Goal: Transaction & Acquisition: Obtain resource

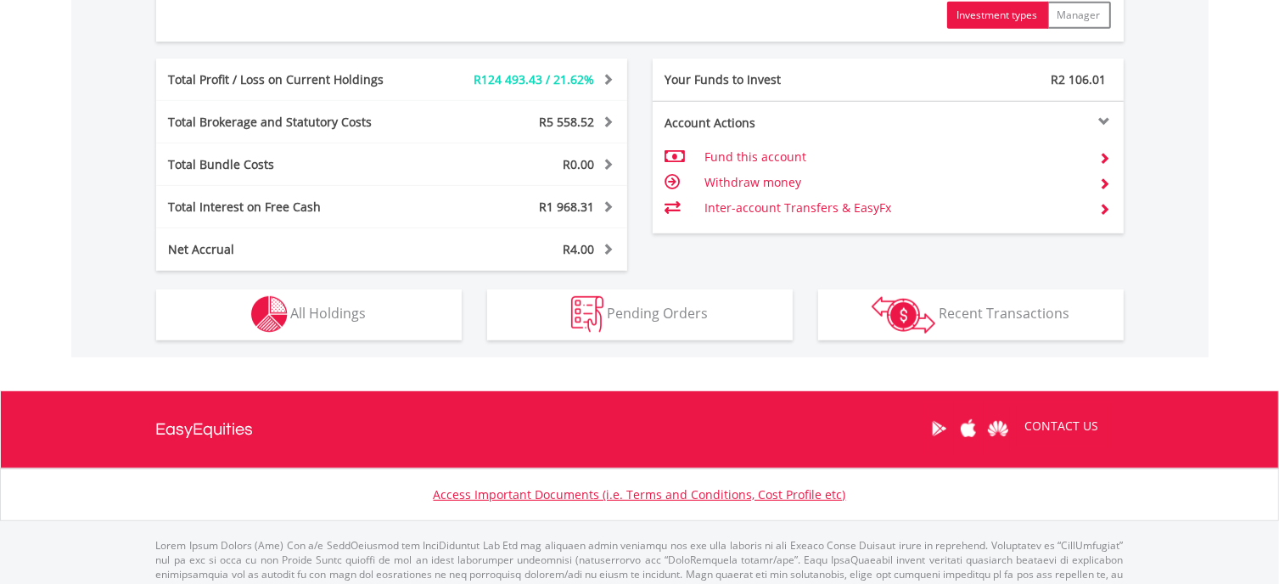
scroll to position [933, 0]
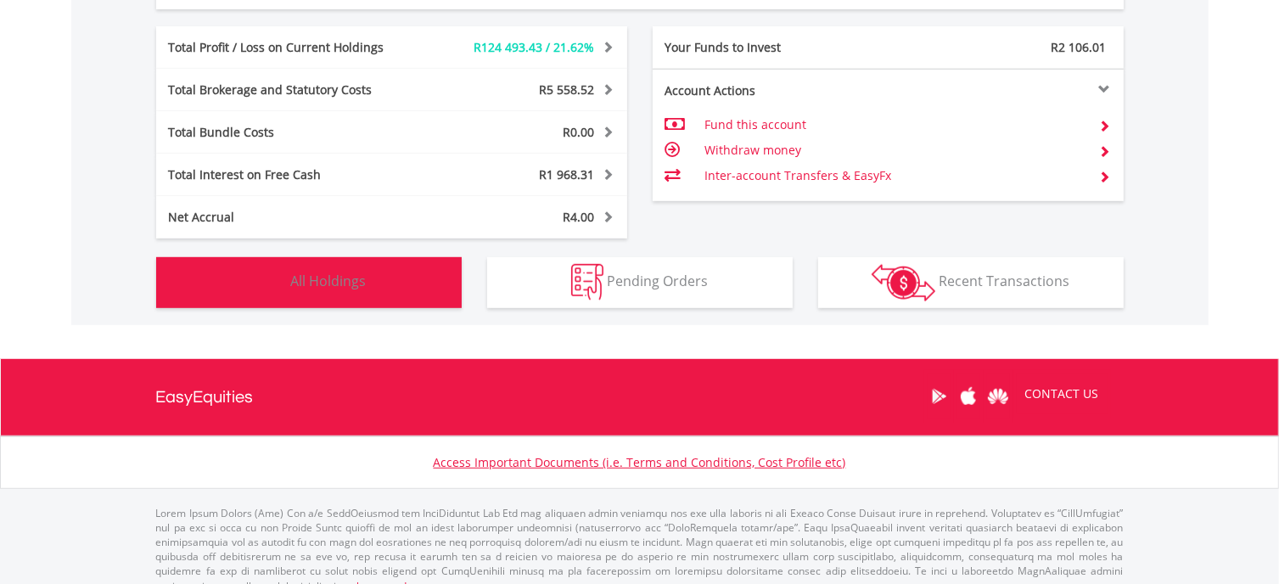
click at [350, 277] on span "All Holdings" at bounding box center [329, 281] width 76 height 19
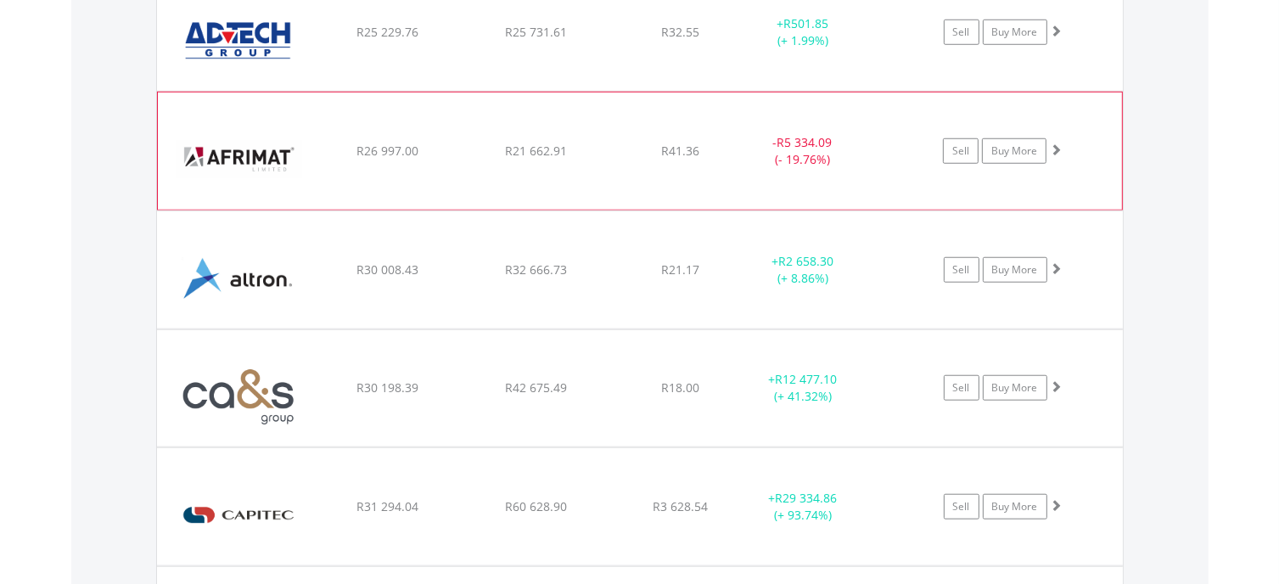
scroll to position [1376, 0]
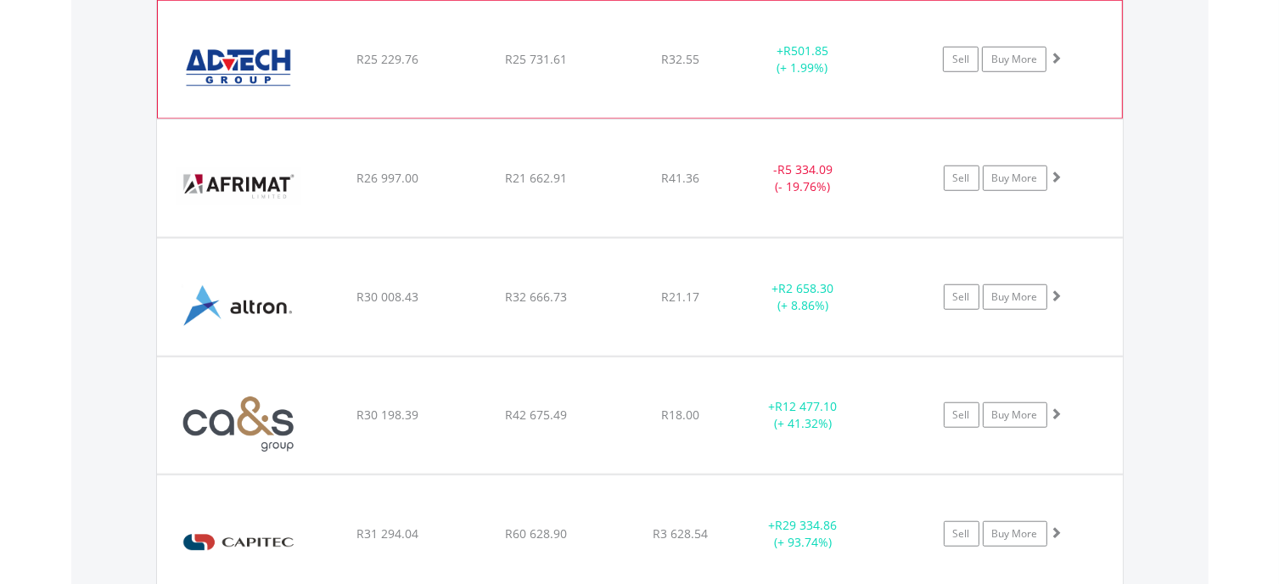
click at [1056, 59] on span at bounding box center [1056, 58] width 12 height 12
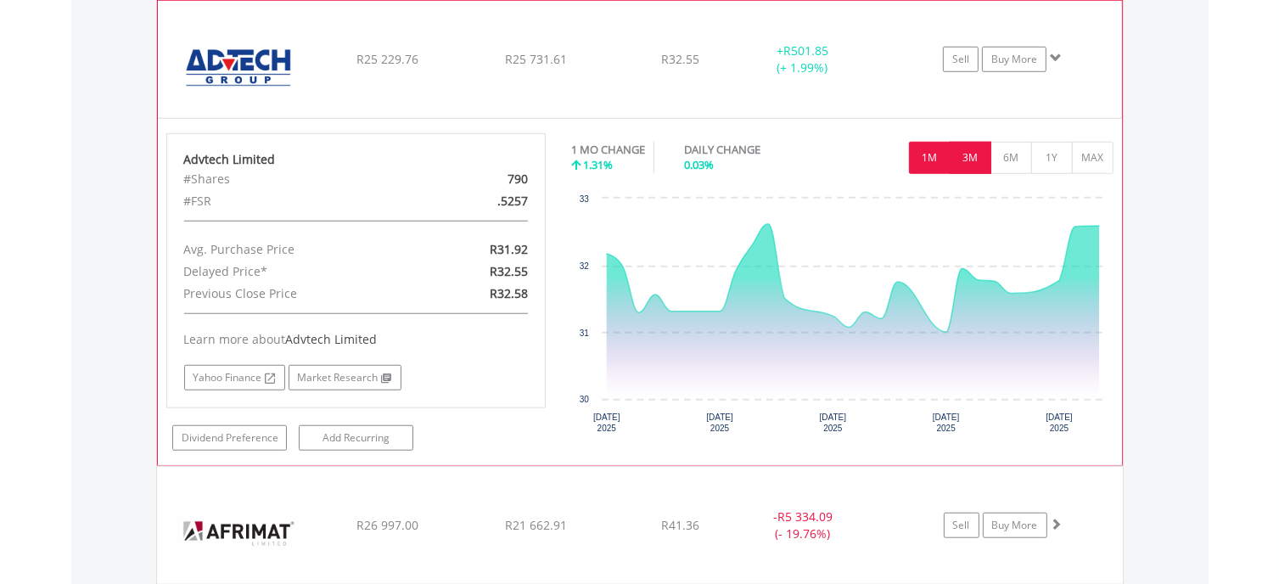
click at [973, 148] on button "3M" at bounding box center [971, 158] width 42 height 32
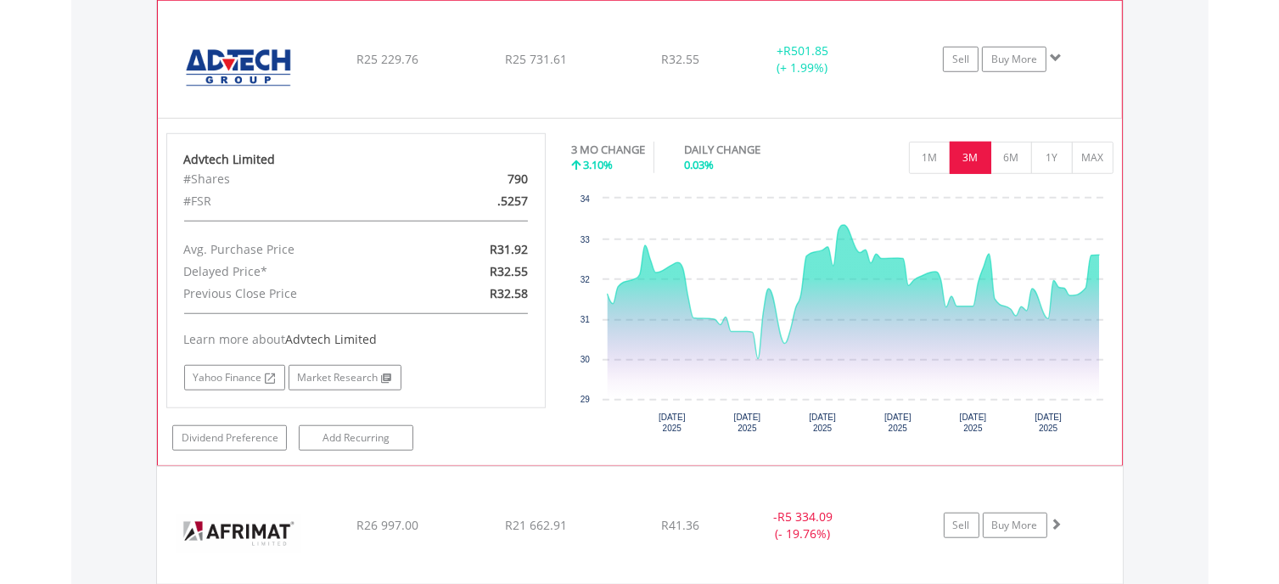
click at [1055, 53] on span at bounding box center [1056, 58] width 12 height 12
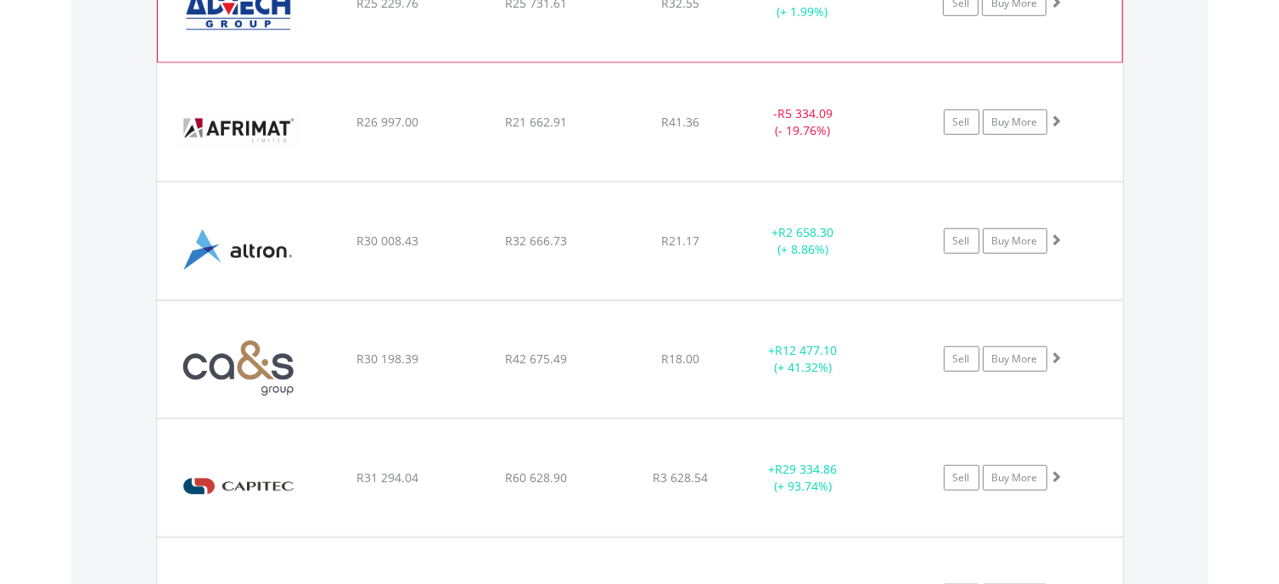
scroll to position [1460, 0]
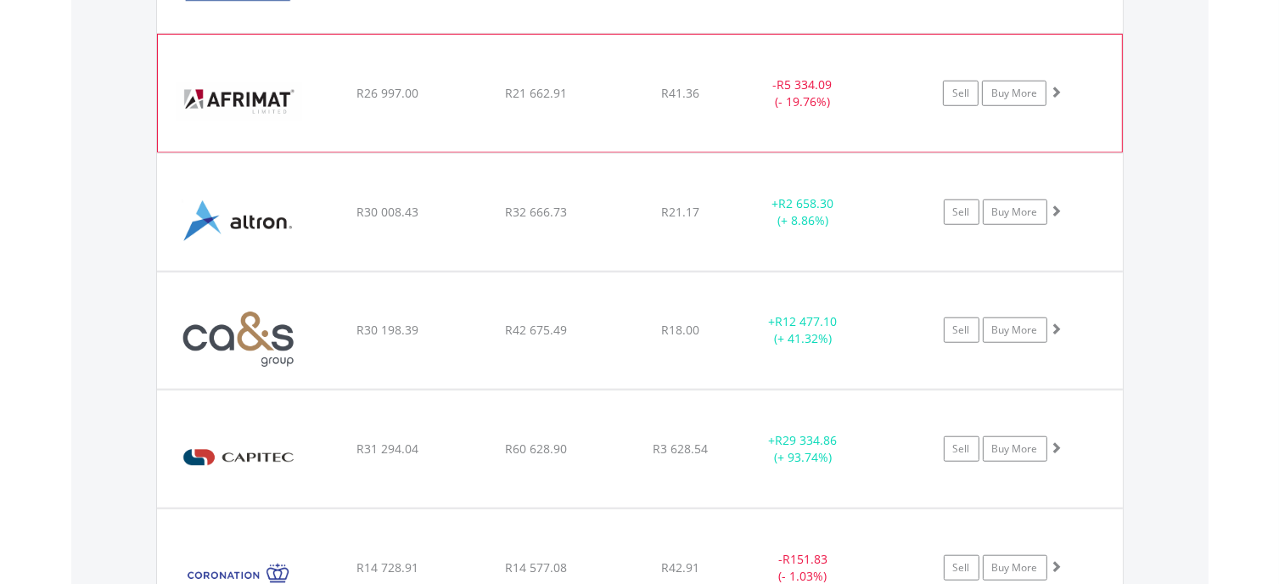
click at [1056, 87] on span at bounding box center [1056, 92] width 12 height 12
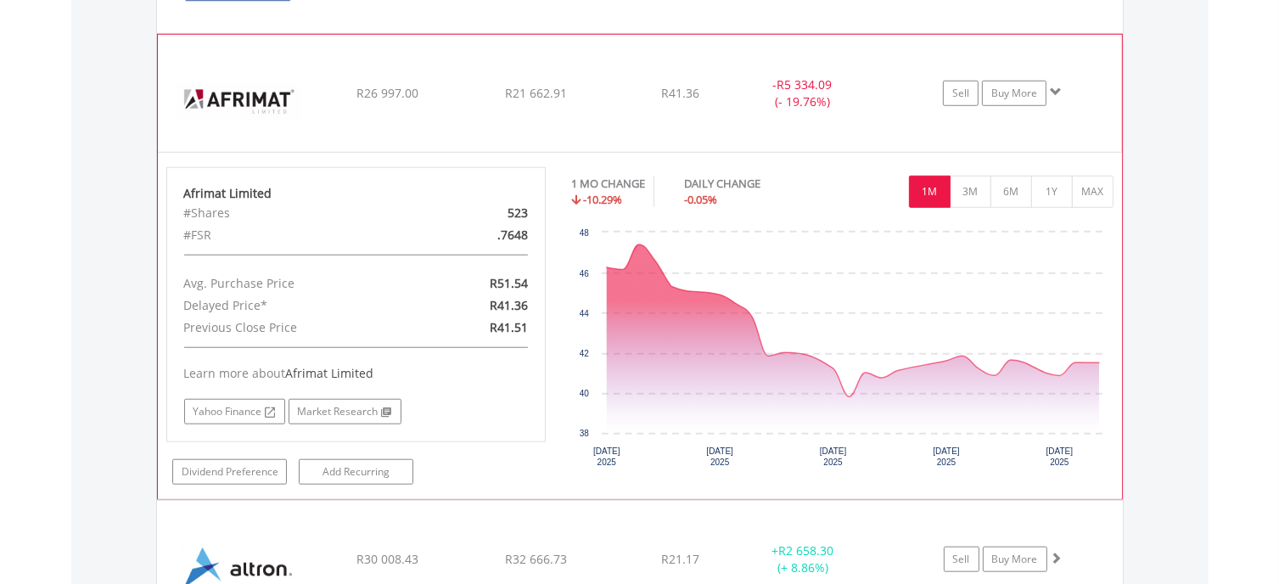
click at [1056, 87] on span at bounding box center [1056, 92] width 12 height 12
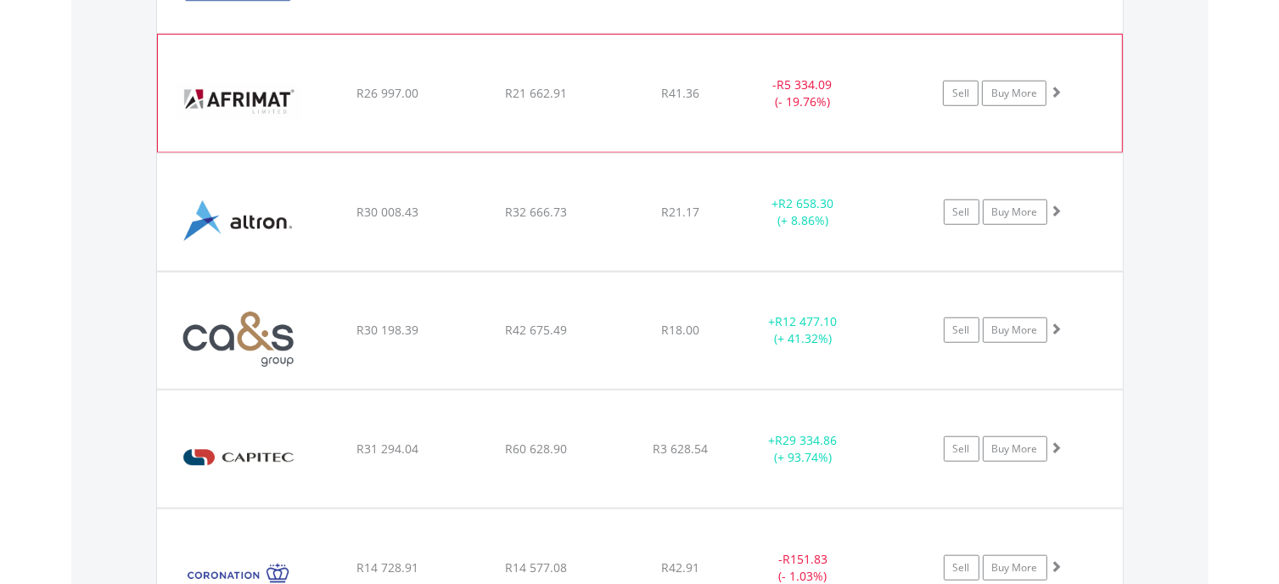
scroll to position [1545, 0]
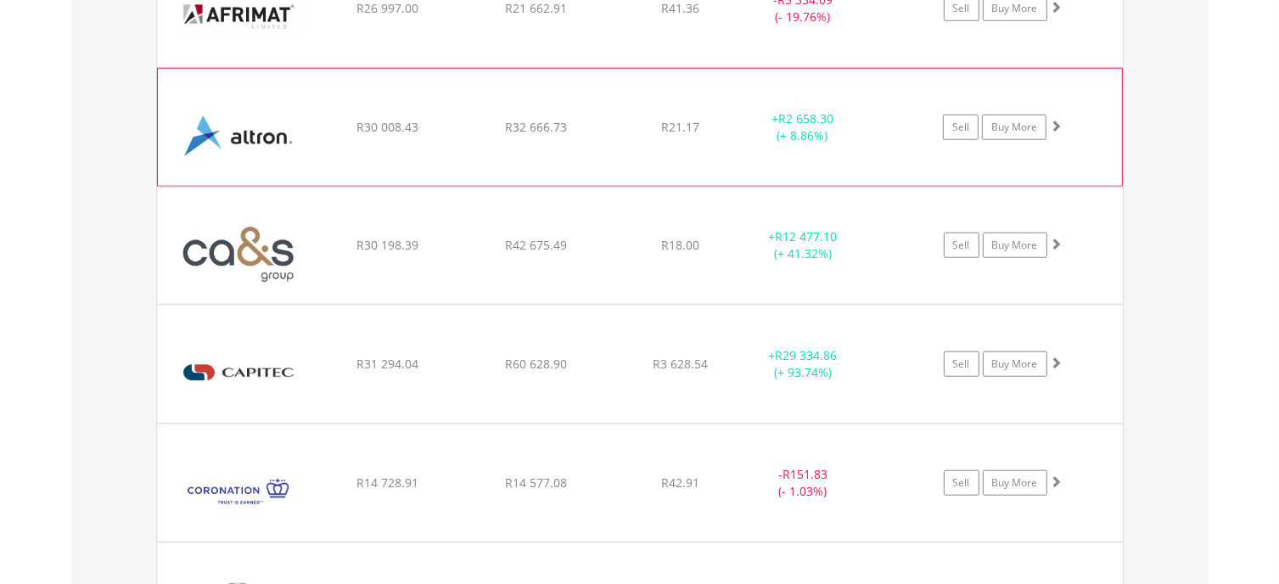
click at [1058, 120] on span at bounding box center [1056, 126] width 12 height 12
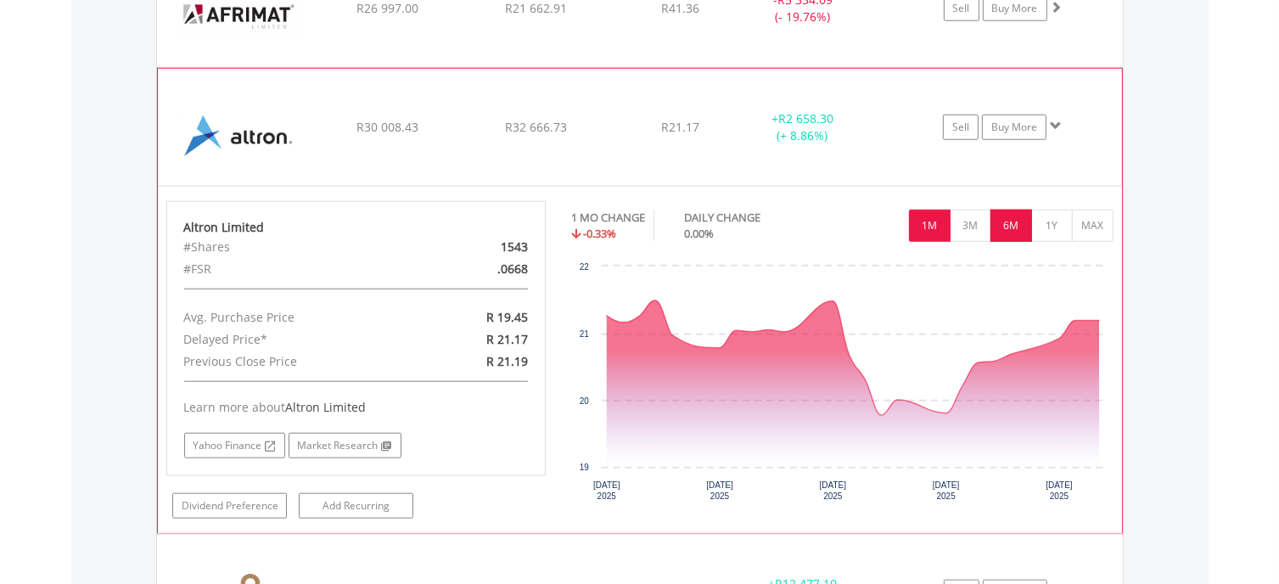
click at [1014, 221] on button "6M" at bounding box center [1011, 226] width 42 height 32
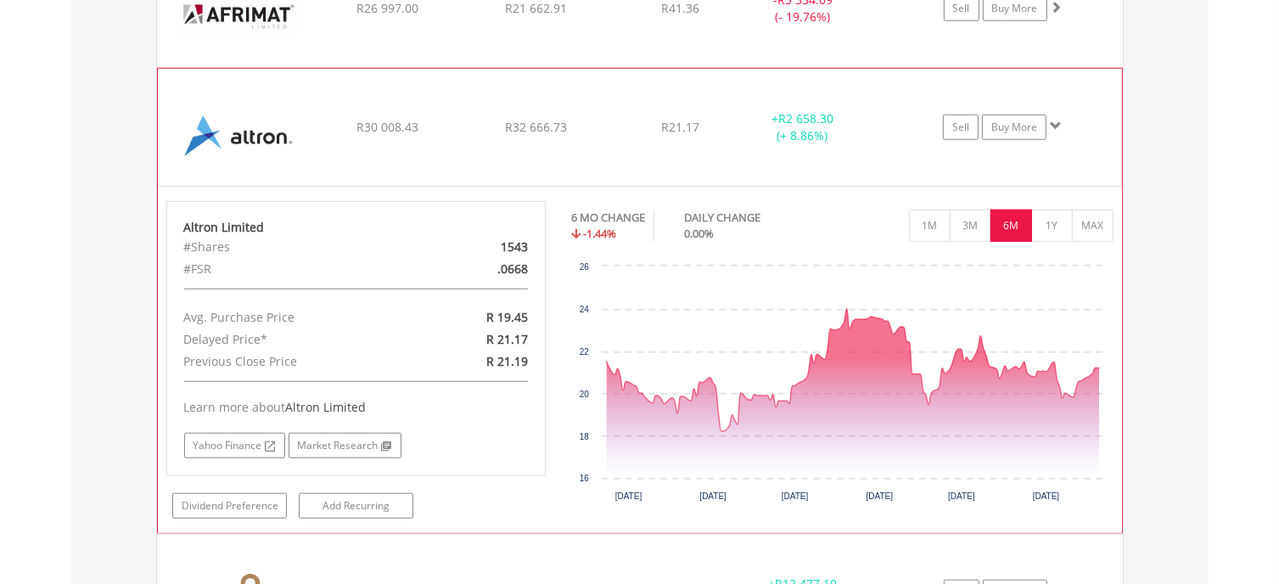
click at [1058, 125] on span at bounding box center [1056, 126] width 12 height 12
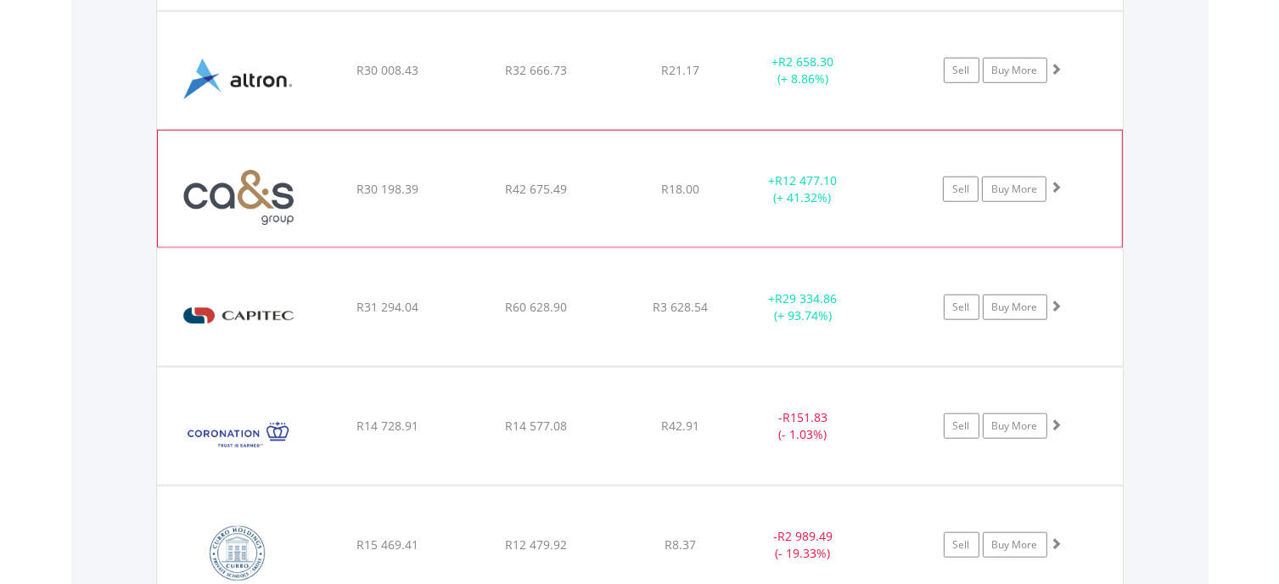
scroll to position [1715, 0]
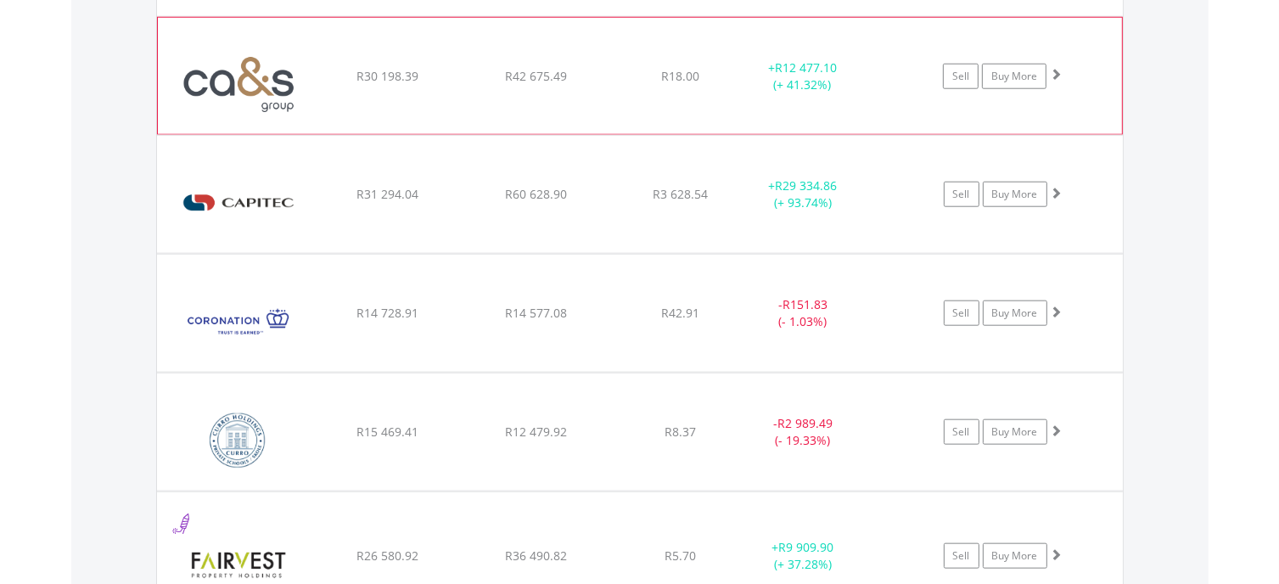
click at [1059, 70] on span at bounding box center [1056, 74] width 12 height 12
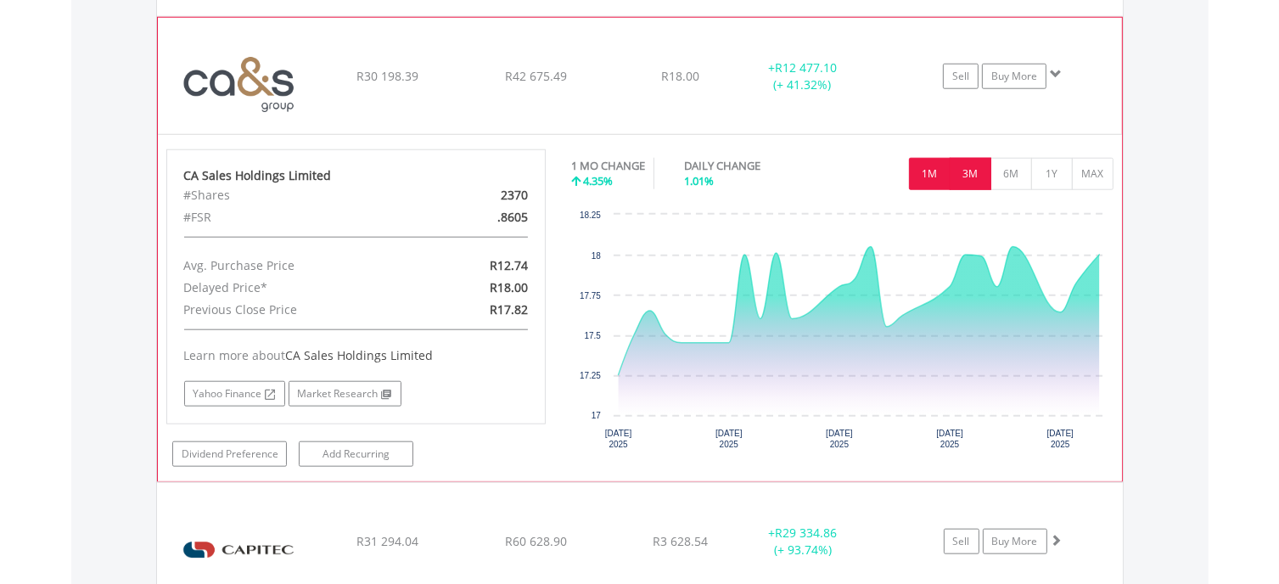
click at [968, 172] on button "3M" at bounding box center [971, 174] width 42 height 32
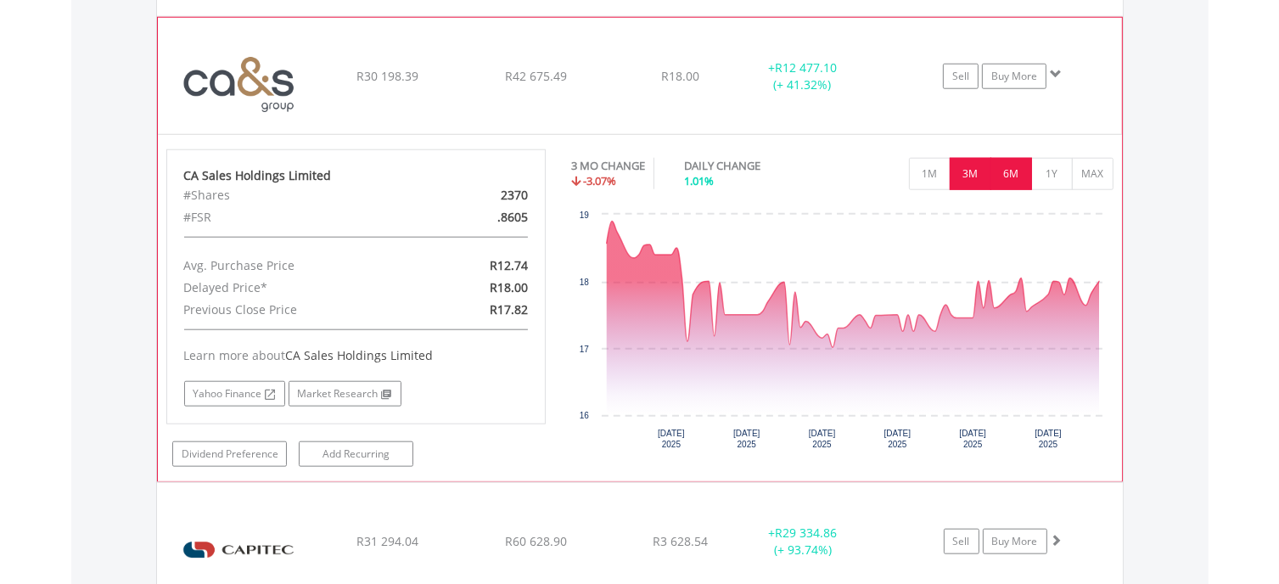
click at [1015, 178] on button "6M" at bounding box center [1011, 174] width 42 height 32
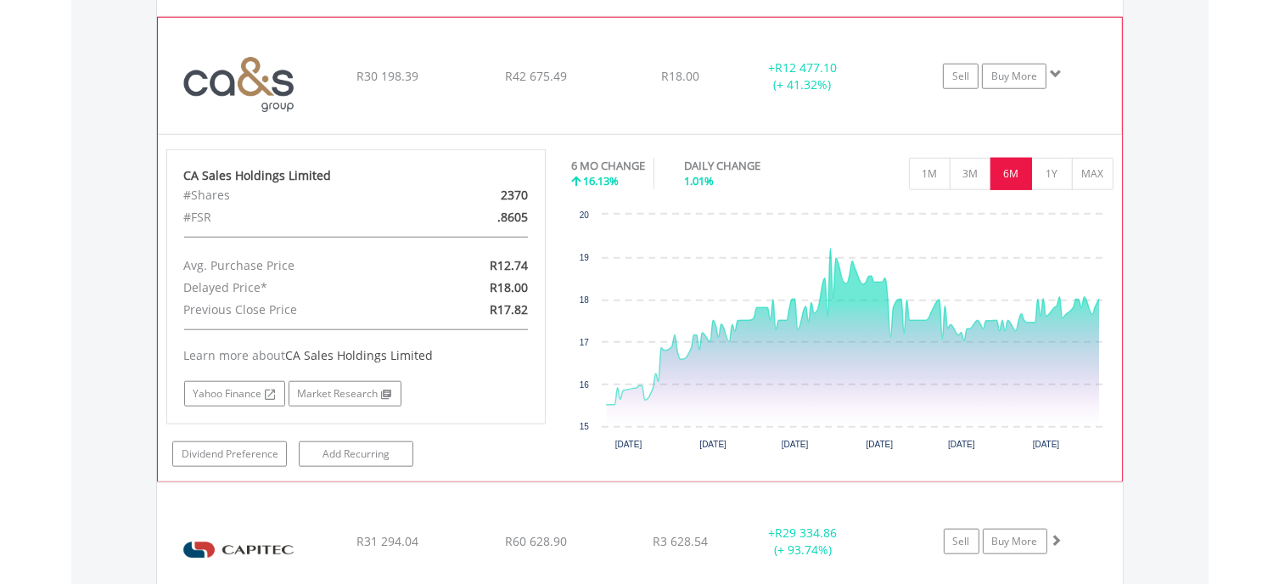
click at [1053, 70] on span at bounding box center [1056, 74] width 12 height 12
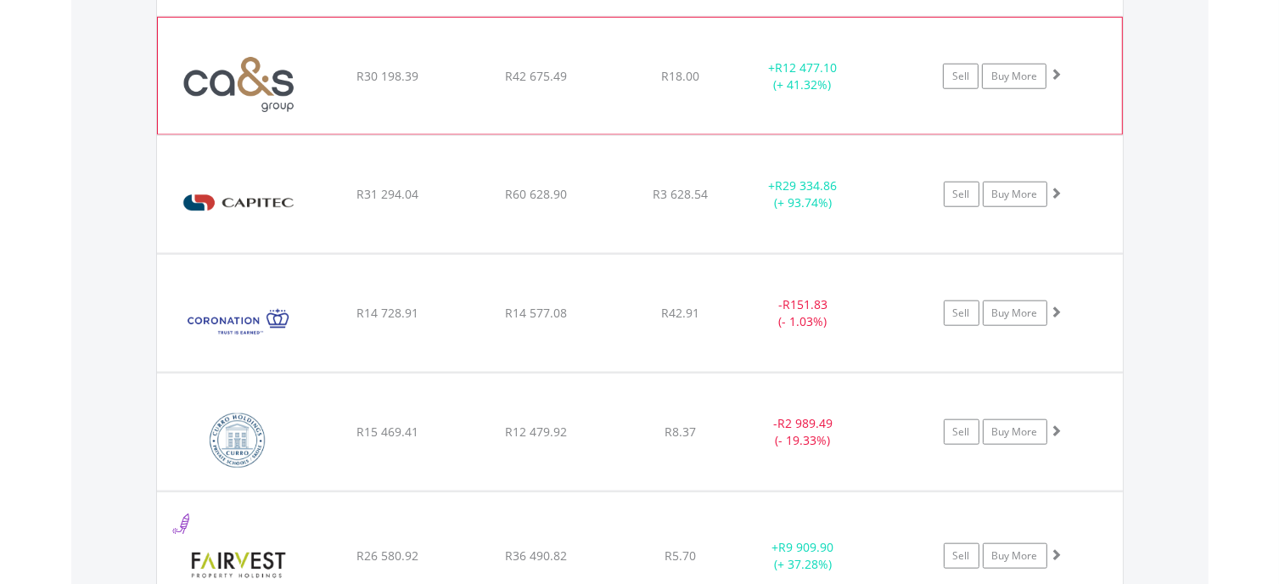
scroll to position [1800, 0]
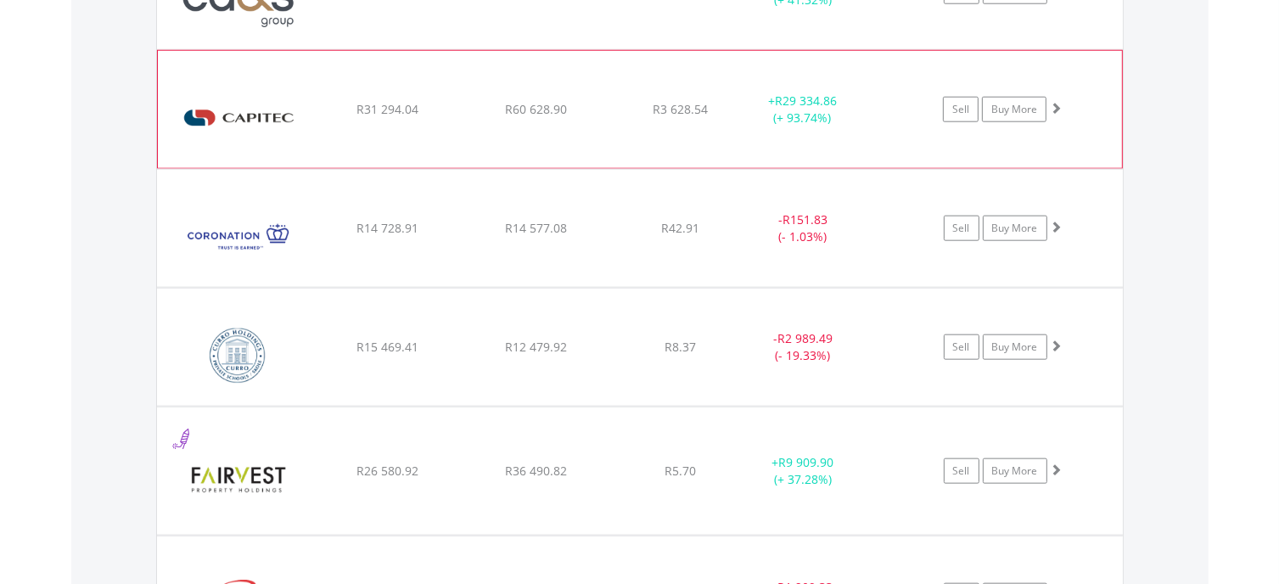
click at [1056, 102] on span at bounding box center [1056, 108] width 12 height 12
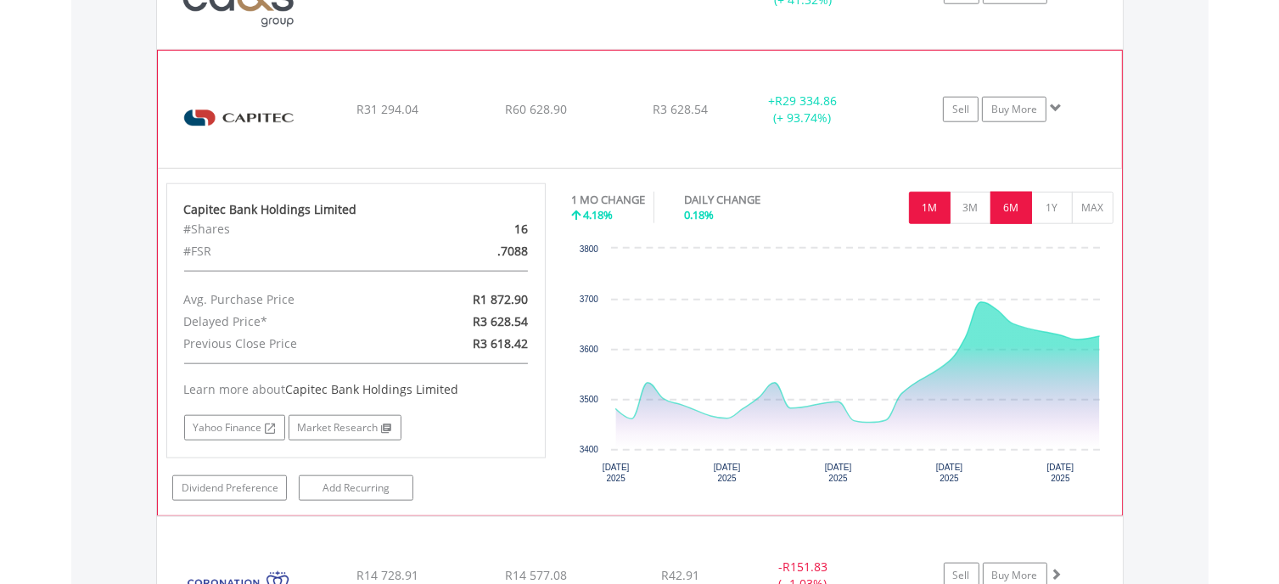
click at [1017, 203] on button "6M" at bounding box center [1011, 208] width 42 height 32
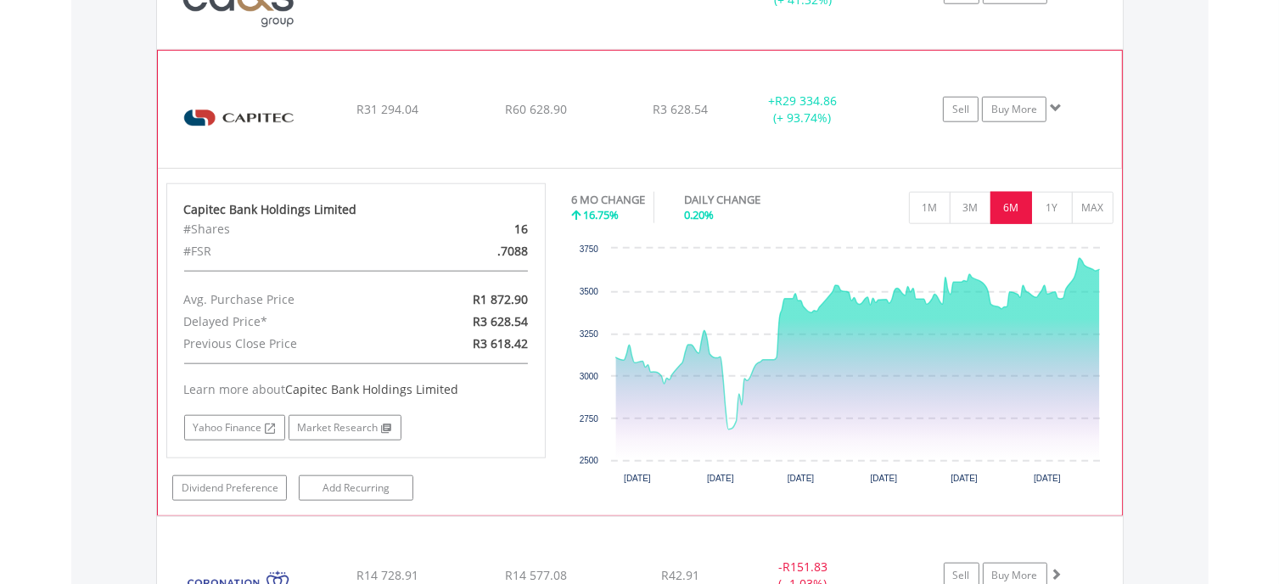
click at [1057, 104] on span at bounding box center [1056, 108] width 12 height 12
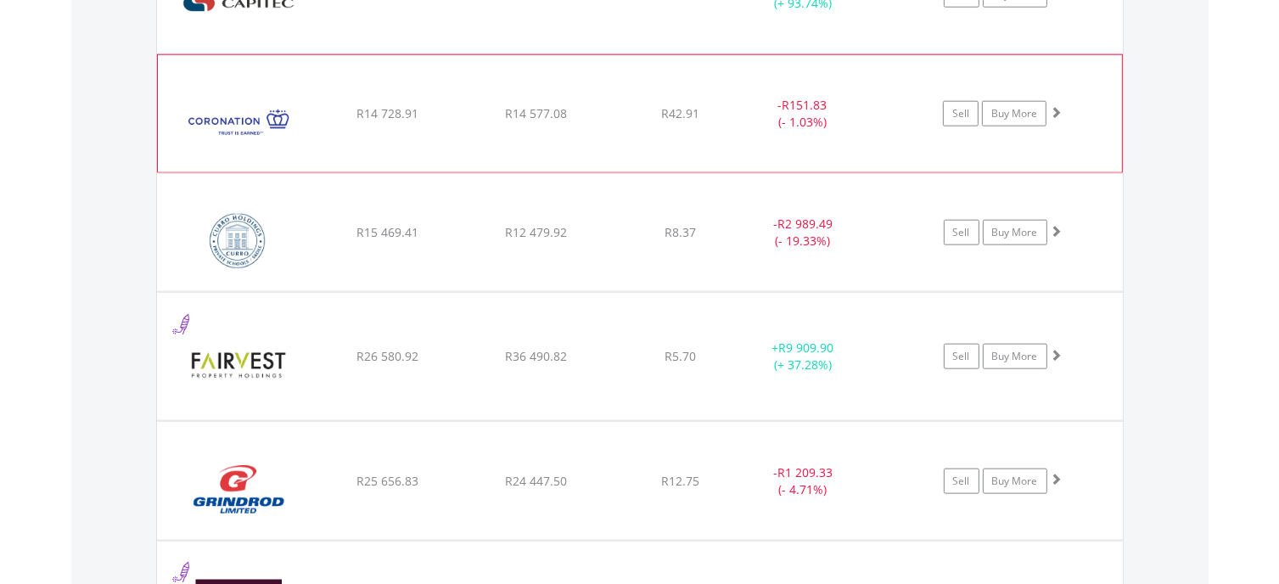
scroll to position [1969, 0]
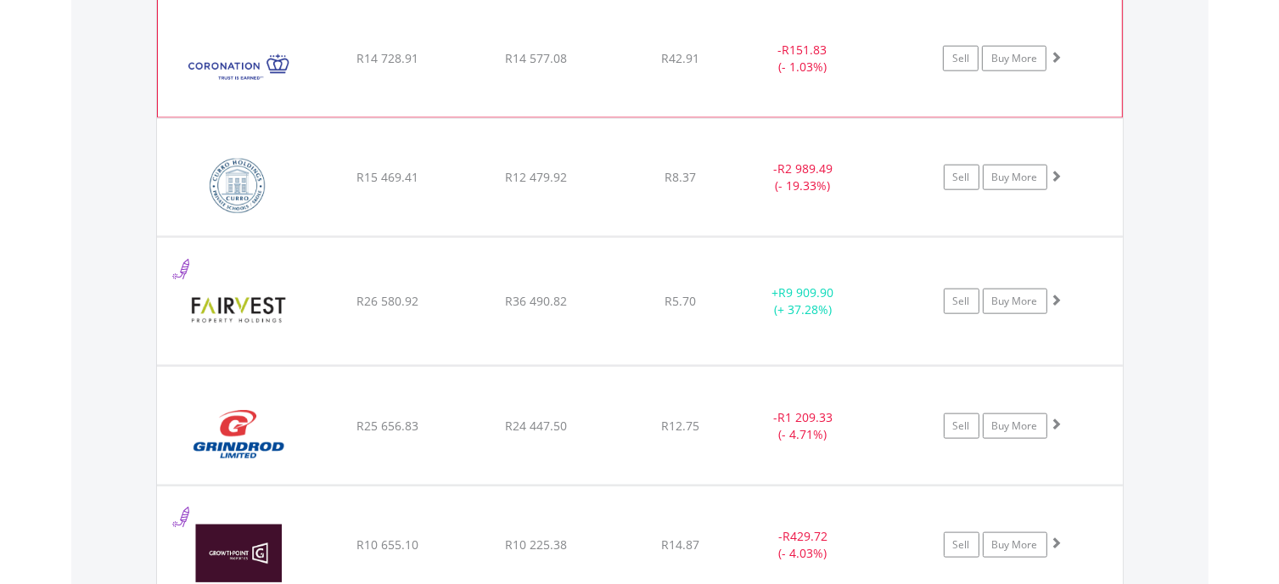
click at [1056, 51] on span at bounding box center [1056, 57] width 12 height 12
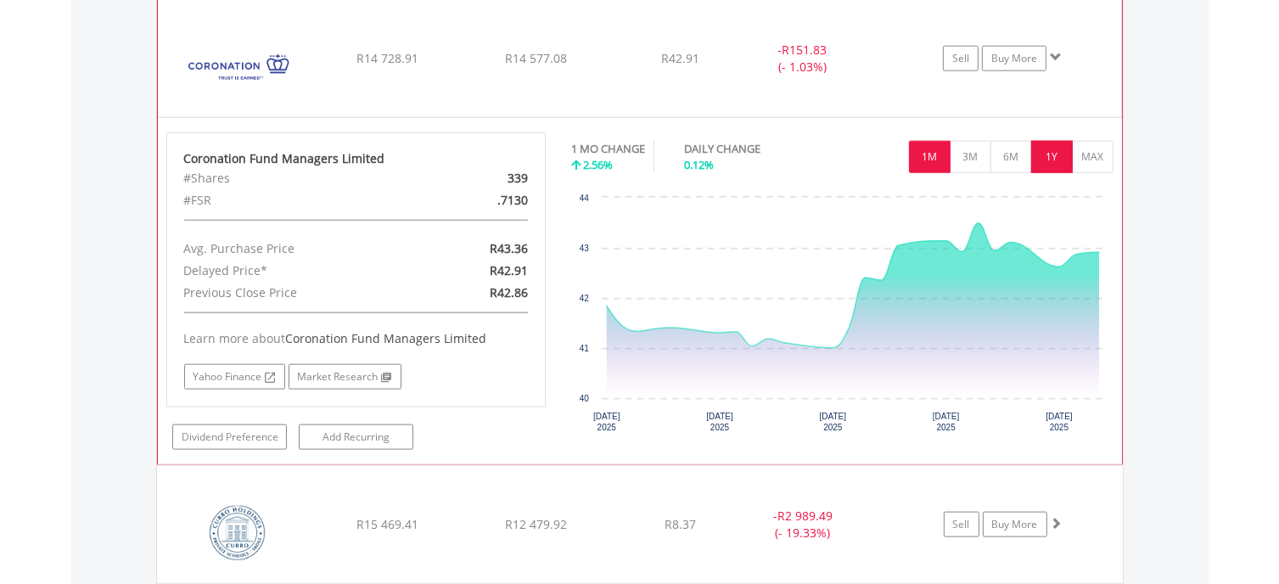
click at [1044, 152] on button "1Y" at bounding box center [1052, 157] width 42 height 32
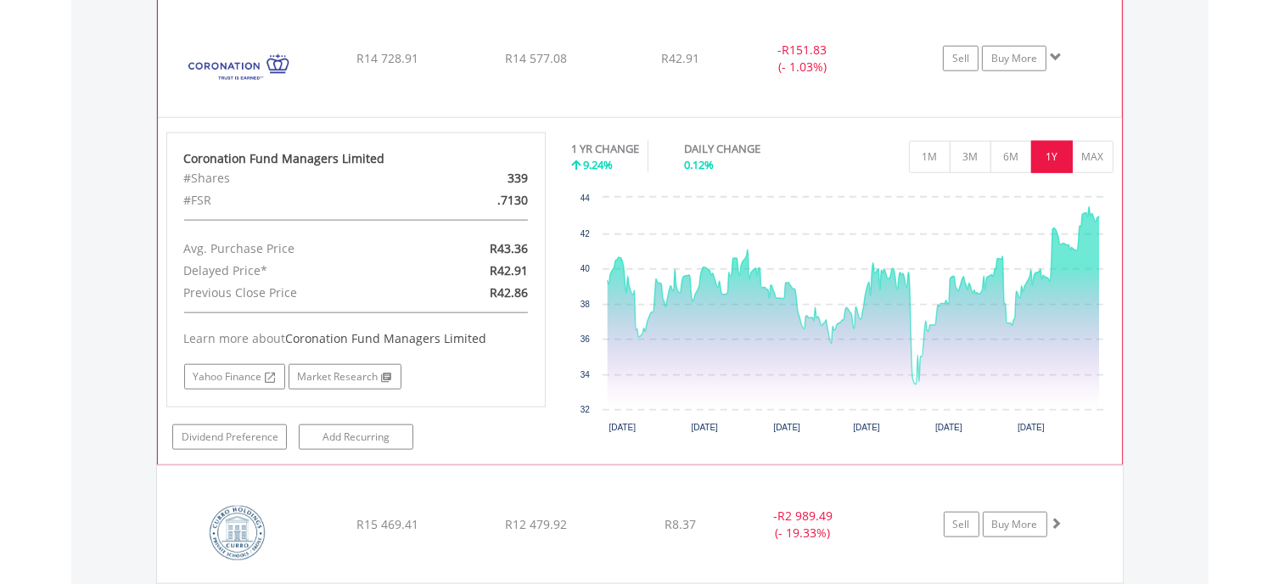
click at [1055, 53] on span at bounding box center [1056, 57] width 12 height 12
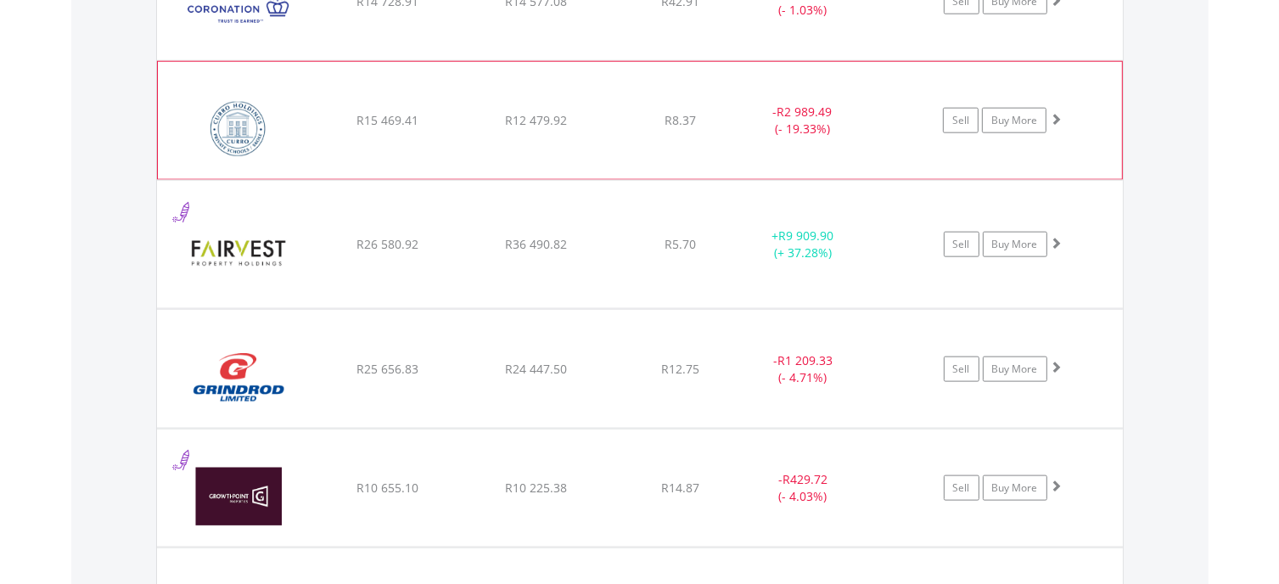
scroll to position [2054, 0]
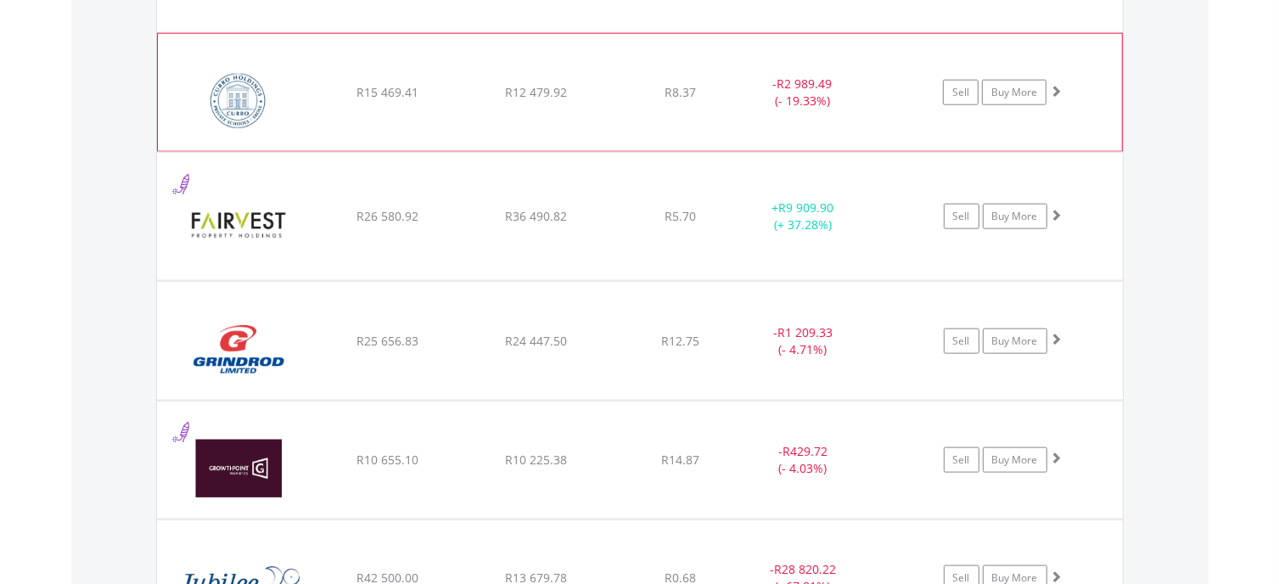
click at [1056, 85] on span at bounding box center [1056, 91] width 12 height 12
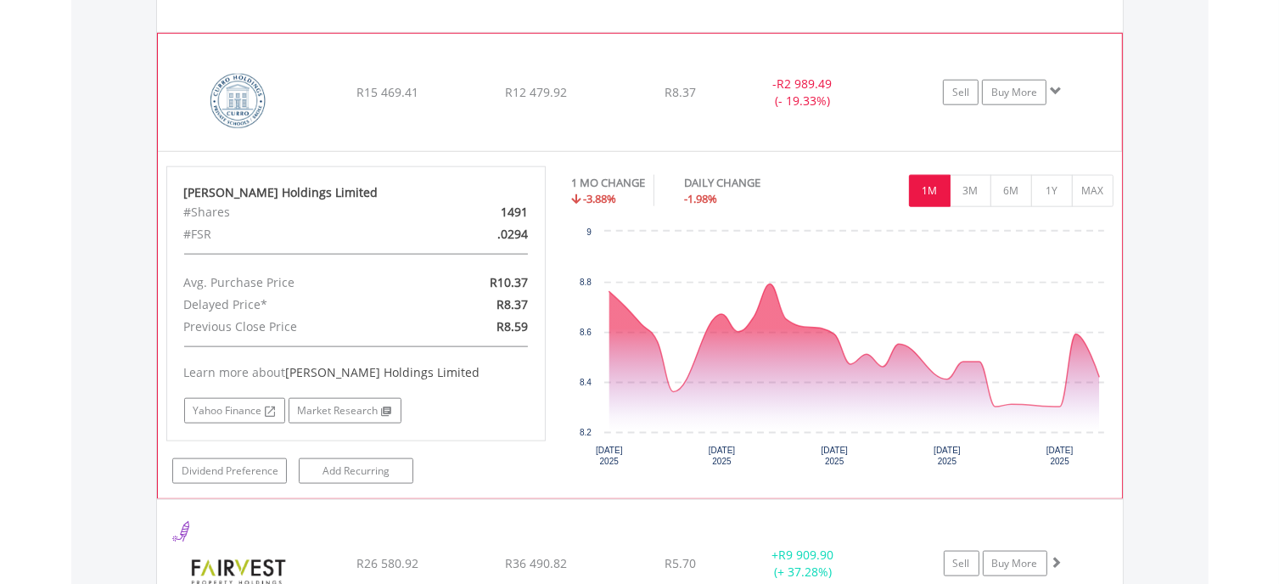
click at [1058, 85] on span at bounding box center [1056, 91] width 12 height 12
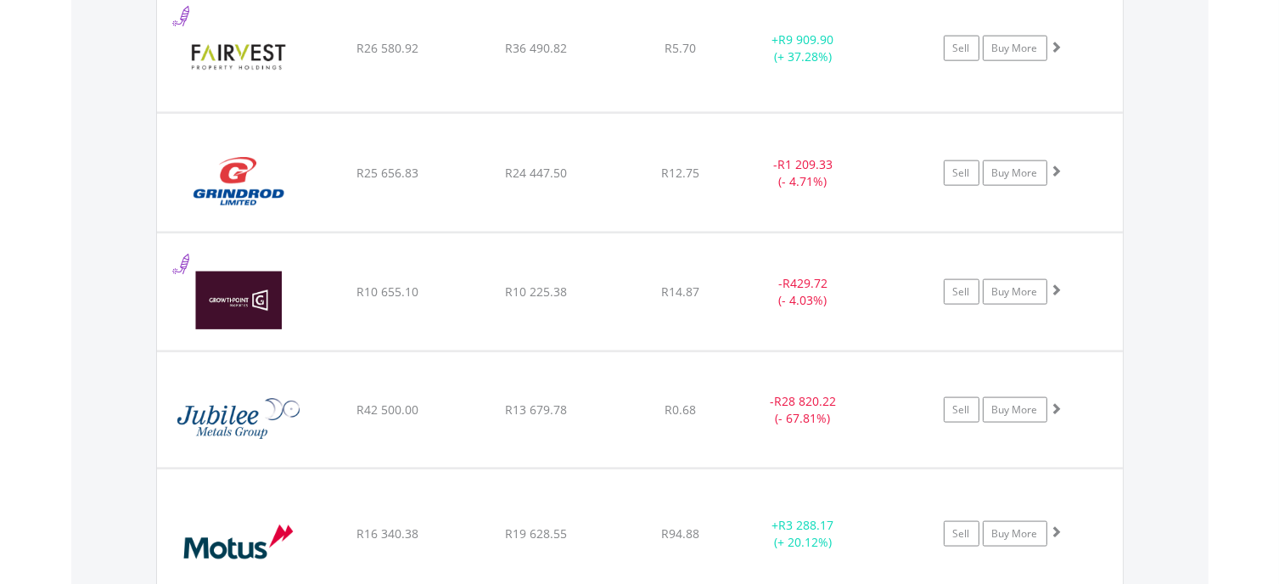
scroll to position [2224, 0]
click at [1056, 41] on span at bounding box center [1056, 45] width 12 height 12
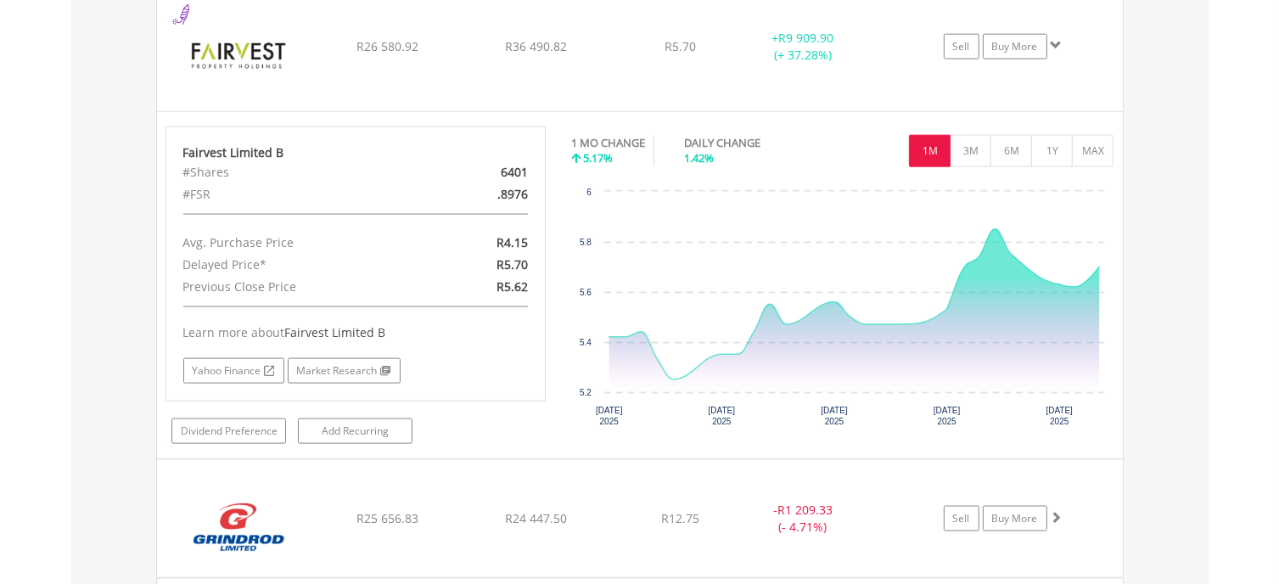
drag, startPoint x: 1056, startPoint y: 41, endPoint x: 1193, endPoint y: 138, distance: 168.6
click at [1016, 151] on button "6M" at bounding box center [1011, 150] width 42 height 32
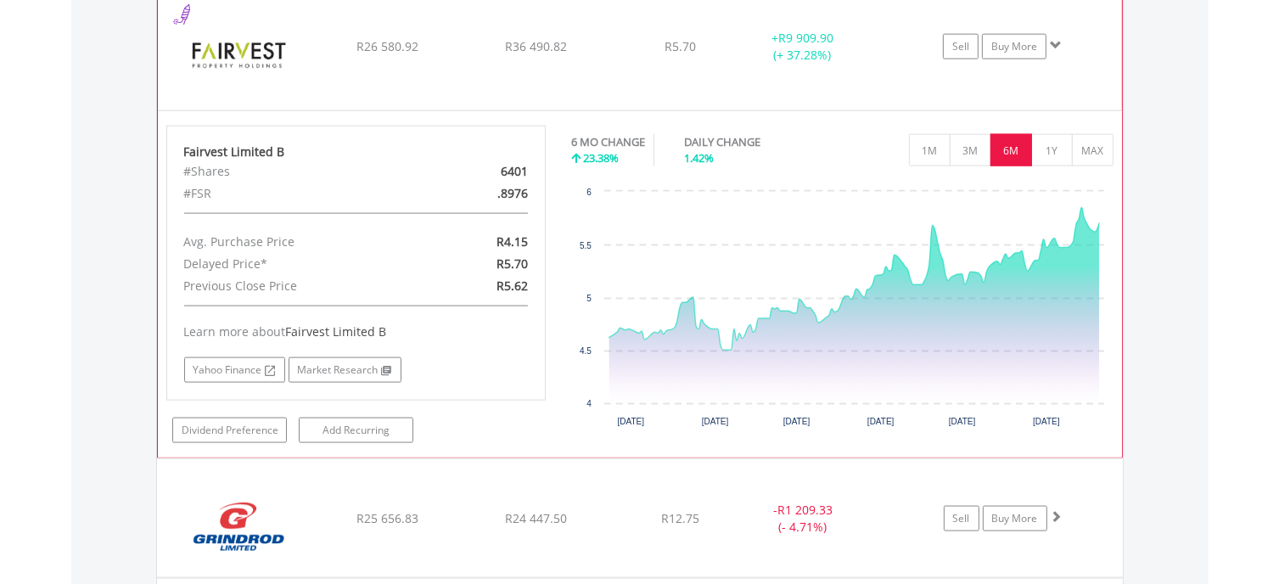
click at [1053, 39] on span at bounding box center [1056, 45] width 12 height 12
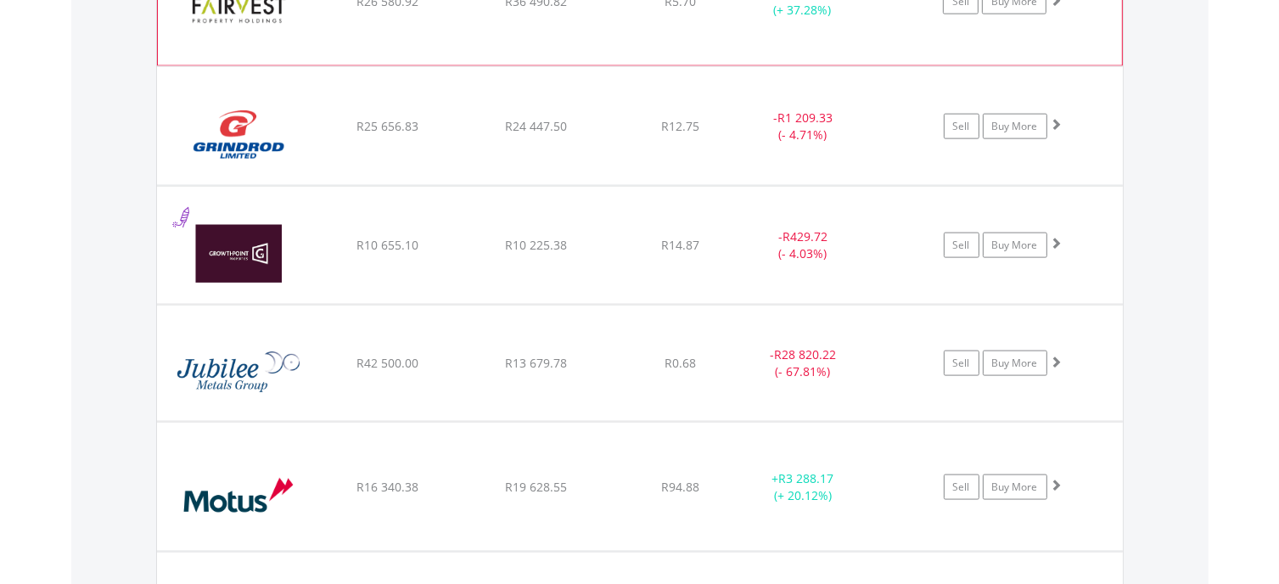
scroll to position [2309, 0]
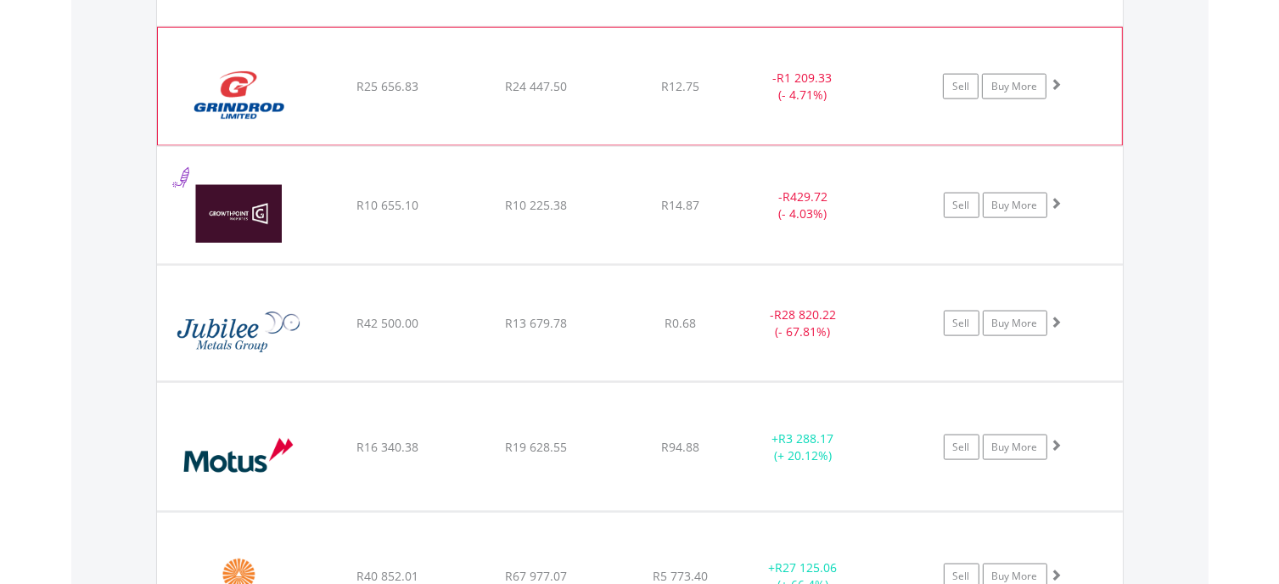
click at [1052, 78] on span at bounding box center [1056, 84] width 12 height 12
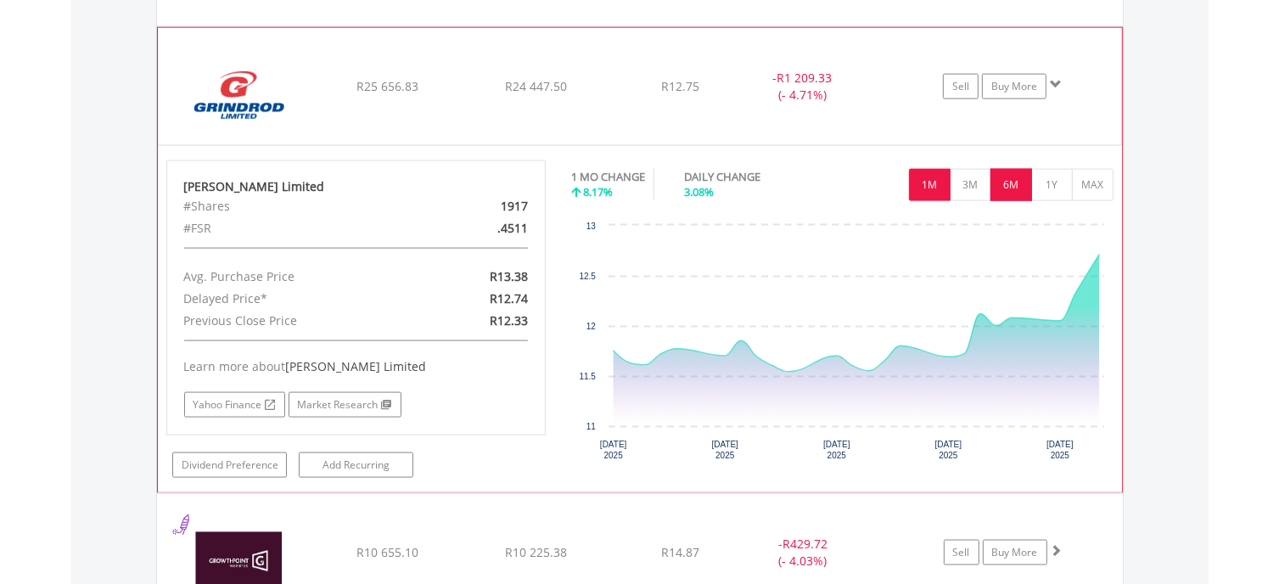
click at [1017, 178] on button "6M" at bounding box center [1011, 185] width 42 height 32
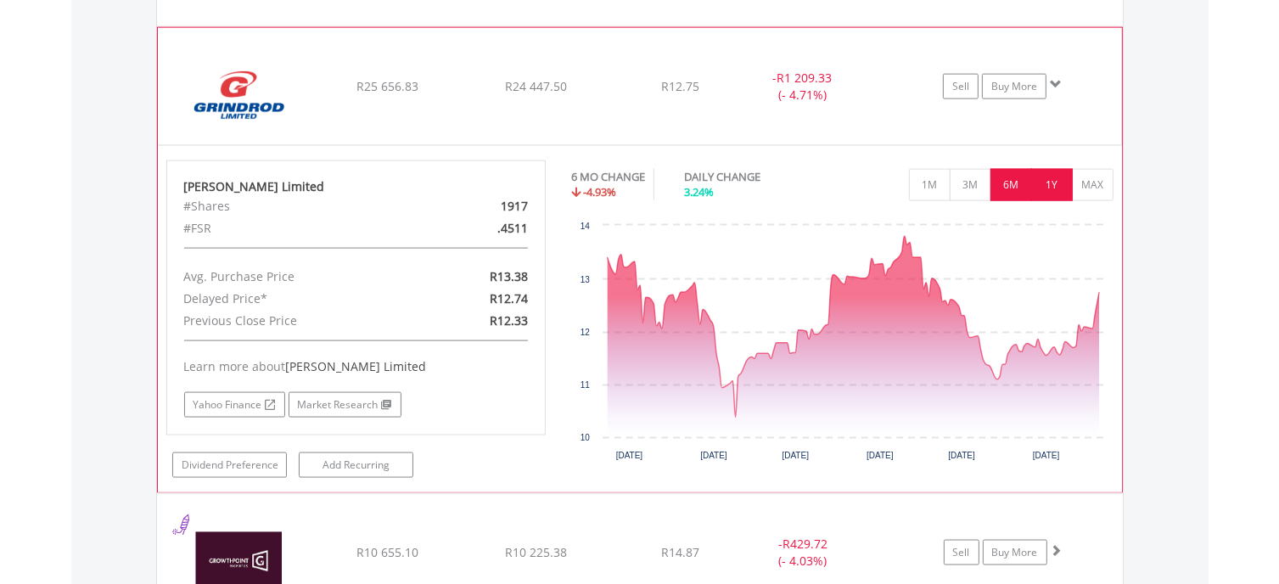
click at [1052, 187] on button "1Y" at bounding box center [1052, 185] width 42 height 32
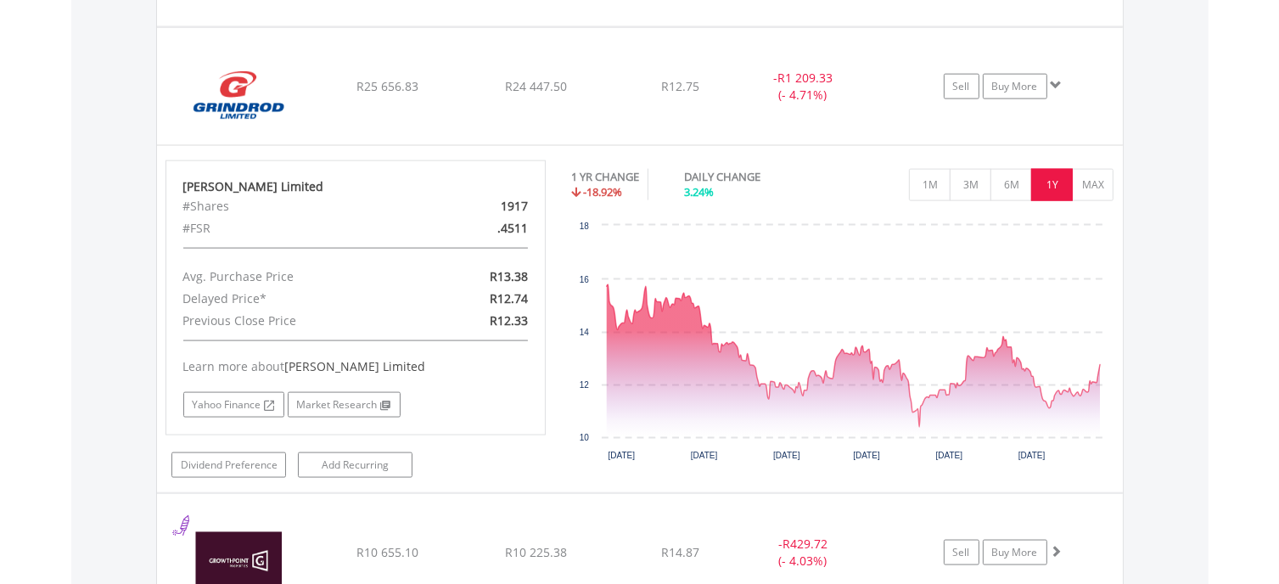
drag, startPoint x: 1195, startPoint y: 155, endPoint x: 1164, endPoint y: 103, distance: 60.8
drag, startPoint x: 1164, startPoint y: 103, endPoint x: 1191, endPoint y: 120, distance: 32.0
click at [1191, 120] on div "Value View Share View DIY Shares HOLDING PURCHASE VALUE CURRENT VALUE CURRENT P…" at bounding box center [639, 535] width 1137 height 3173
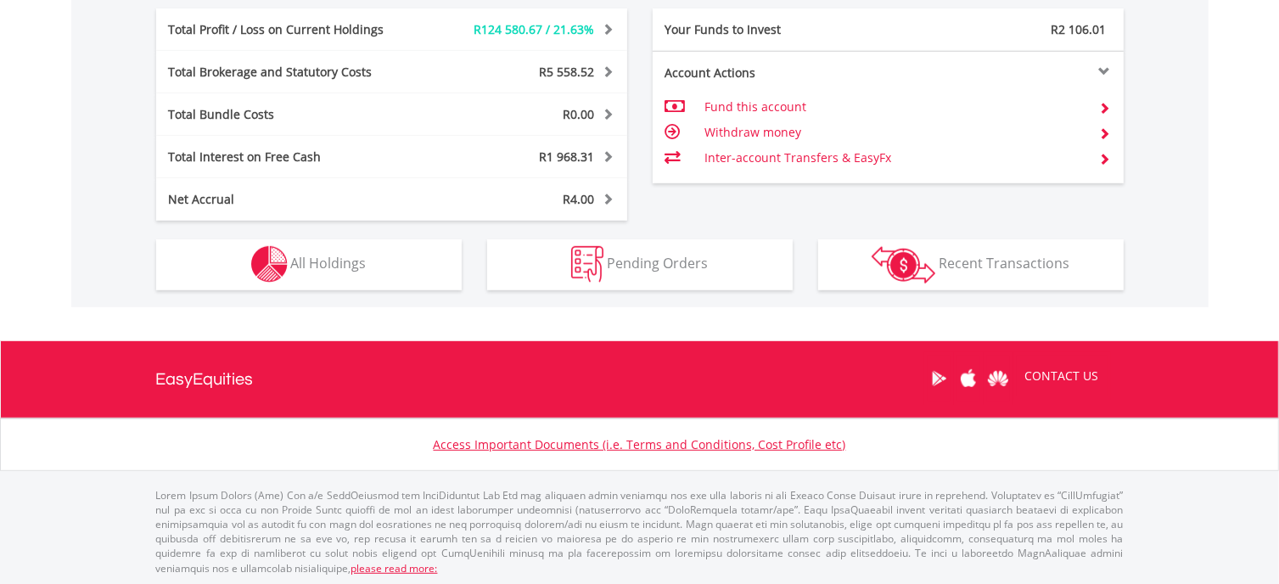
scroll to position [163, 322]
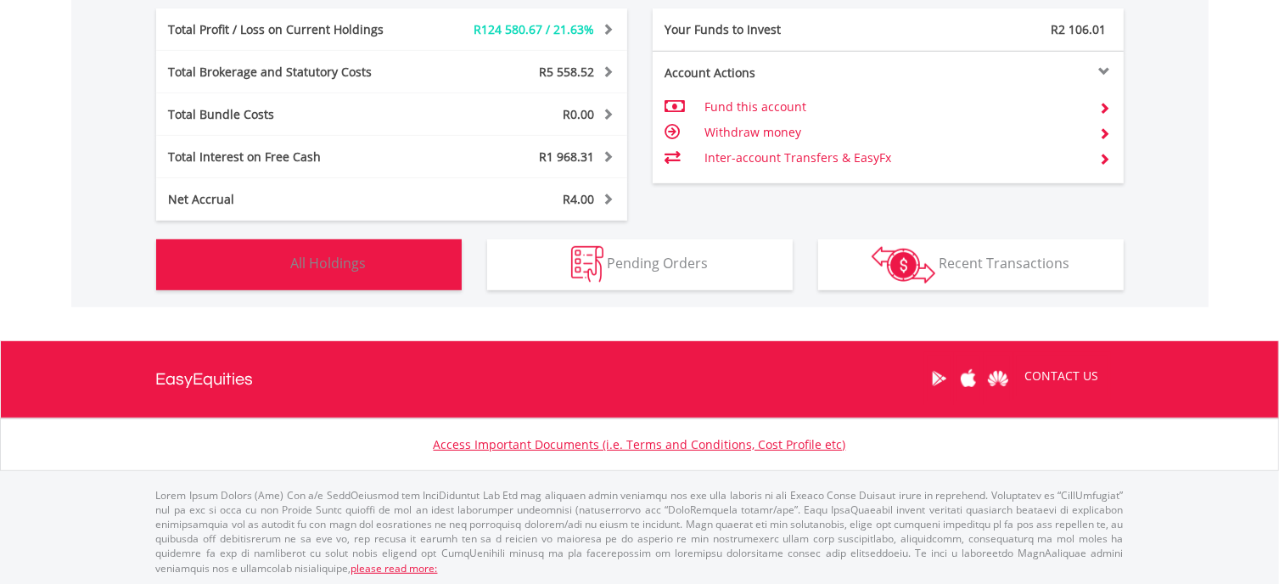
click at [319, 268] on span "All Holdings" at bounding box center [329, 263] width 76 height 19
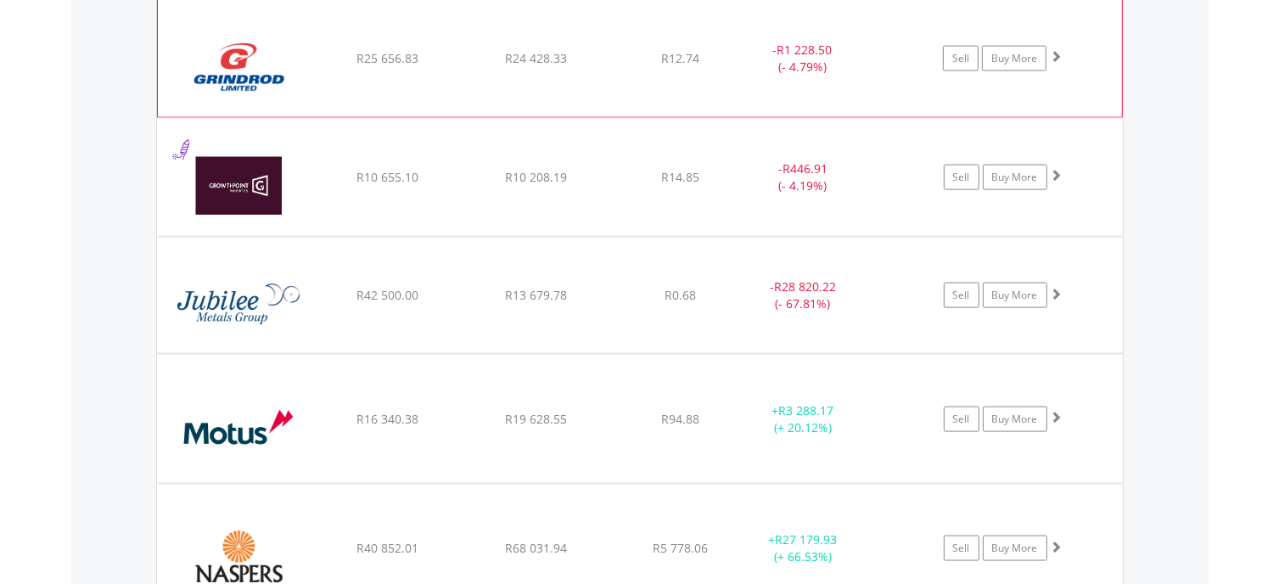
scroll to position [2343, 0]
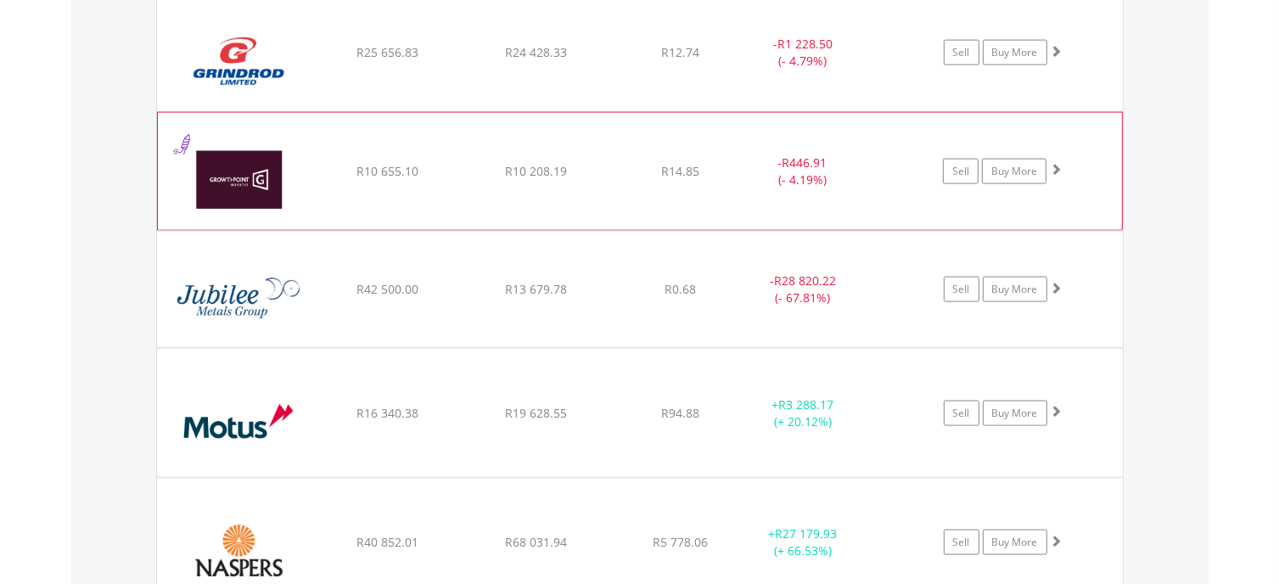
click at [1055, 163] on span at bounding box center [1056, 169] width 12 height 12
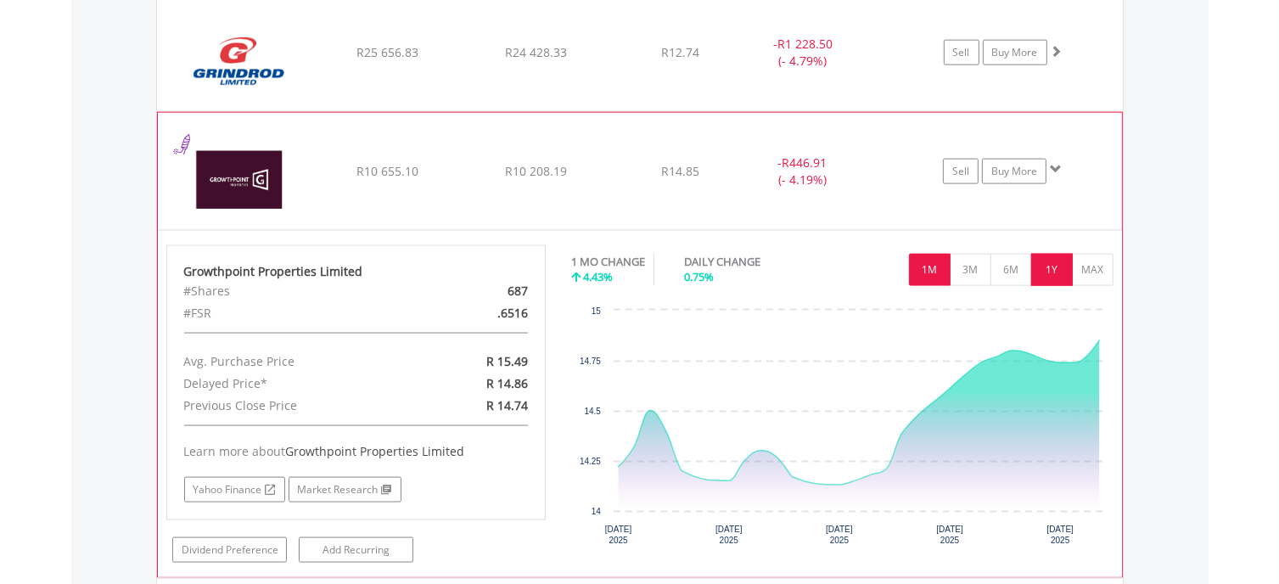
click at [1051, 266] on button "1Y" at bounding box center [1052, 270] width 42 height 32
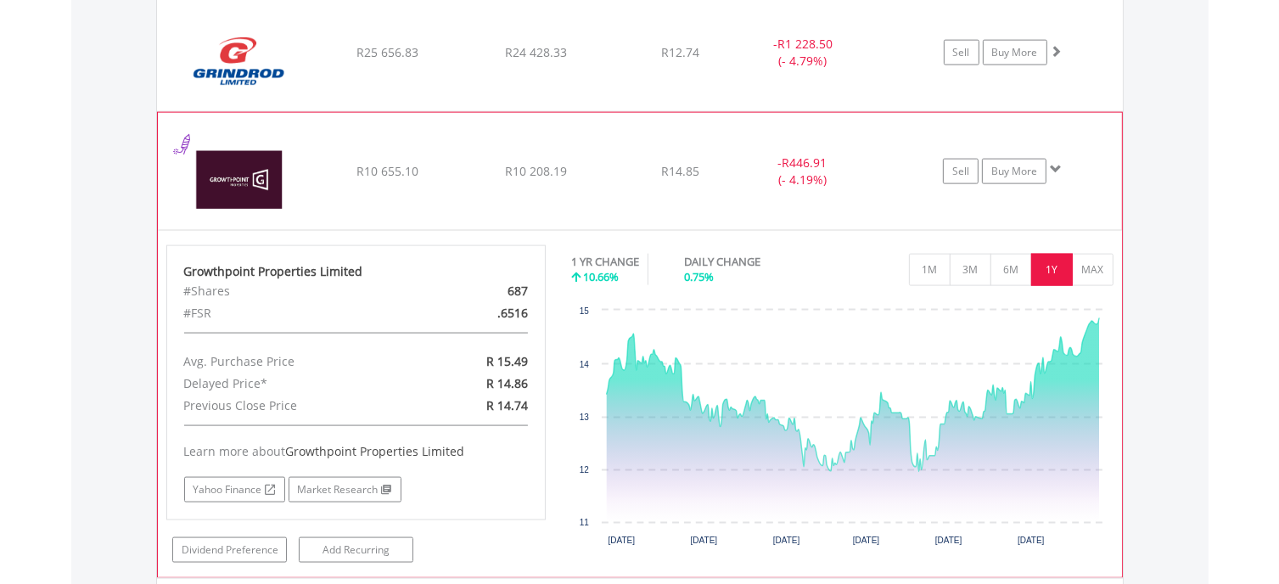
click at [1053, 165] on span at bounding box center [1056, 169] width 12 height 12
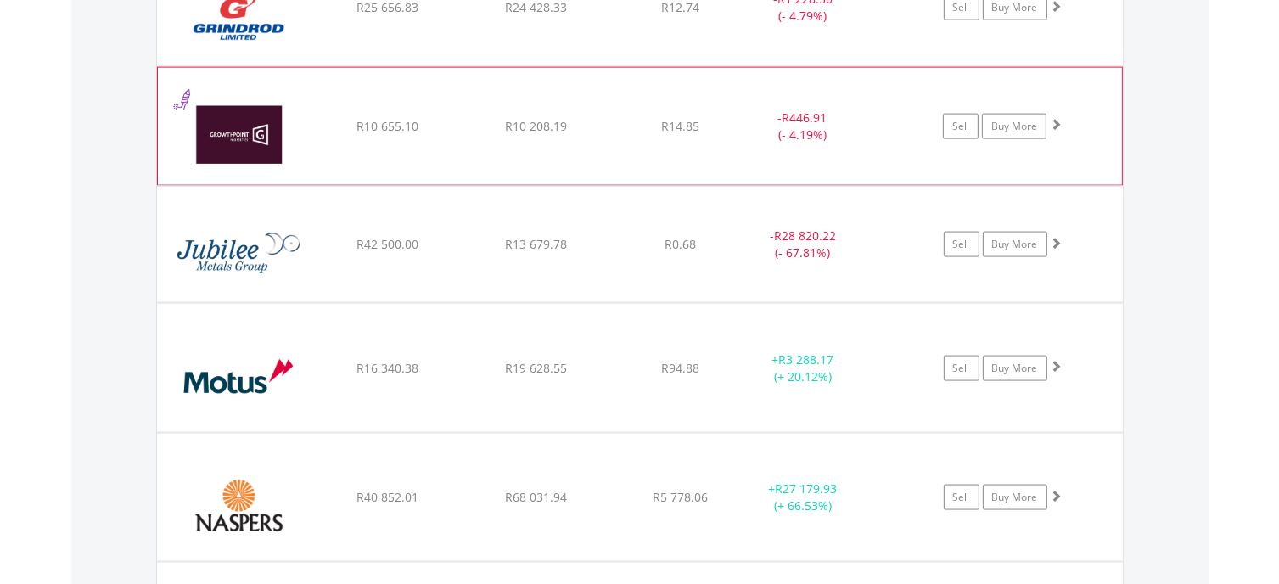
scroll to position [2428, 0]
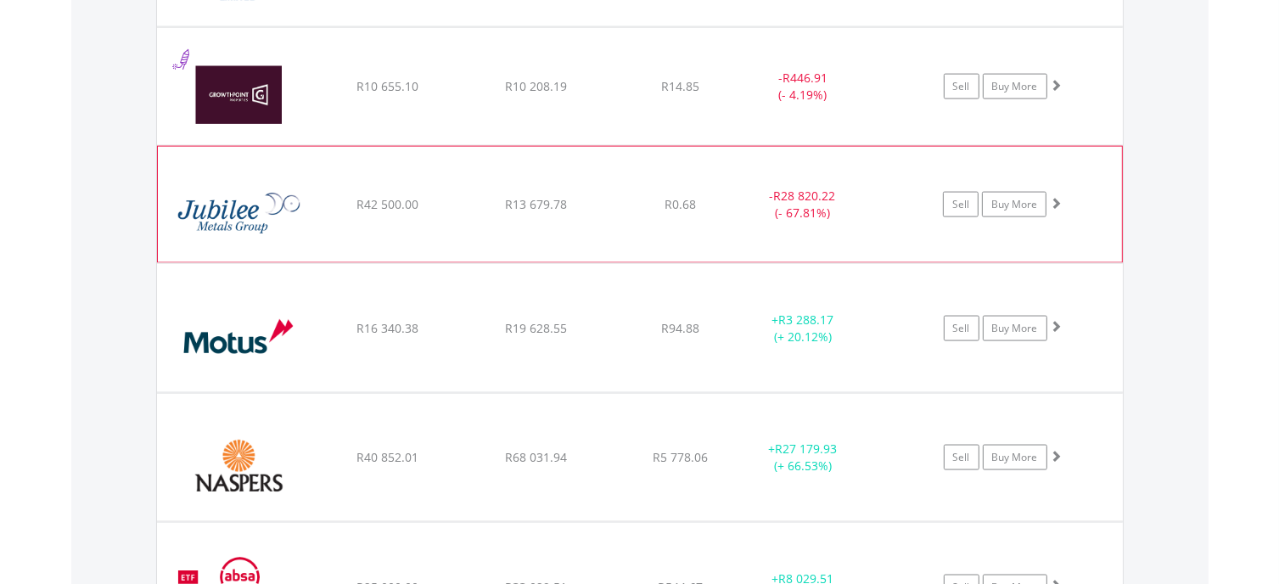
click at [1057, 199] on span at bounding box center [1056, 203] width 12 height 12
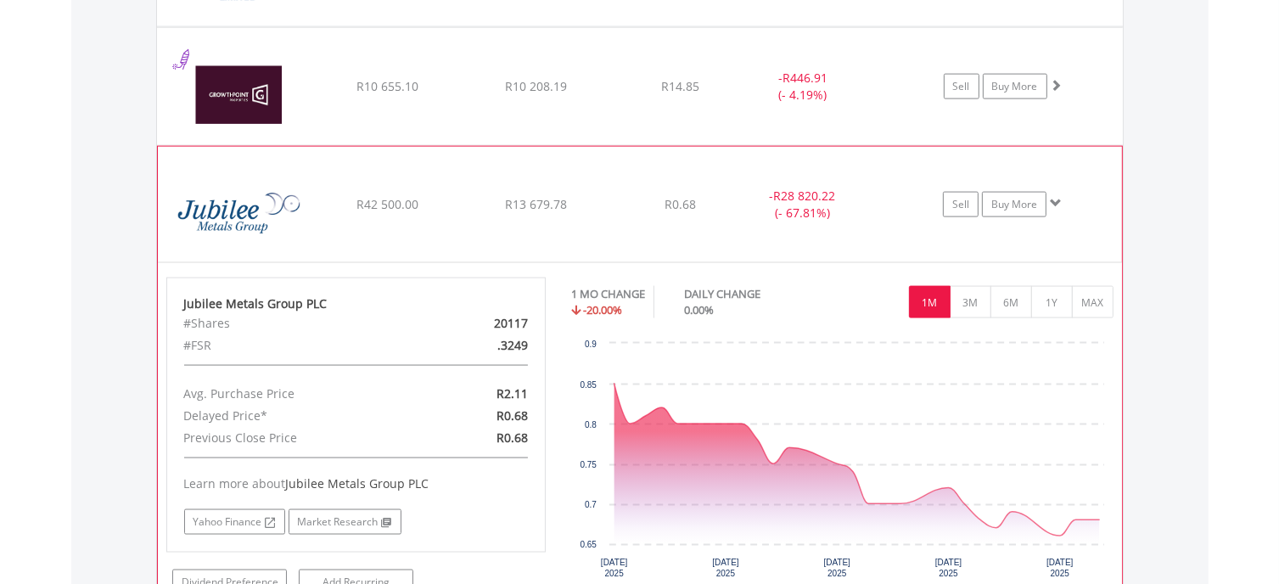
click at [1056, 198] on span at bounding box center [1056, 203] width 12 height 12
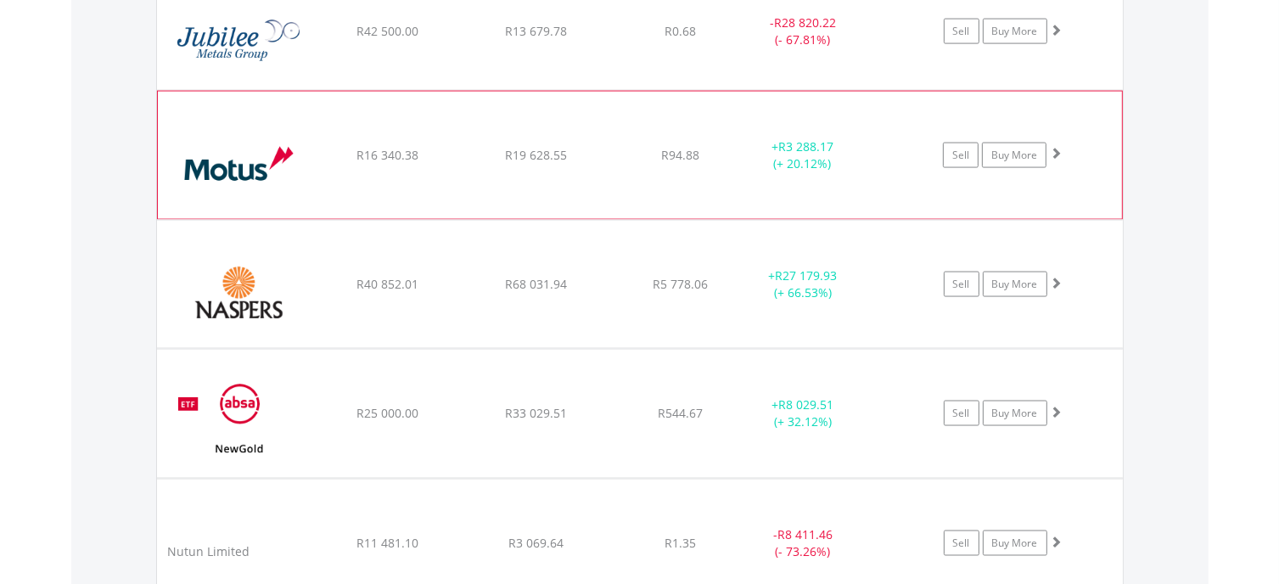
scroll to position [2597, 0]
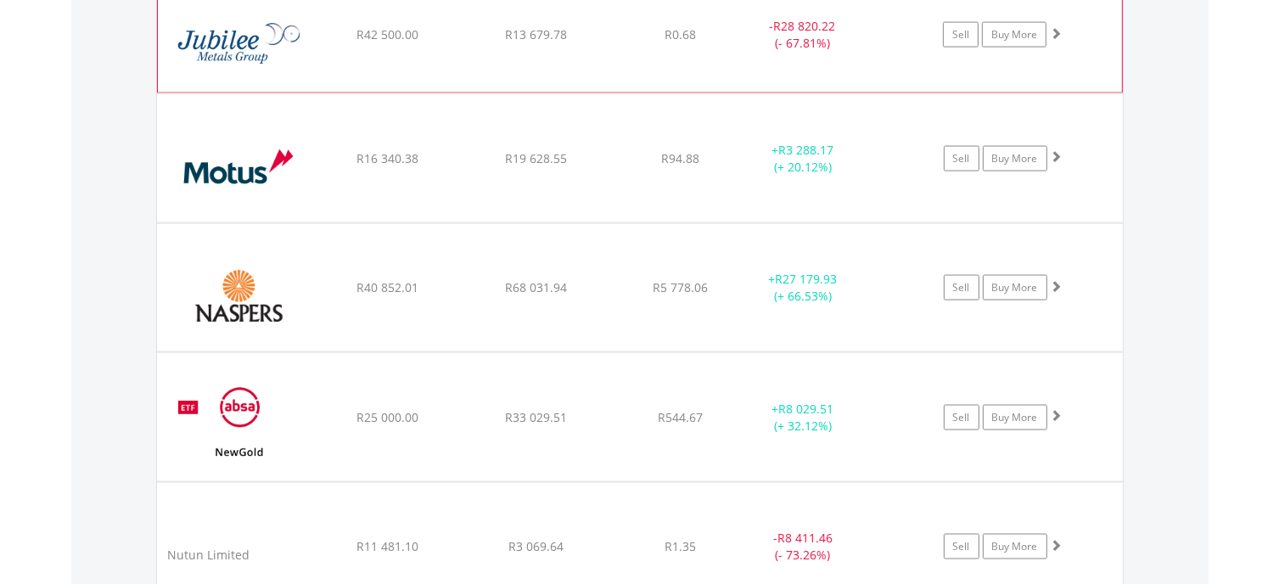
drag, startPoint x: 1051, startPoint y: 72, endPoint x: 1019, endPoint y: 8, distance: 71.3
drag, startPoint x: 1019, startPoint y: 8, endPoint x: 703, endPoint y: 187, distance: 363.2
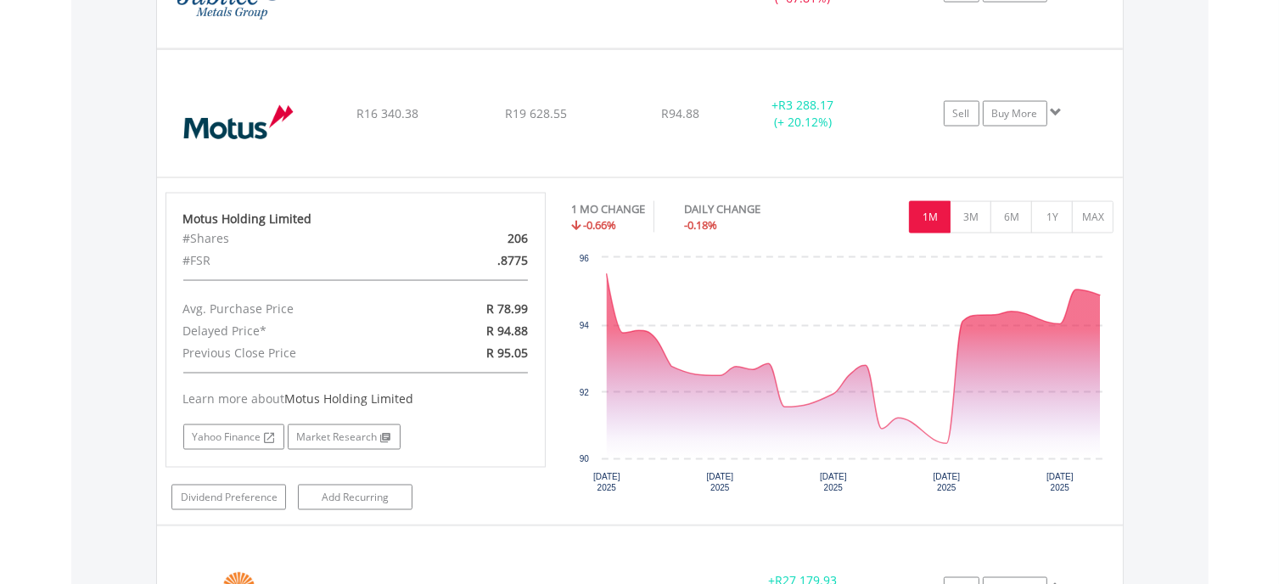
scroll to position [2682, 0]
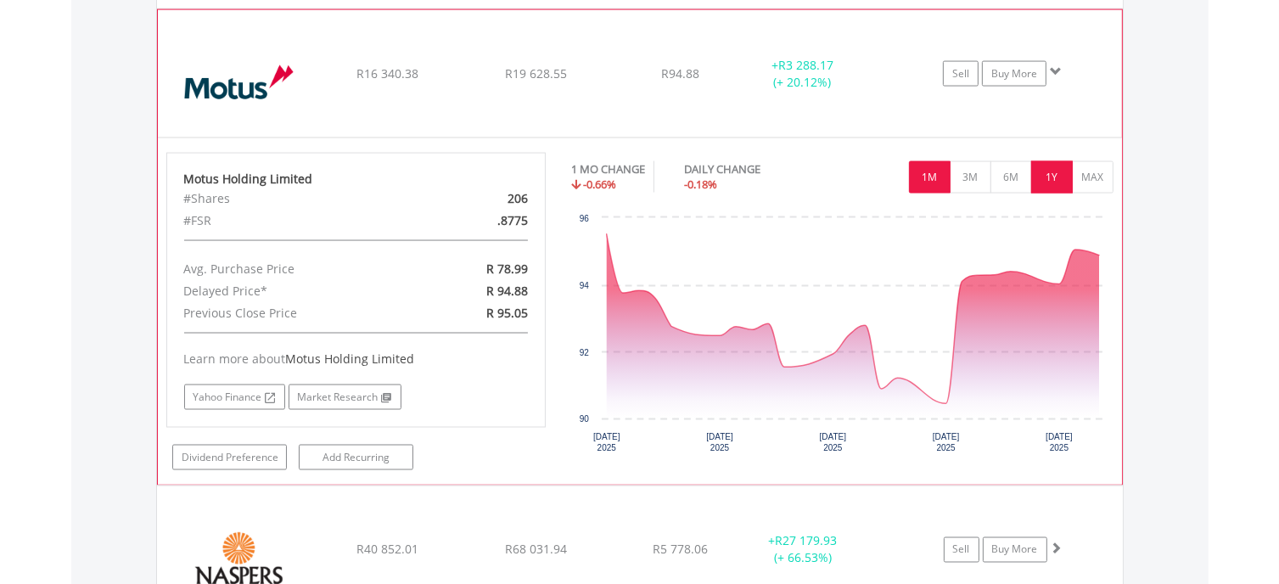
click at [1045, 171] on button "1Y" at bounding box center [1052, 177] width 42 height 32
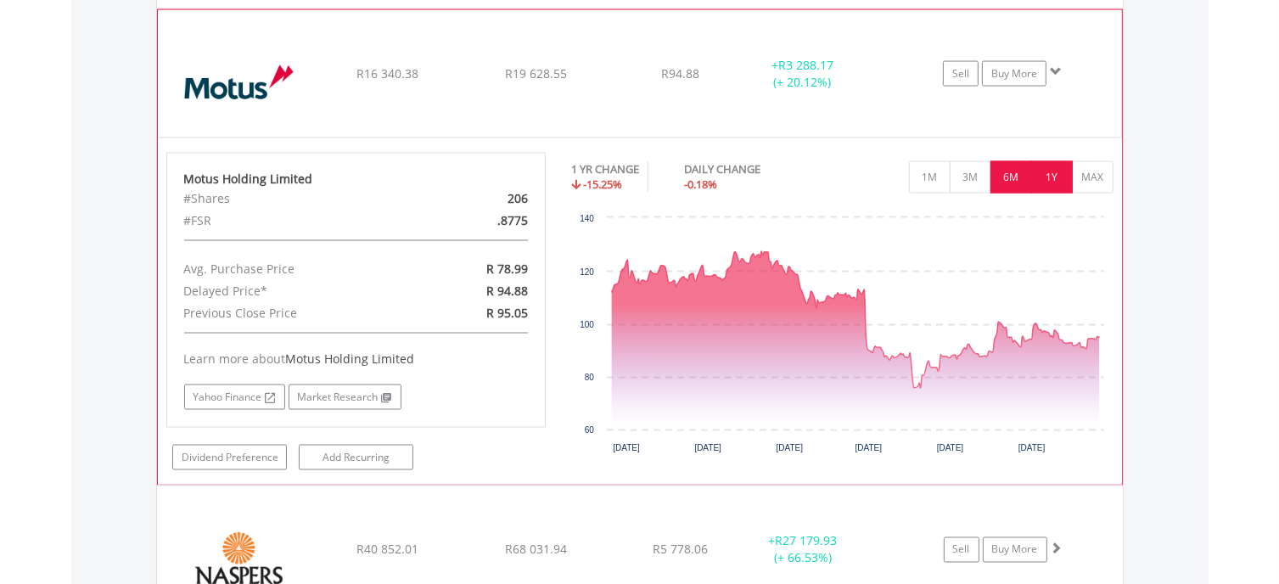
click at [1008, 170] on button "6M" at bounding box center [1011, 177] width 42 height 32
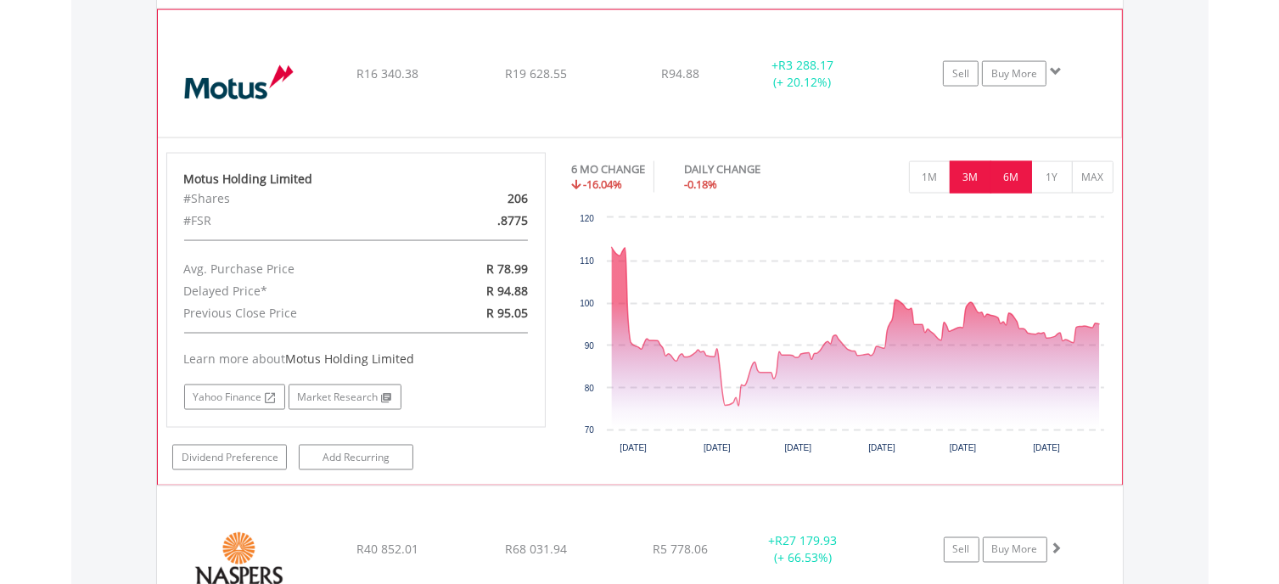
click at [972, 169] on button "3M" at bounding box center [971, 177] width 42 height 32
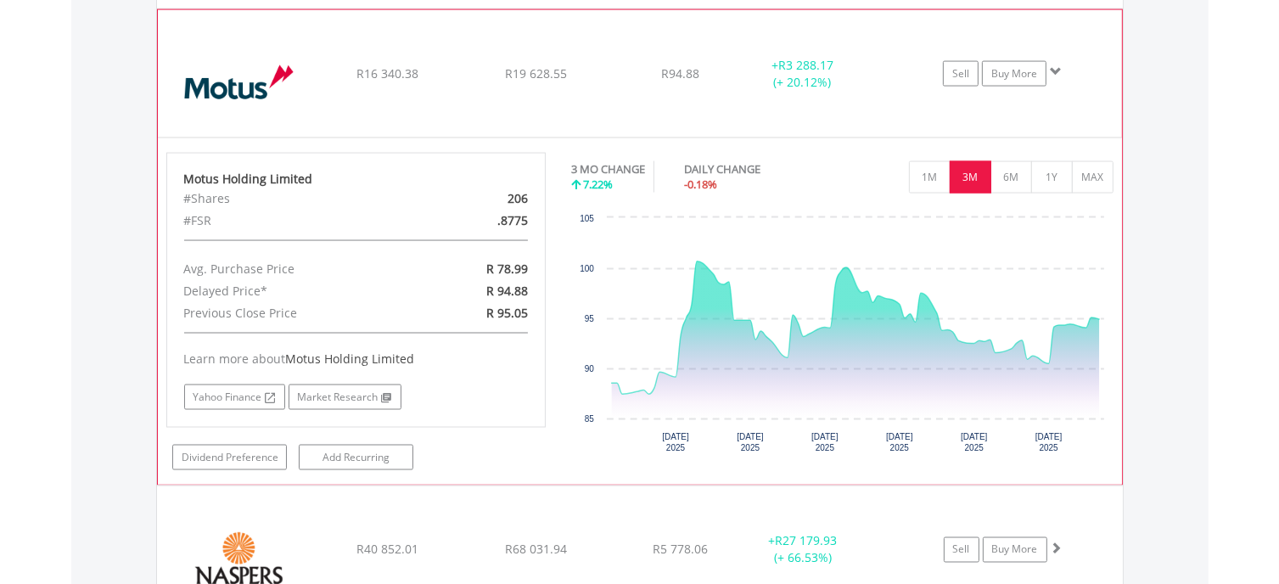
click at [1056, 65] on span at bounding box center [1056, 71] width 12 height 12
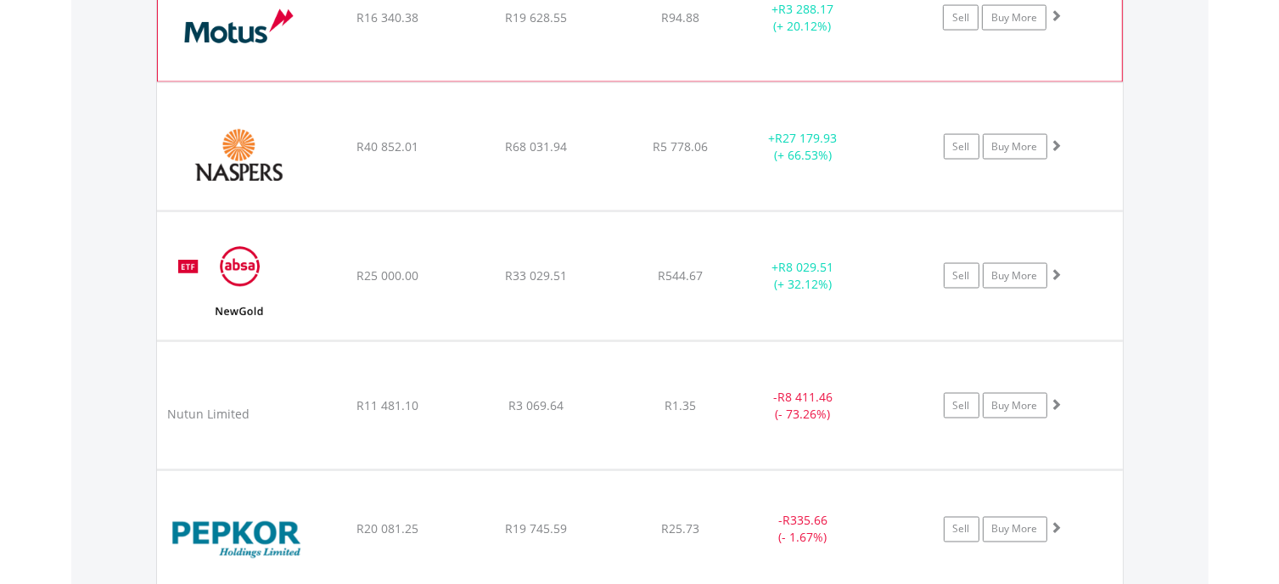
scroll to position [2767, 0]
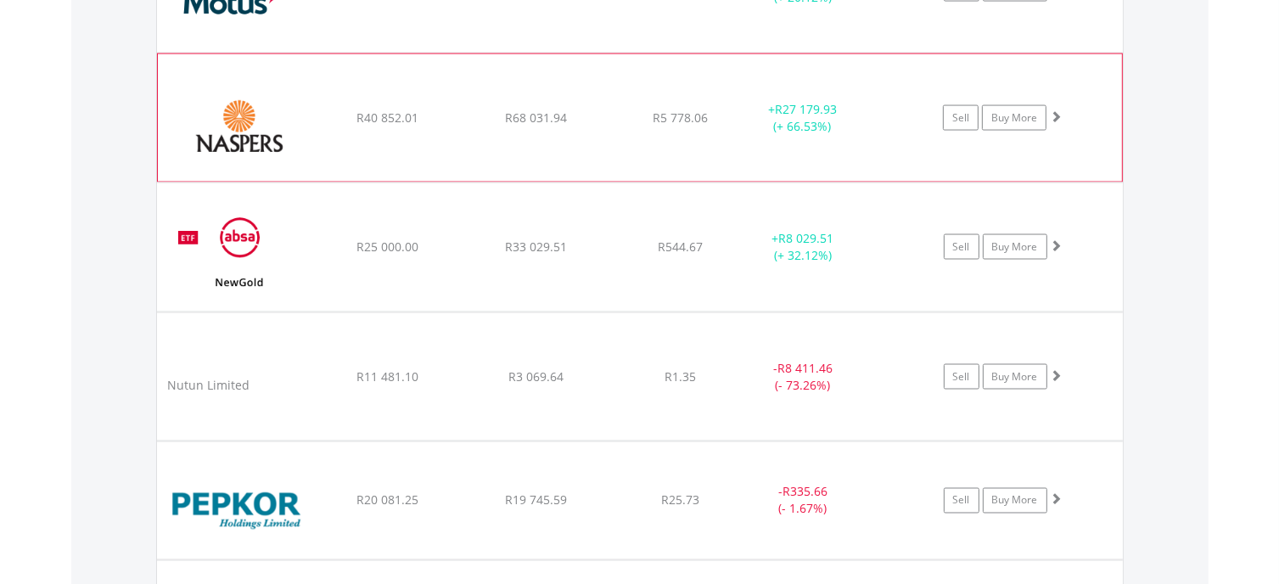
click at [1052, 110] on span at bounding box center [1056, 116] width 12 height 12
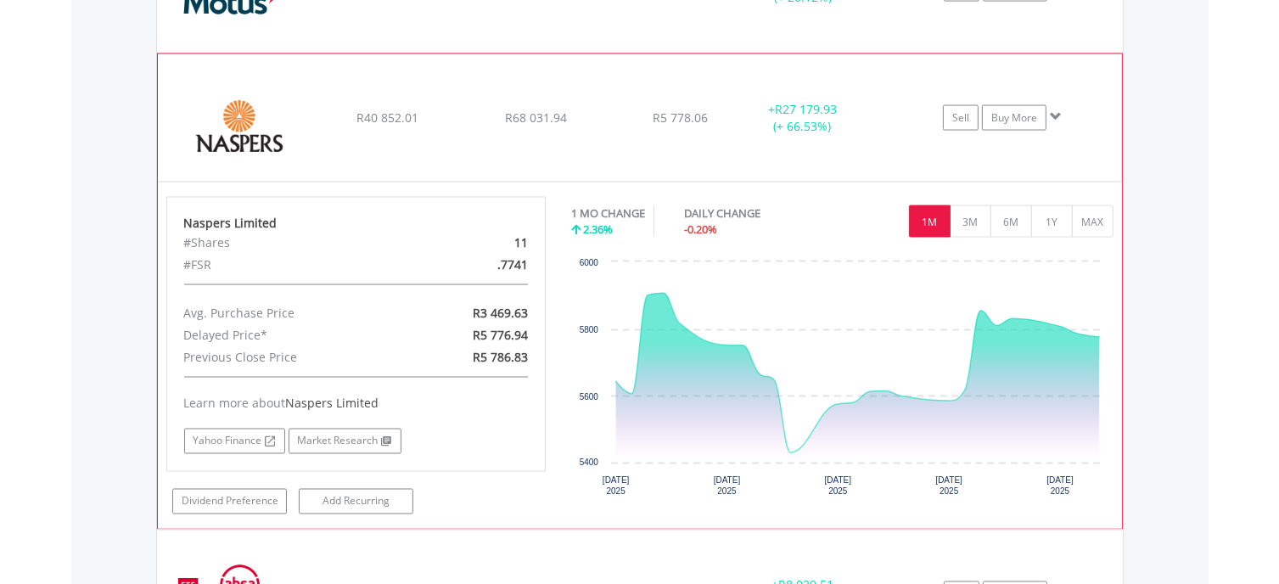
click at [1052, 110] on span at bounding box center [1056, 116] width 12 height 12
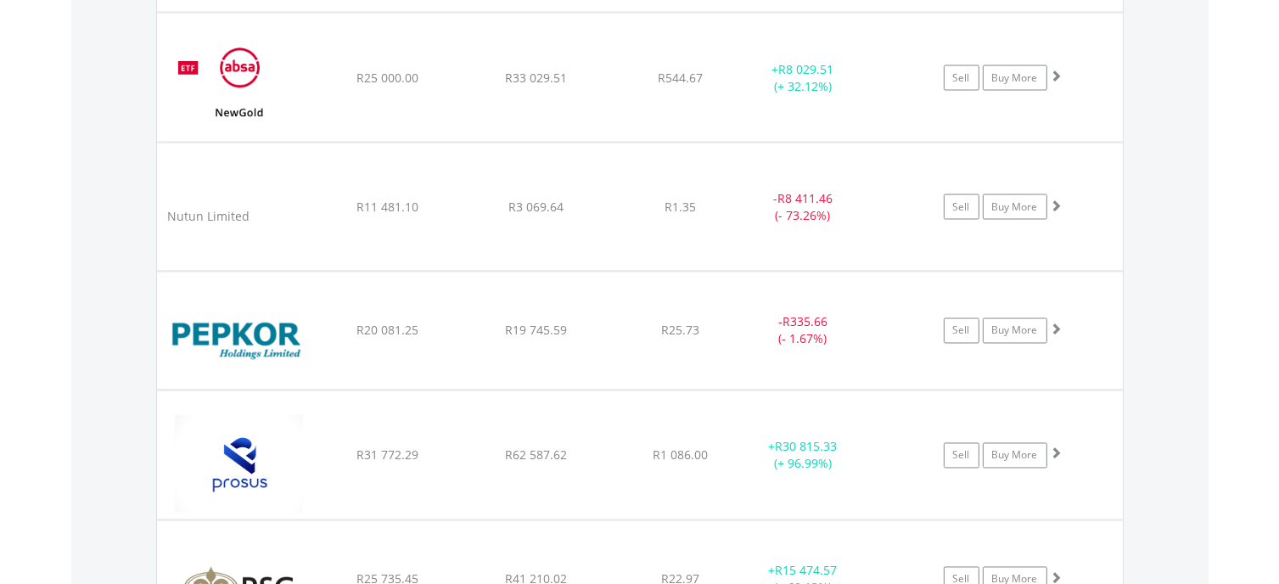
scroll to position [3299, 0]
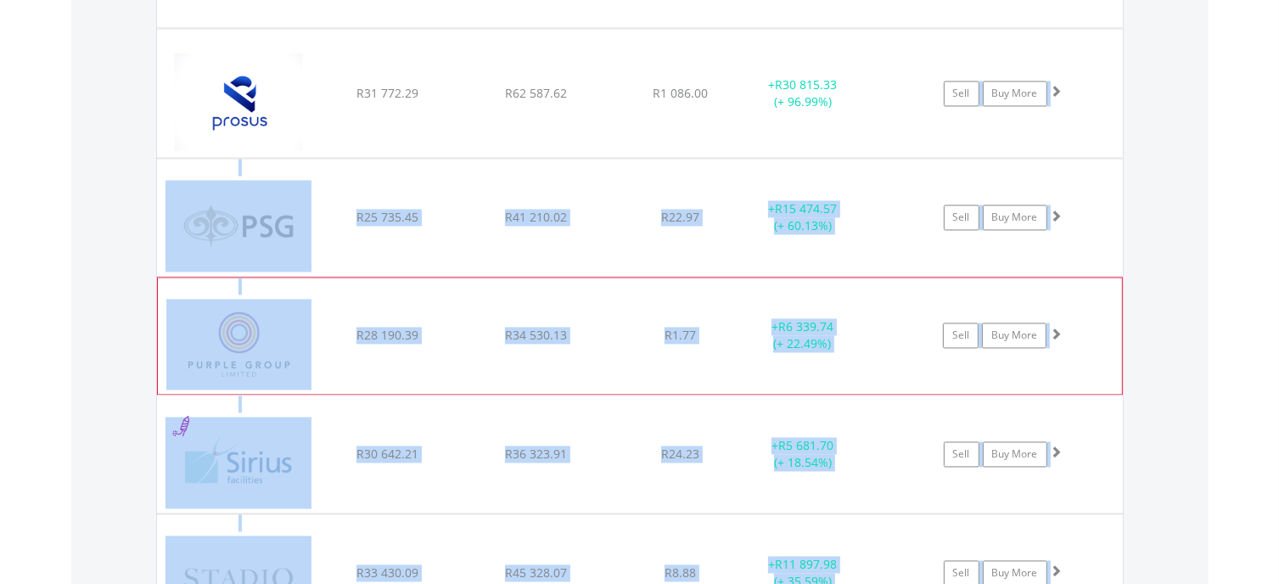
drag, startPoint x: 924, startPoint y: 554, endPoint x: 531, endPoint y: 327, distance: 454.0
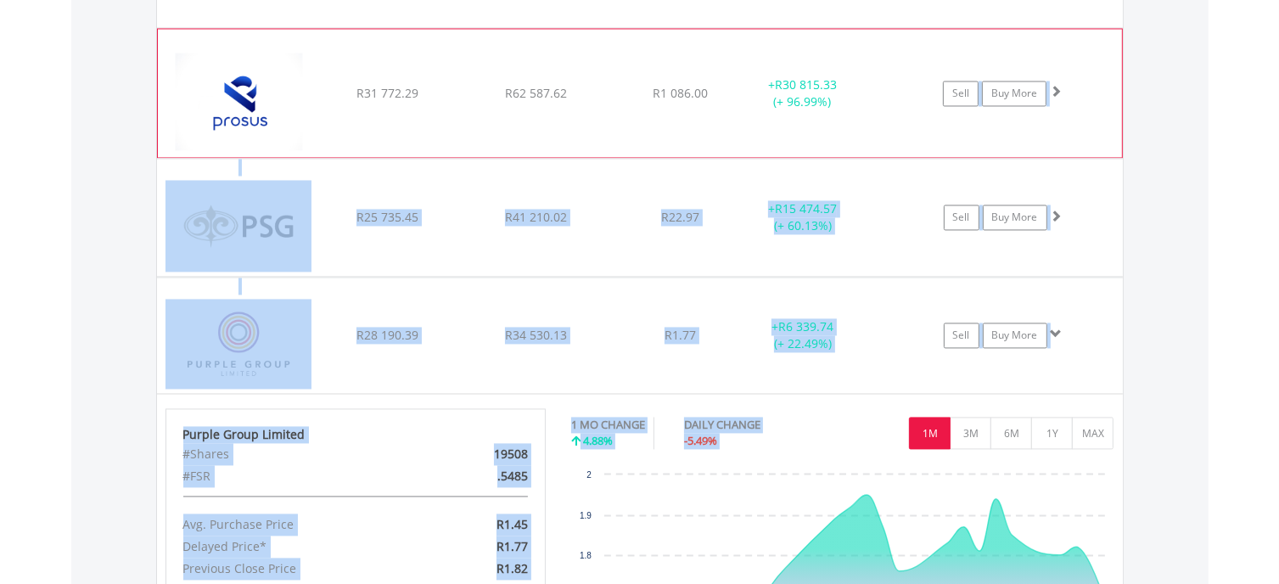
drag, startPoint x: 660, startPoint y: 186, endPoint x: 646, endPoint y: 113, distance: 74.4
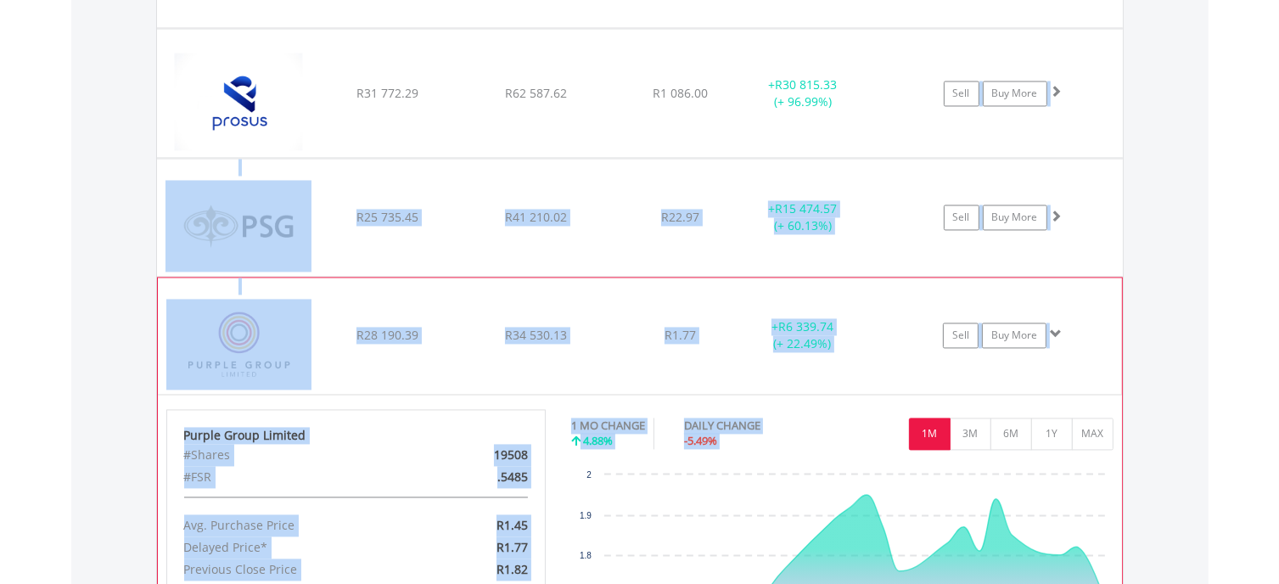
drag, startPoint x: 646, startPoint y: 113, endPoint x: 282, endPoint y: 304, distance: 411.1
click at [285, 311] on img at bounding box center [239, 344] width 146 height 90
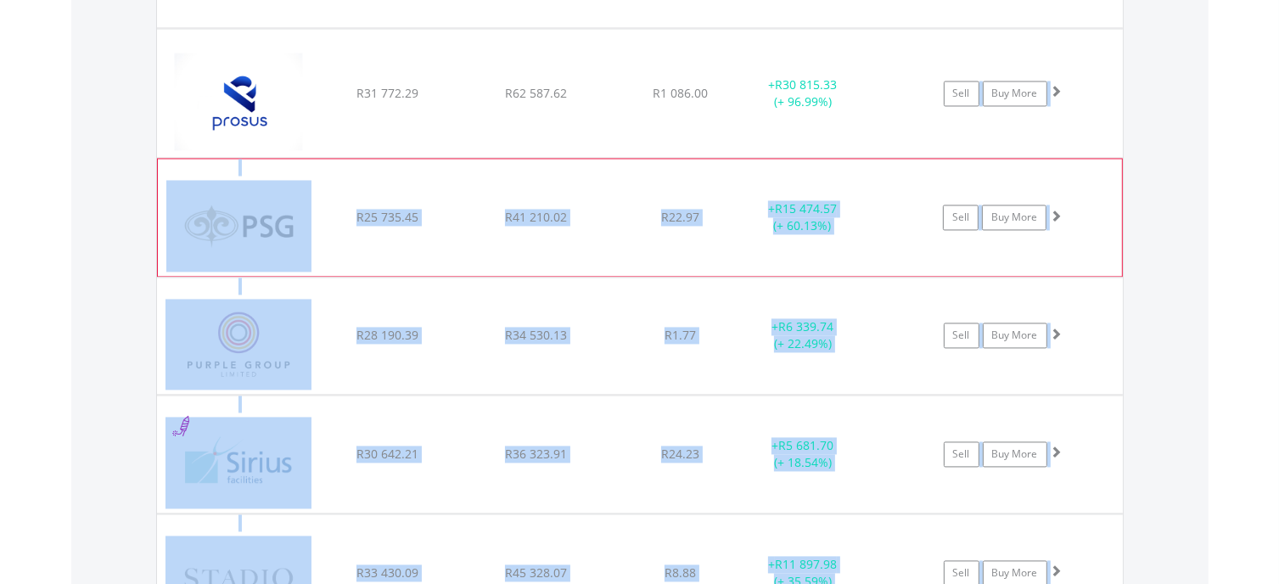
click at [277, 241] on img at bounding box center [239, 226] width 146 height 92
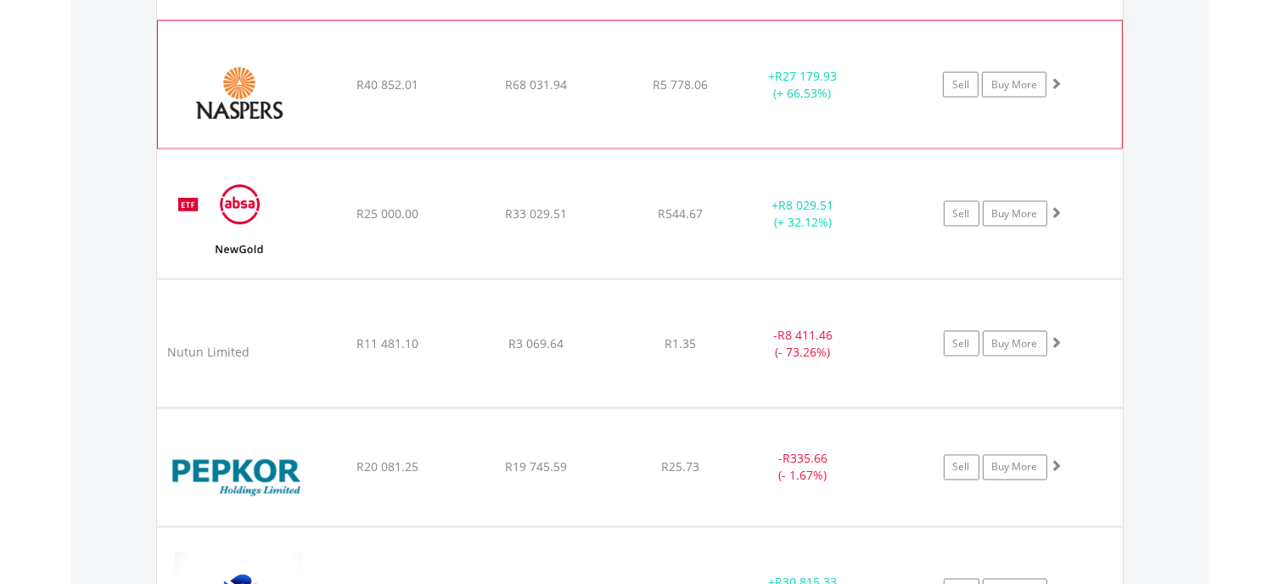
scroll to position [2875, 0]
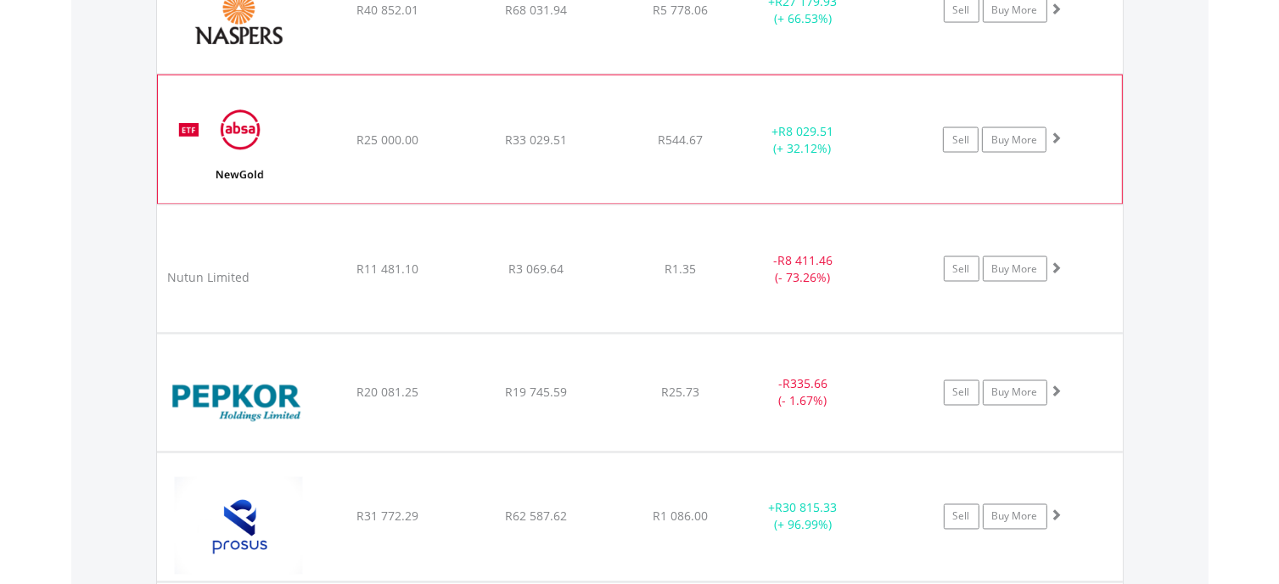
click at [1053, 132] on span at bounding box center [1056, 138] width 12 height 12
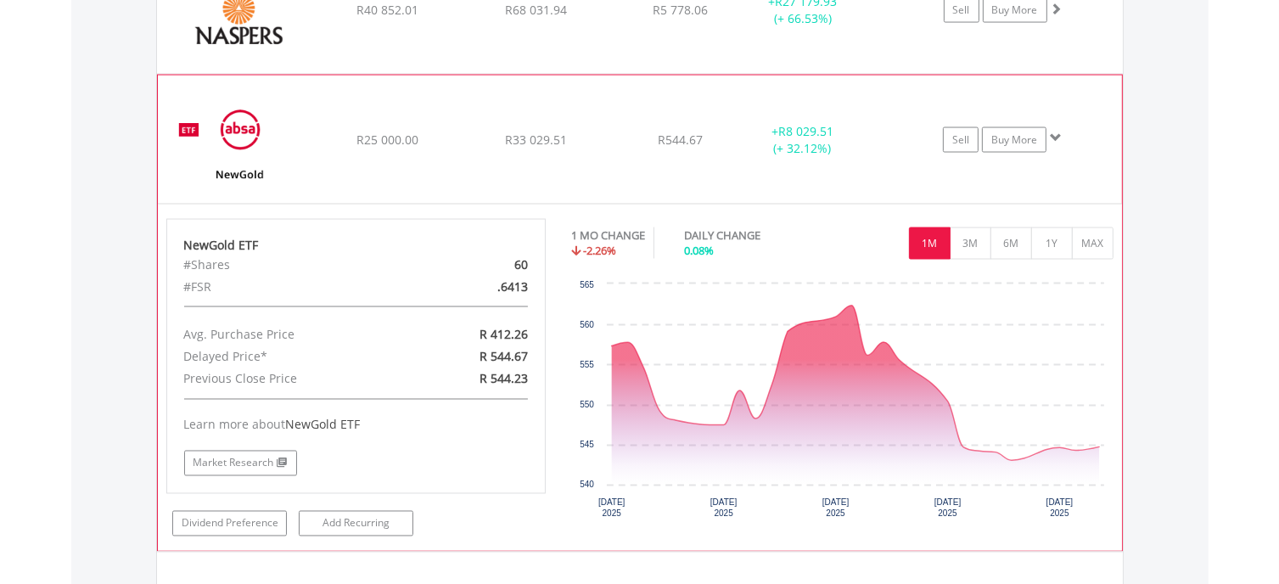
click at [1053, 132] on span at bounding box center [1056, 138] width 12 height 12
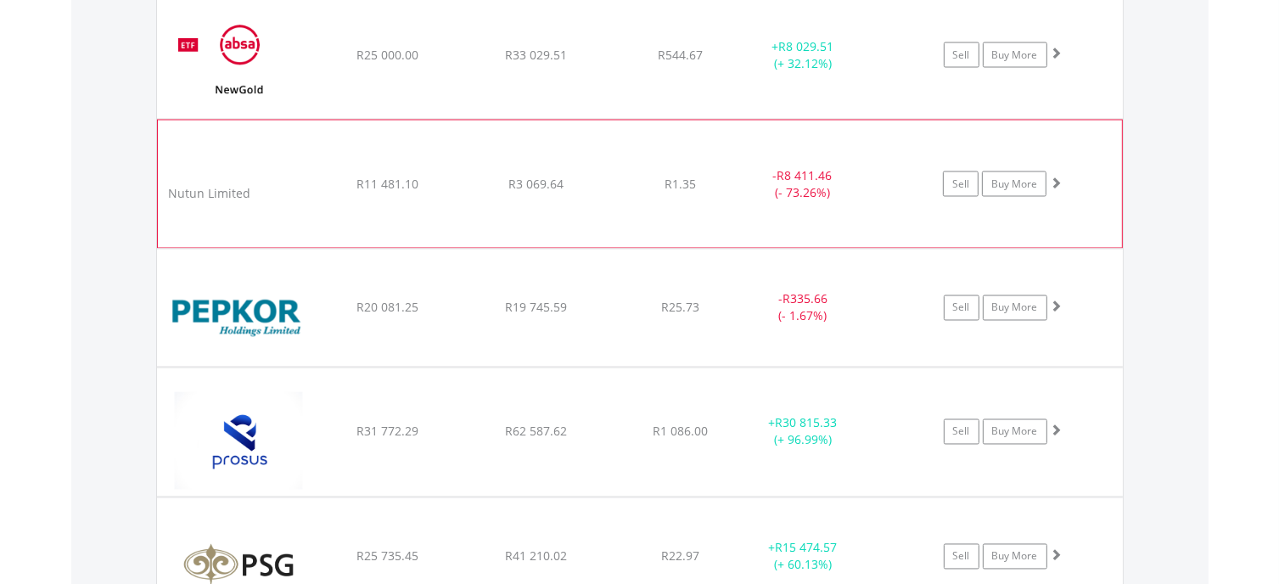
scroll to position [3045, 0]
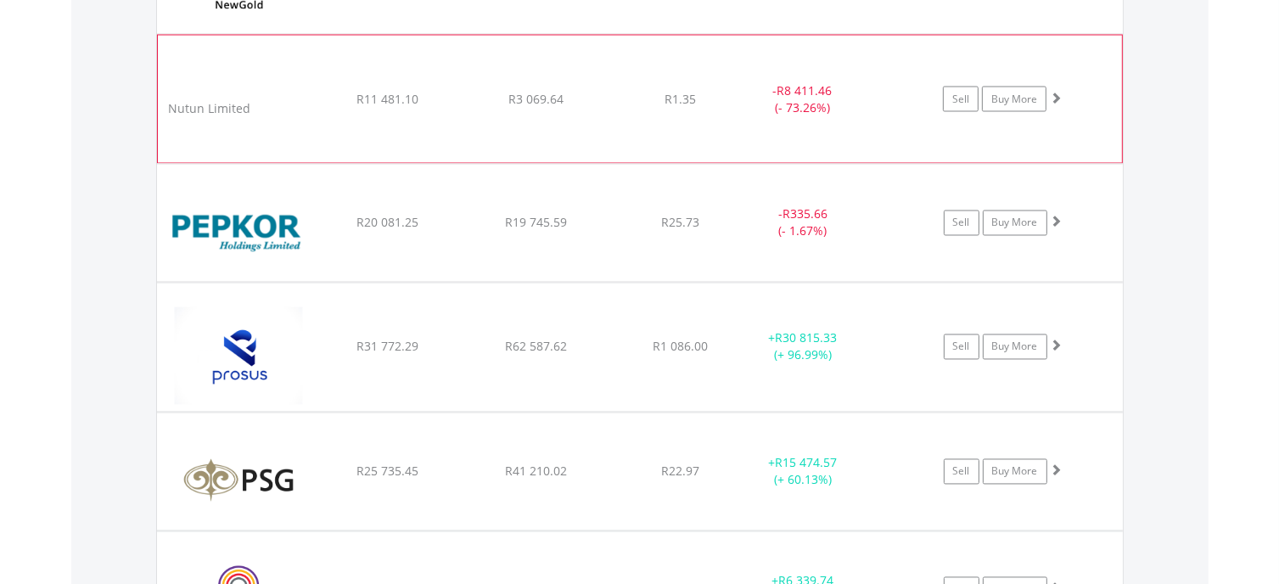
click at [1056, 92] on span at bounding box center [1056, 98] width 12 height 12
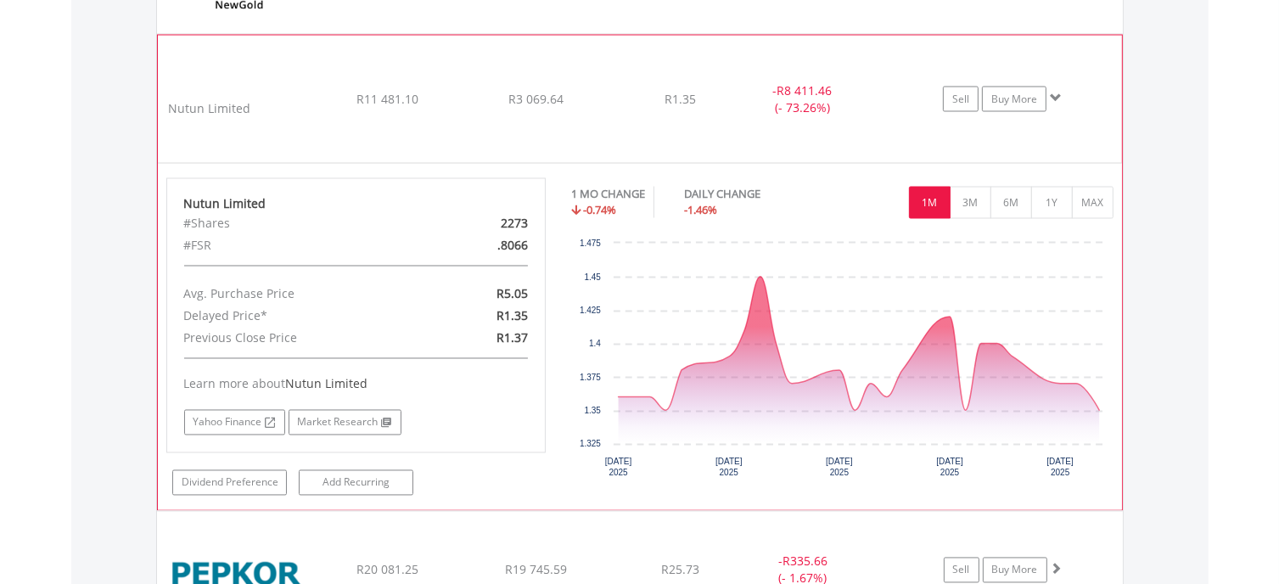
click at [1056, 92] on span at bounding box center [1056, 98] width 12 height 12
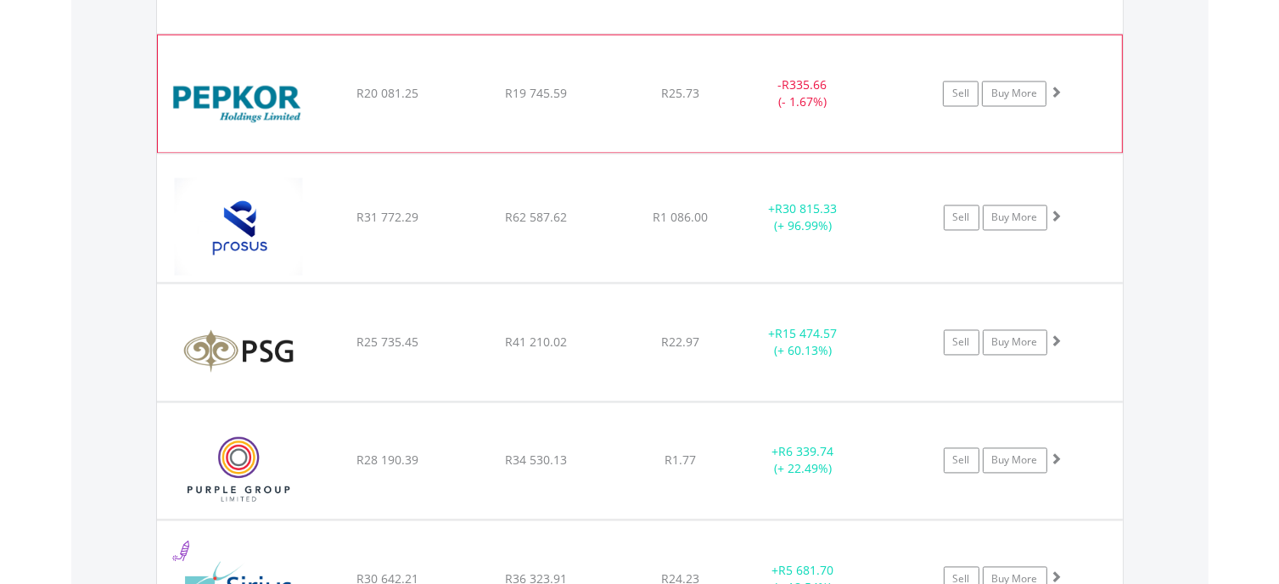
scroll to position [3214, 0]
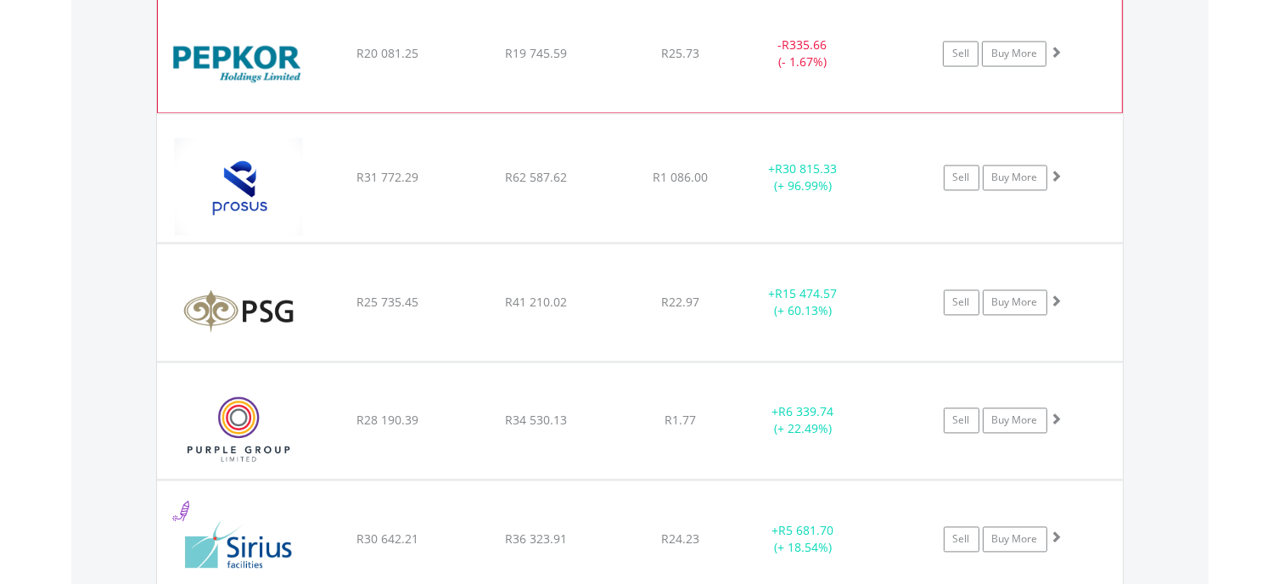
click at [1057, 46] on span at bounding box center [1056, 52] width 12 height 12
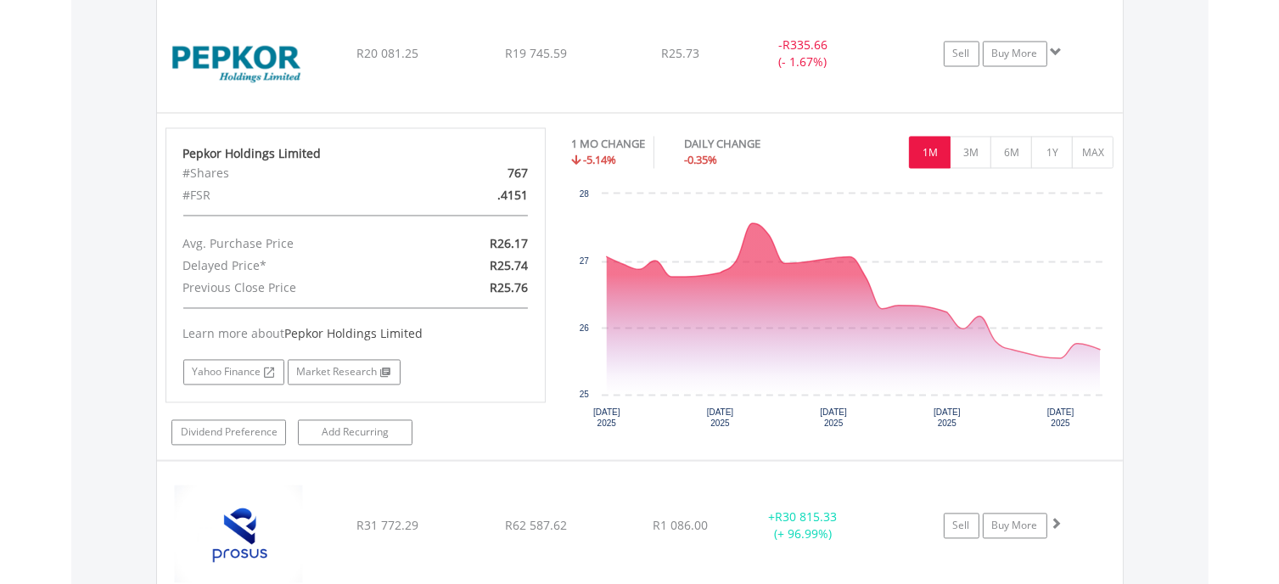
drag, startPoint x: 1039, startPoint y: 0, endPoint x: 1235, endPoint y: 232, distance: 304.0
click at [1014, 148] on button "6M" at bounding box center [1011, 152] width 42 height 32
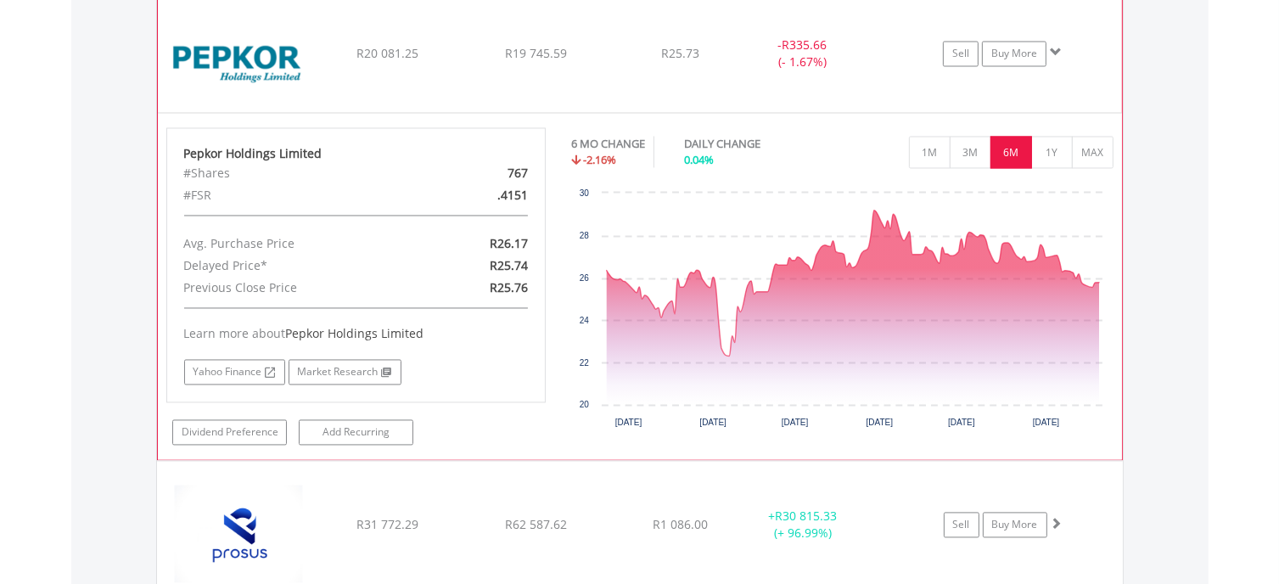
click at [1058, 46] on span at bounding box center [1056, 52] width 12 height 12
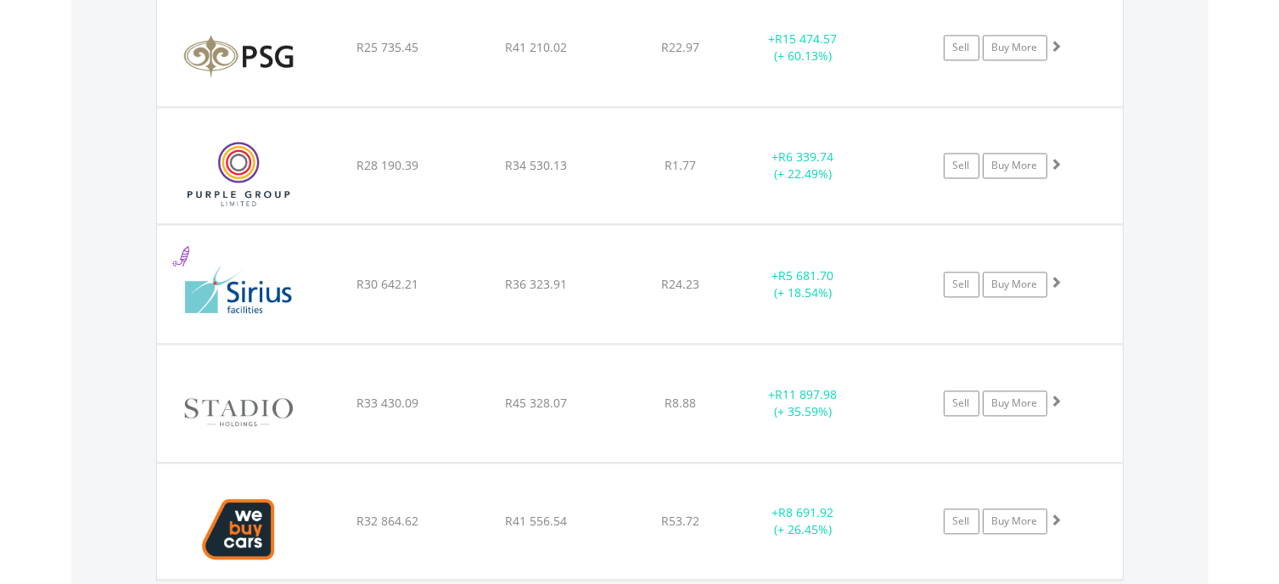
scroll to position [3470, 0]
click at [1059, 39] on span at bounding box center [1056, 45] width 12 height 12
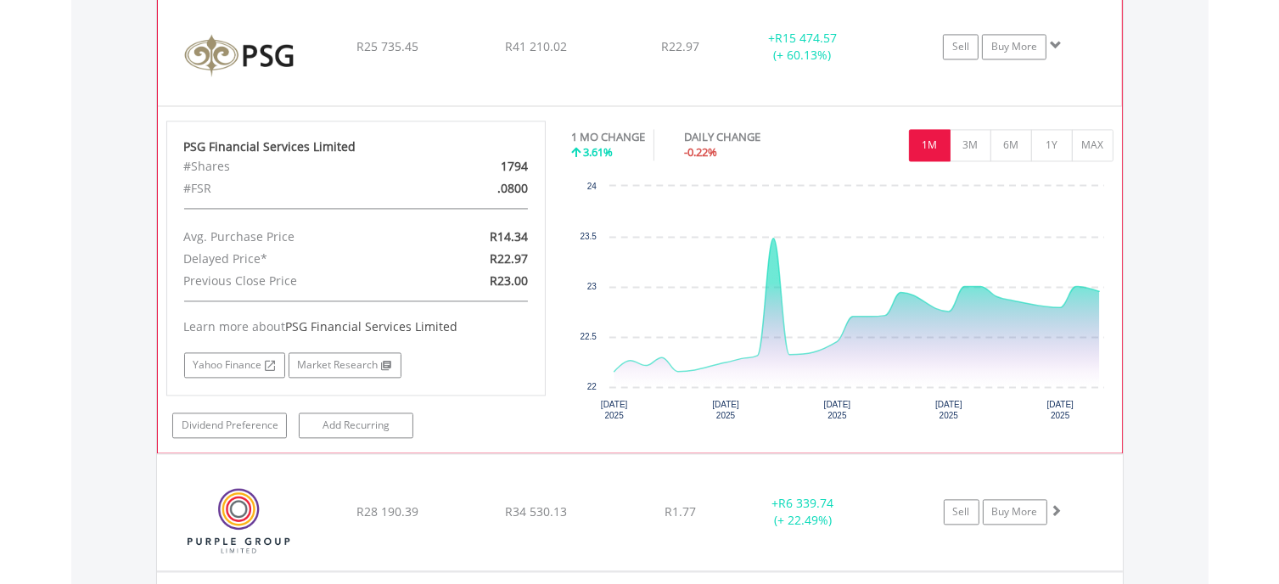
click at [1059, 39] on span at bounding box center [1056, 45] width 12 height 12
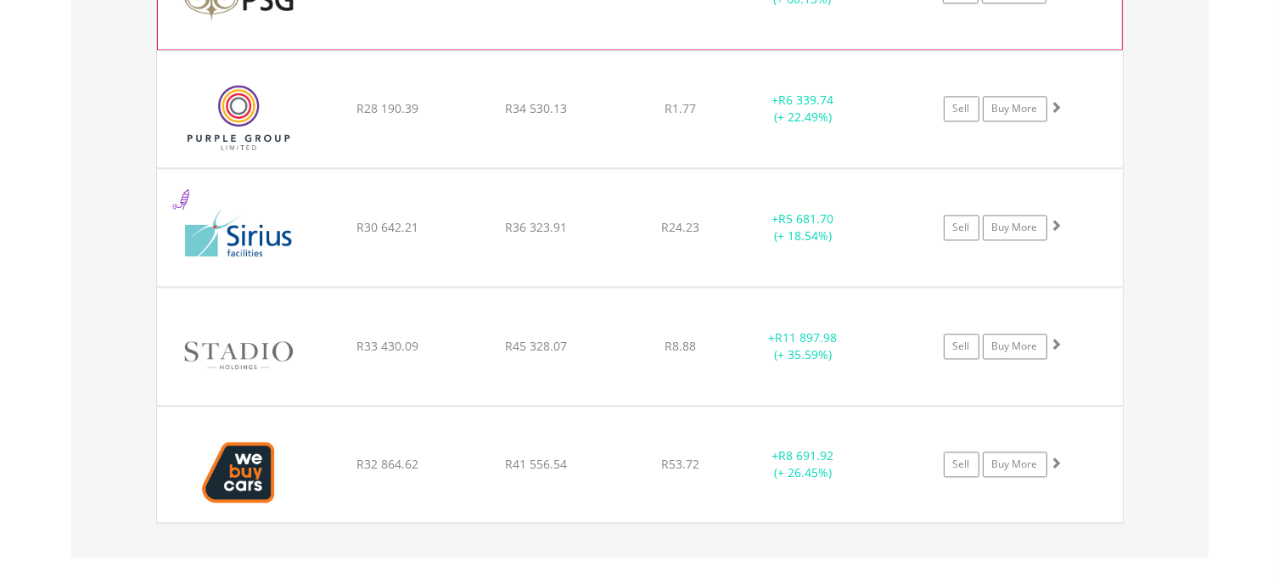
scroll to position [3555, 0]
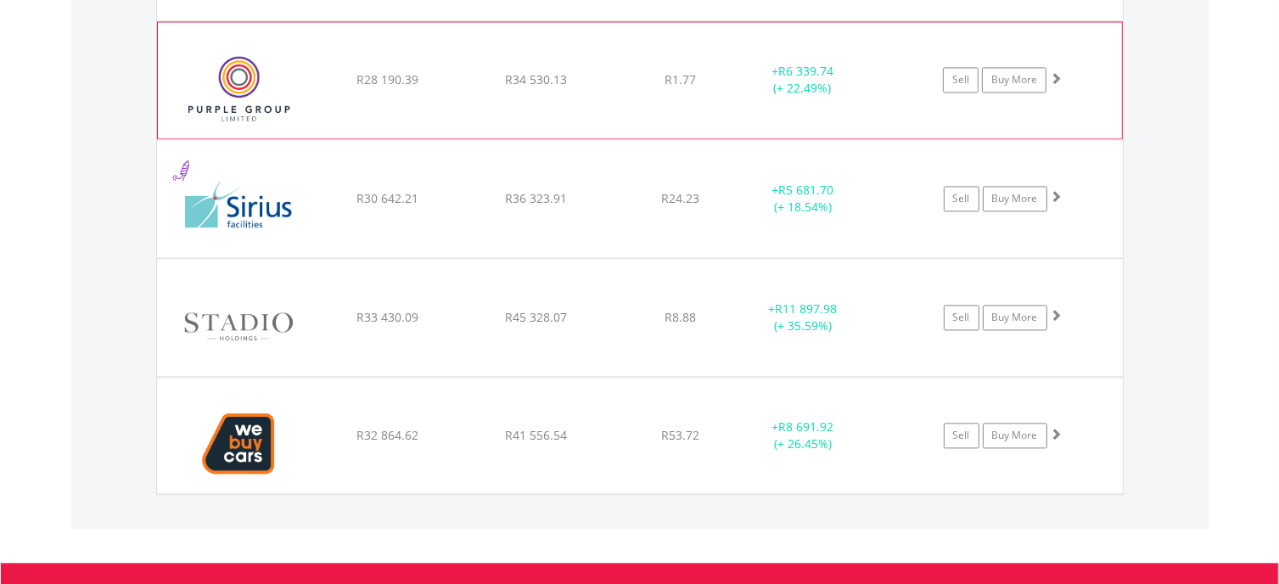
click at [1053, 72] on span at bounding box center [1056, 78] width 12 height 12
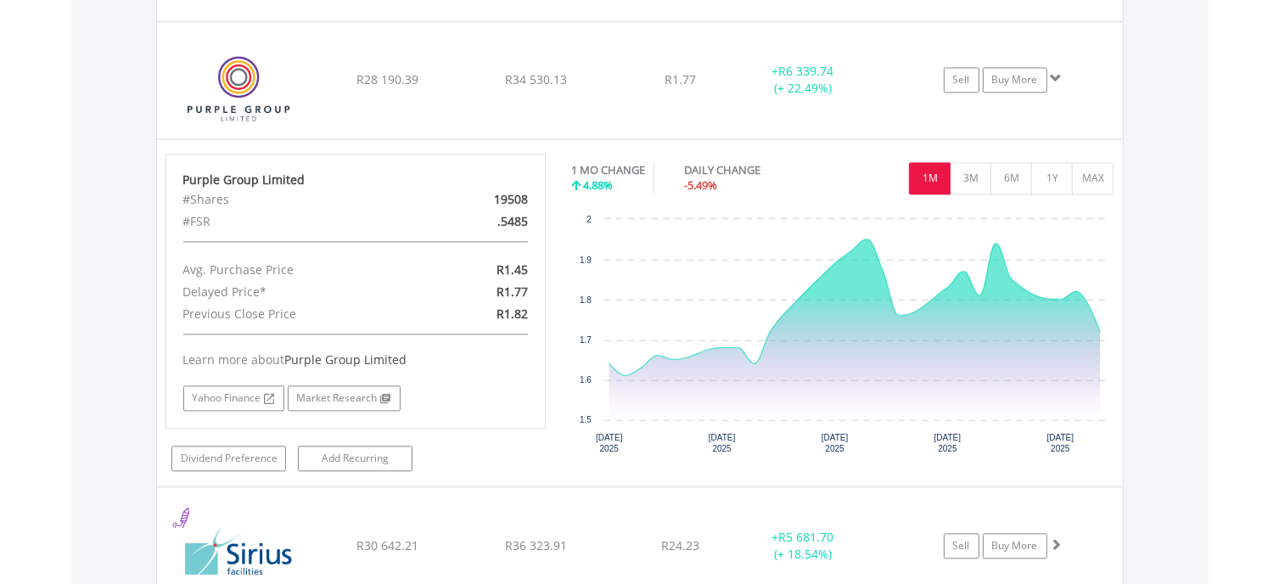
drag, startPoint x: 1041, startPoint y: 0, endPoint x: 1242, endPoint y: 81, distance: 216.7
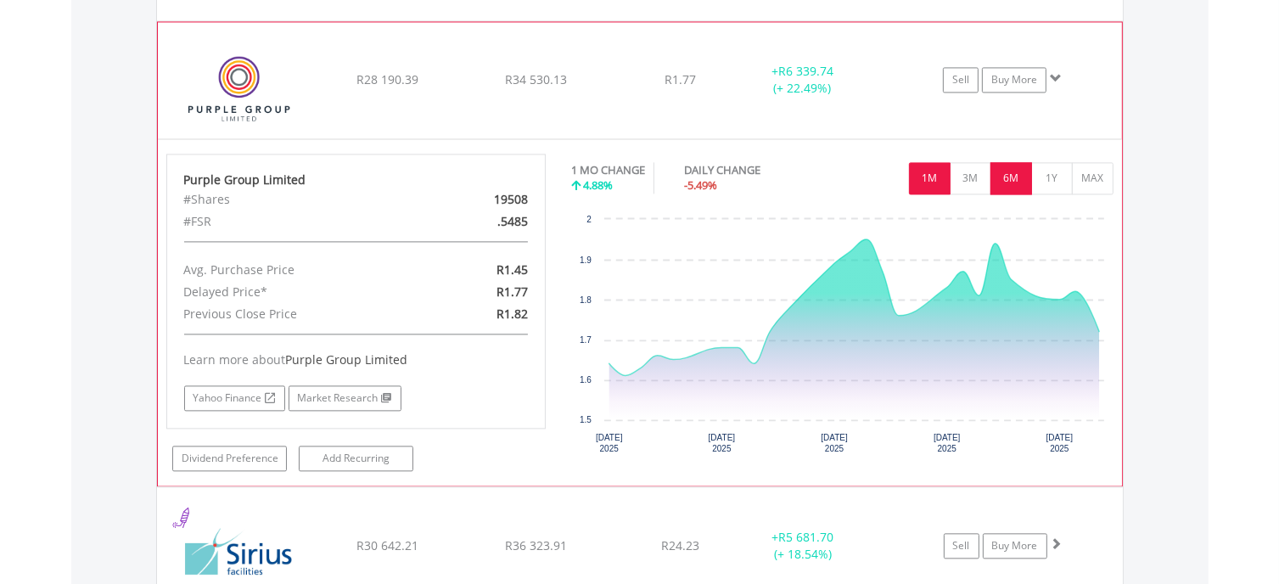
click at [1015, 165] on button "6M" at bounding box center [1011, 178] width 42 height 32
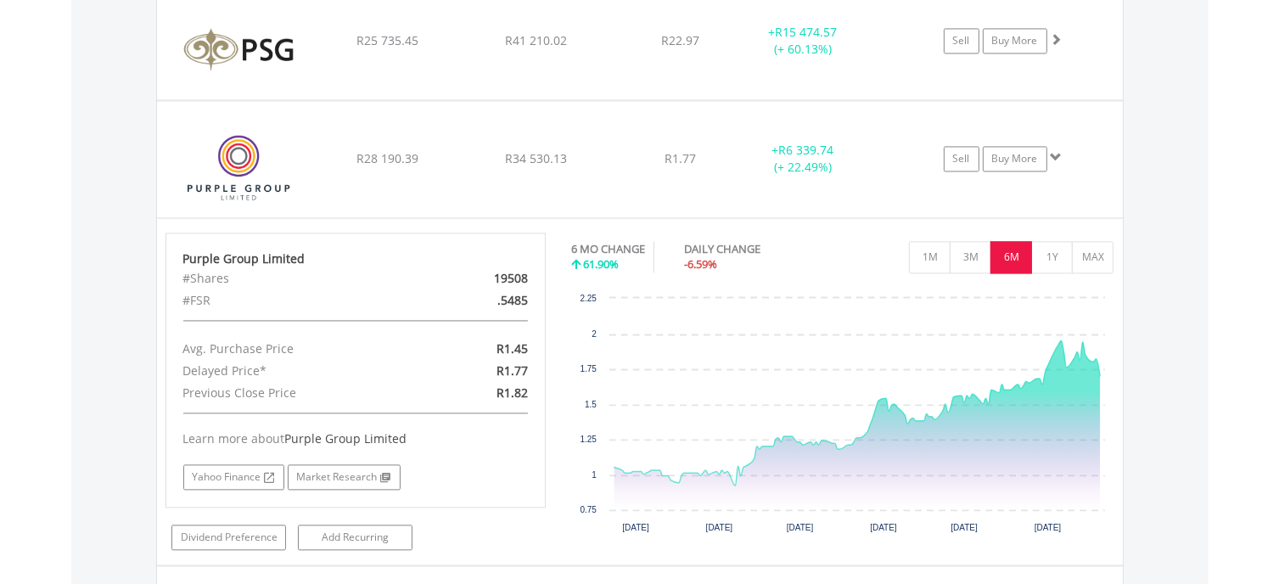
scroll to position [3533, 0]
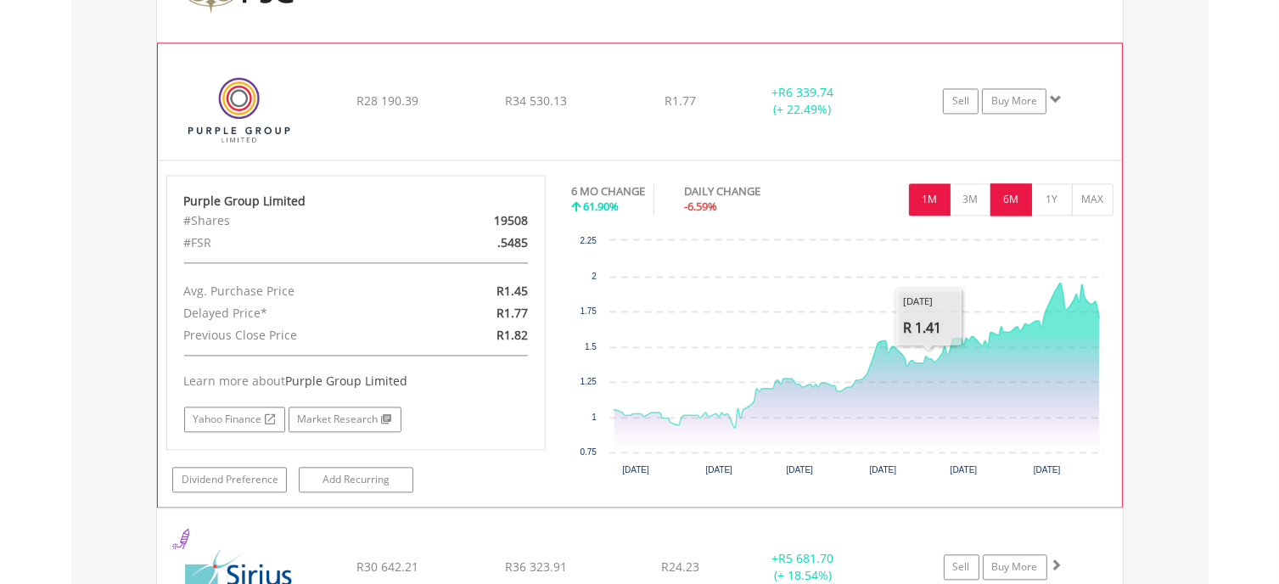
click at [937, 193] on button "1M" at bounding box center [930, 199] width 42 height 32
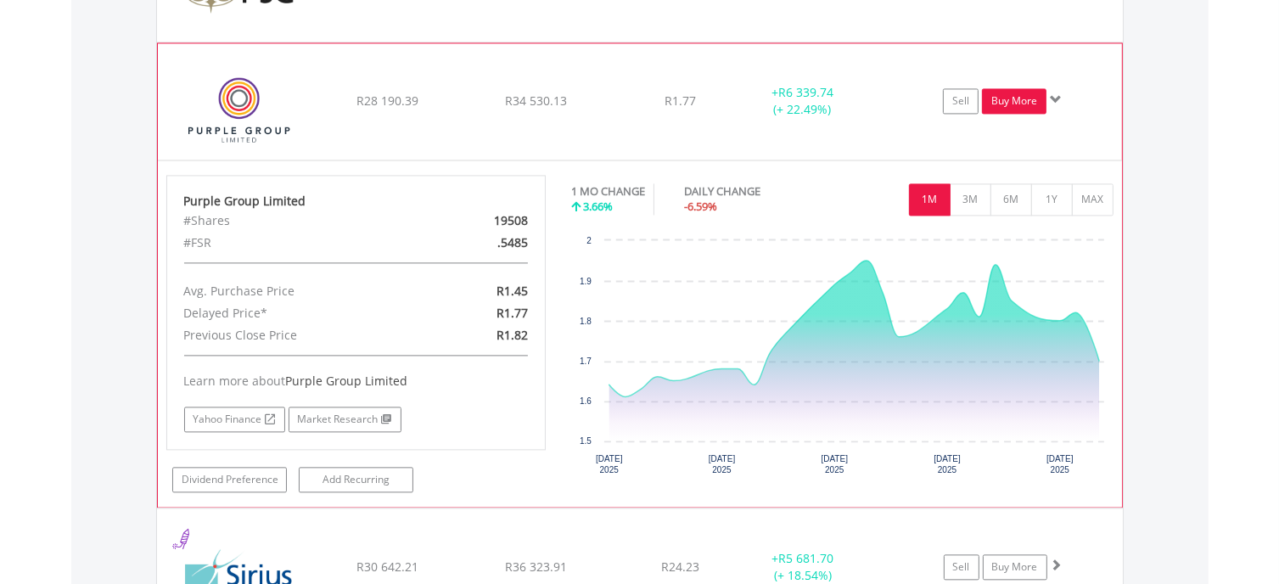
click at [1004, 94] on link "Buy More" at bounding box center [1014, 100] width 64 height 25
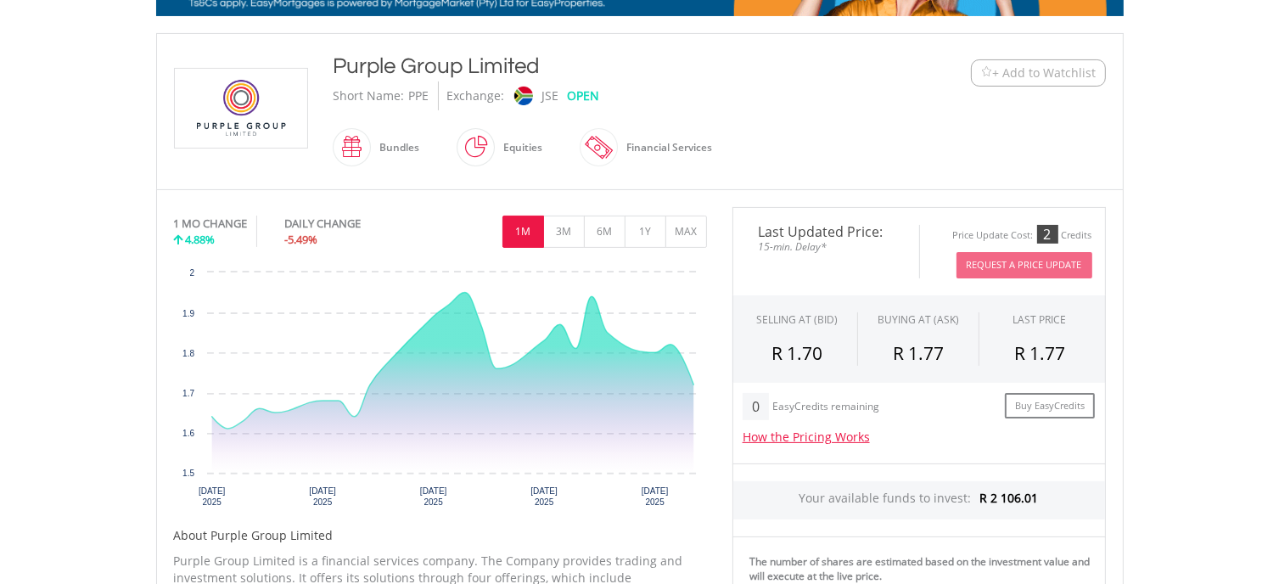
scroll to position [339, 0]
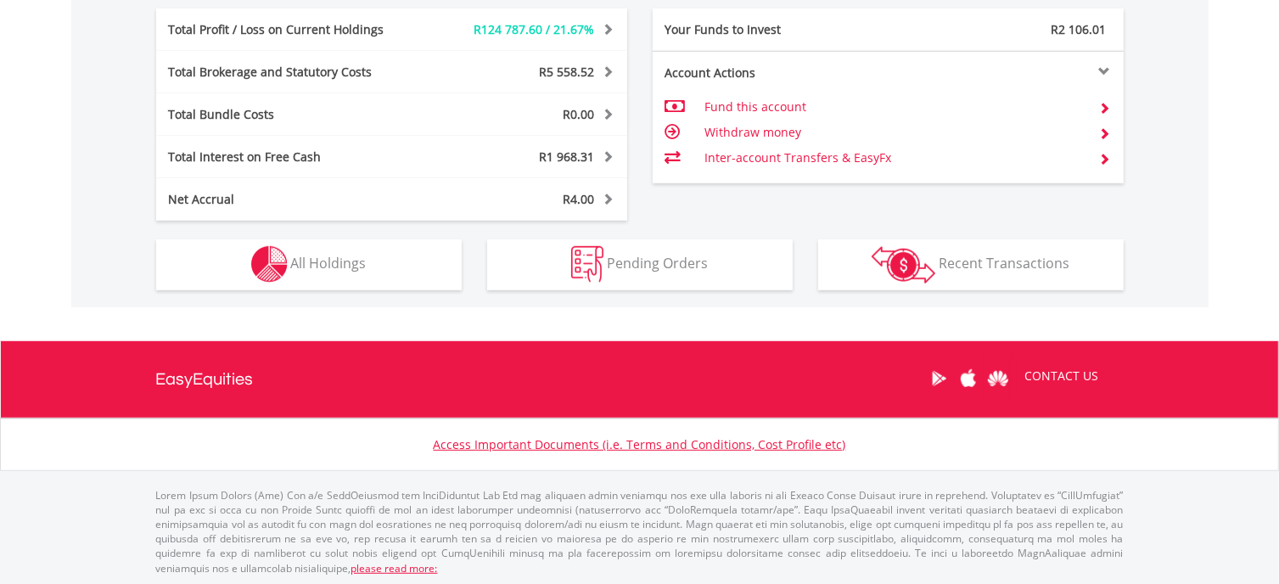
scroll to position [163, 322]
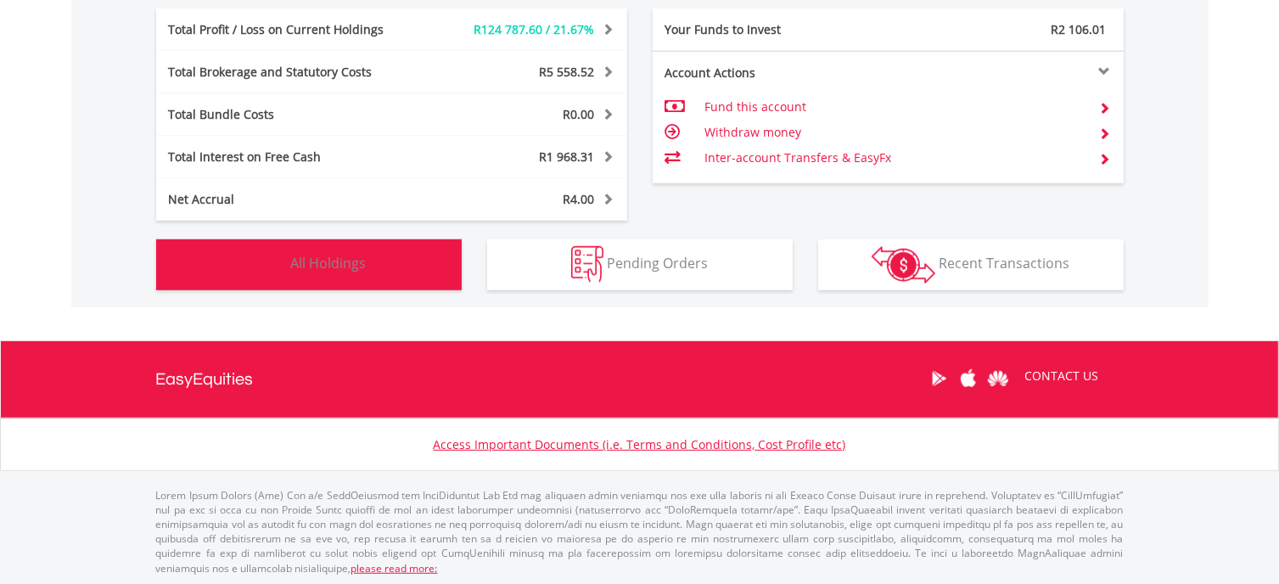
click at [363, 258] on span "All Holdings" at bounding box center [329, 263] width 76 height 19
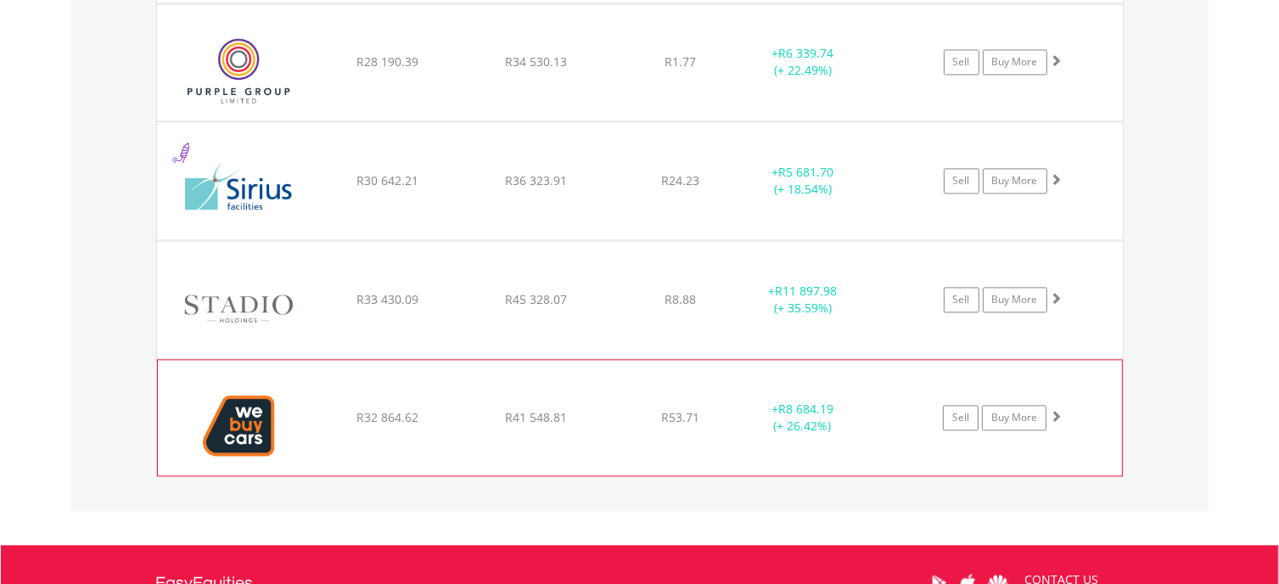
scroll to position [3582, 0]
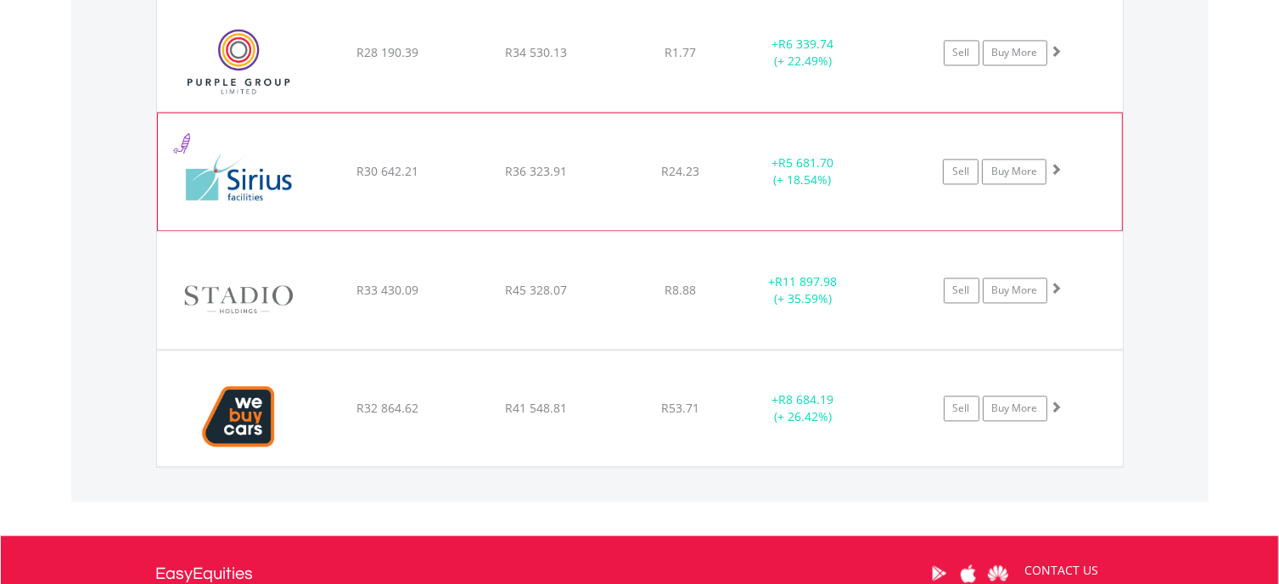
click at [1053, 163] on span at bounding box center [1056, 169] width 12 height 12
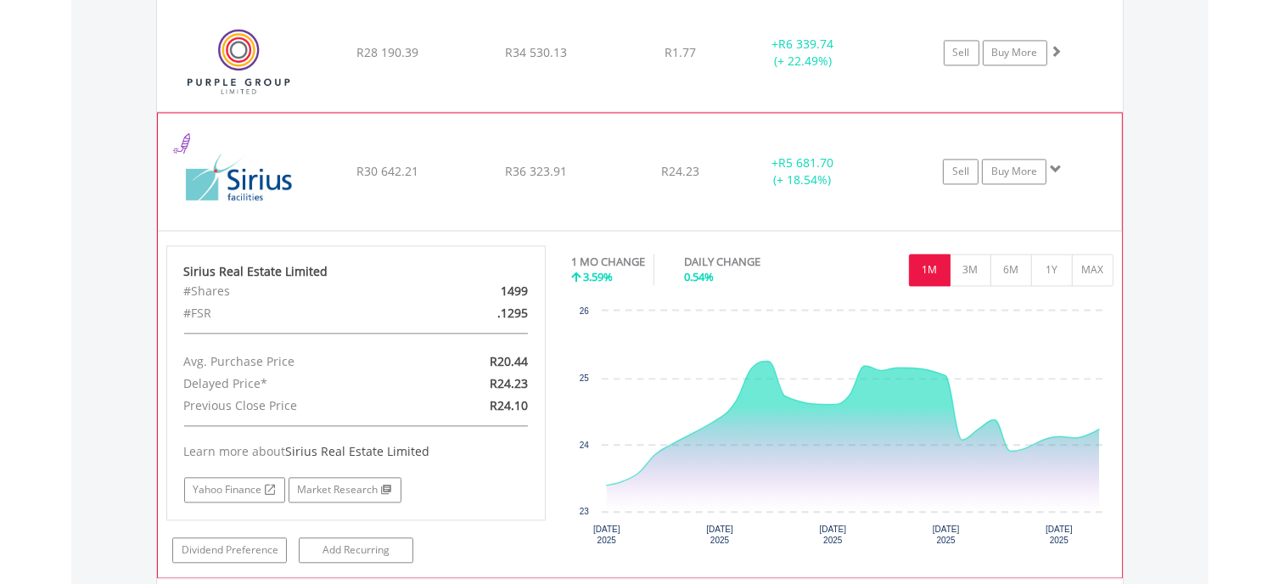
click at [1053, 163] on span at bounding box center [1056, 169] width 12 height 12
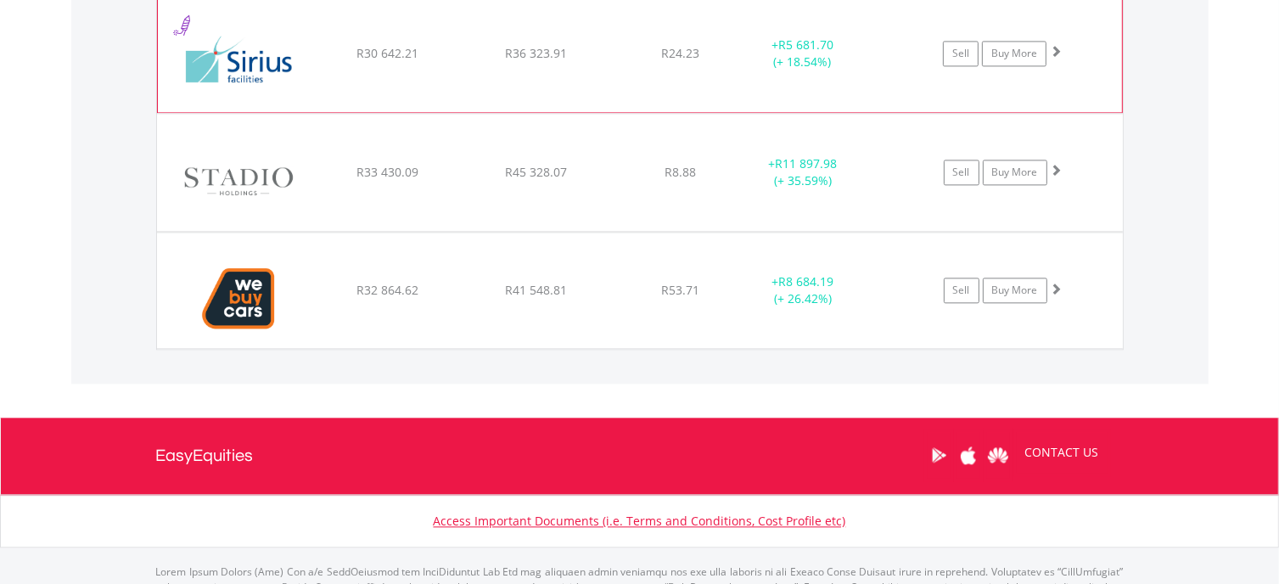
scroll to position [3751, 0]
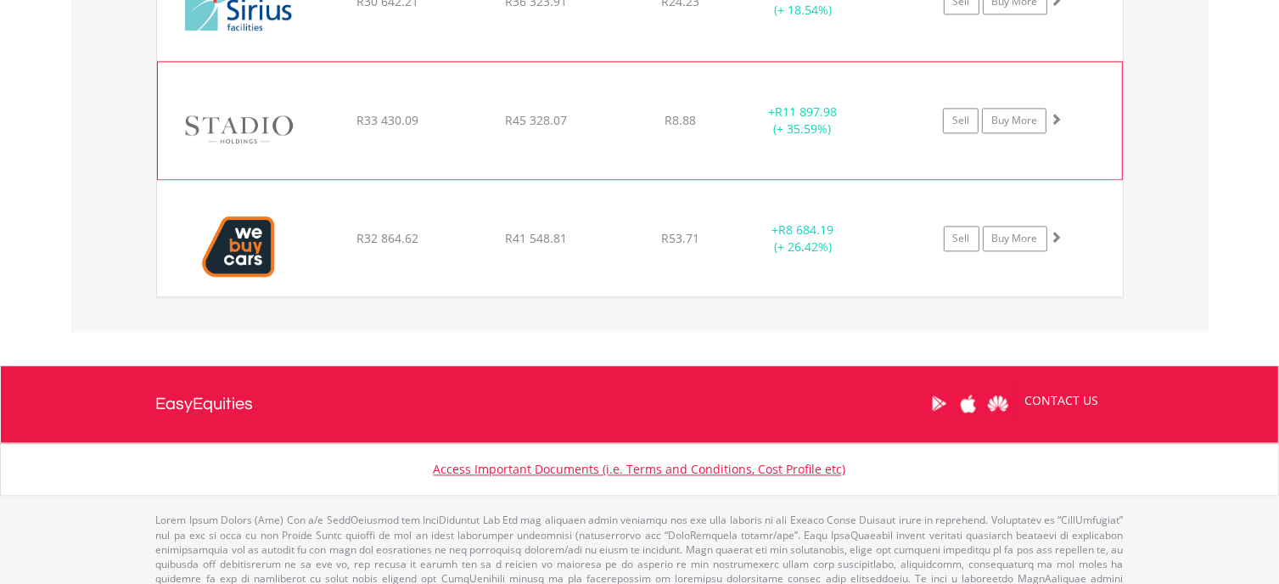
click at [1056, 113] on span at bounding box center [1056, 119] width 12 height 12
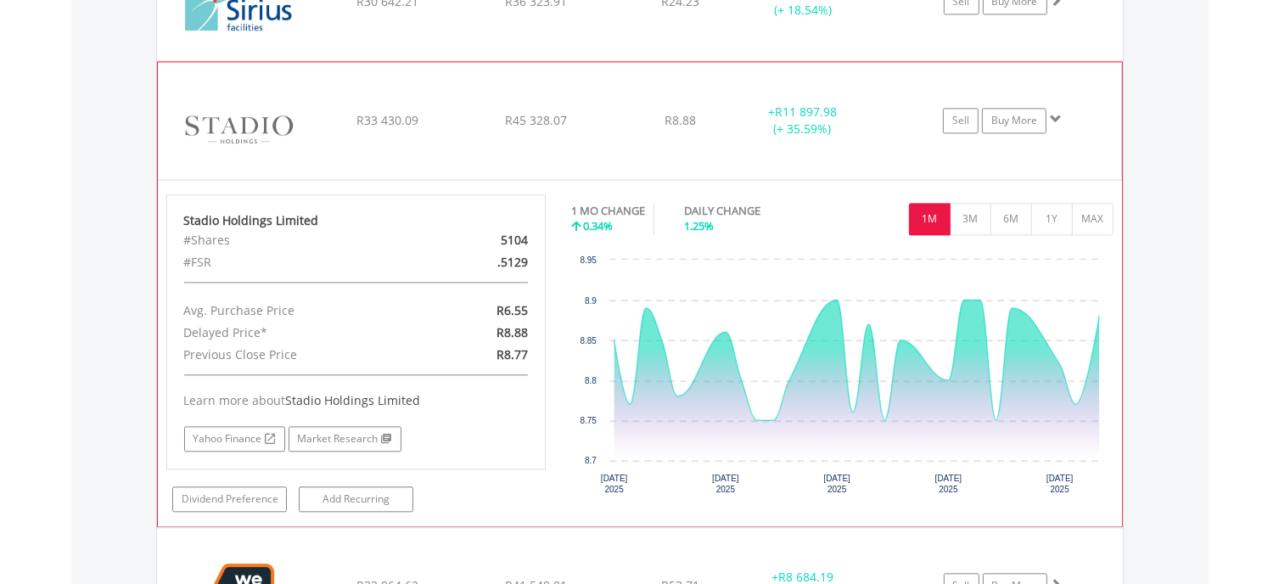
click at [1056, 113] on span at bounding box center [1056, 119] width 12 height 12
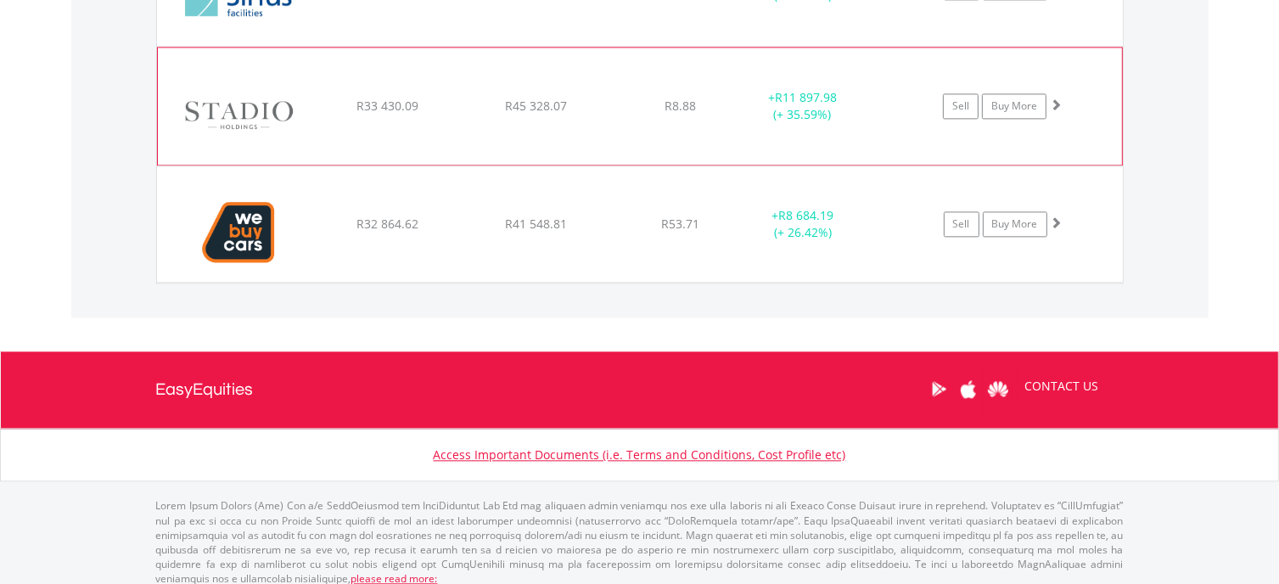
scroll to position [3769, 0]
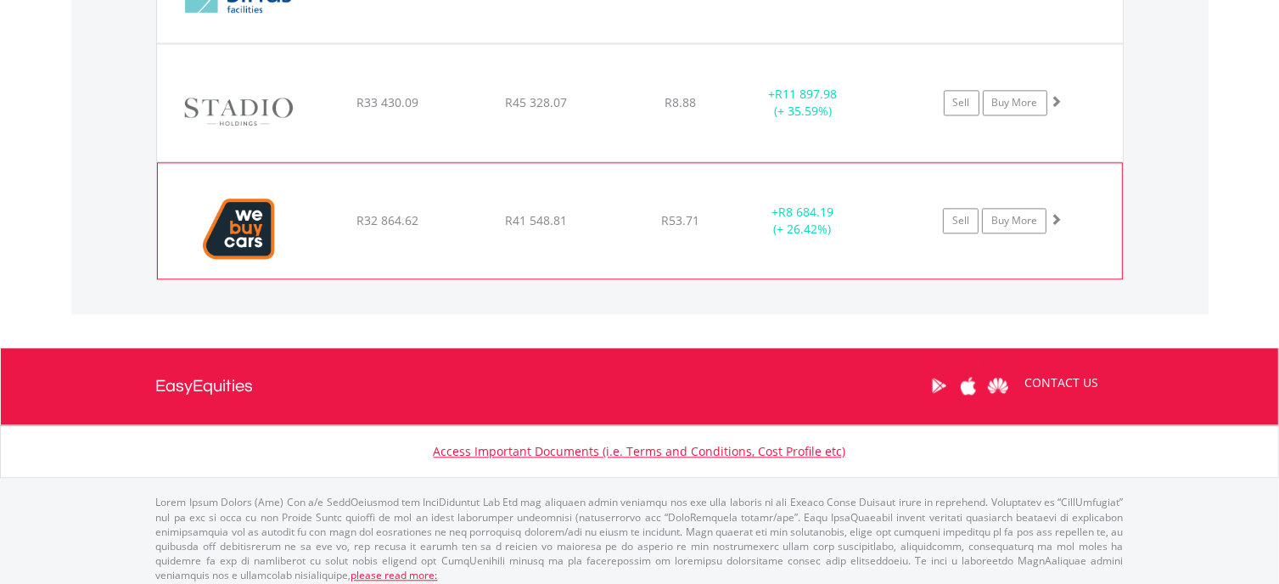
click at [1056, 213] on span at bounding box center [1056, 219] width 12 height 12
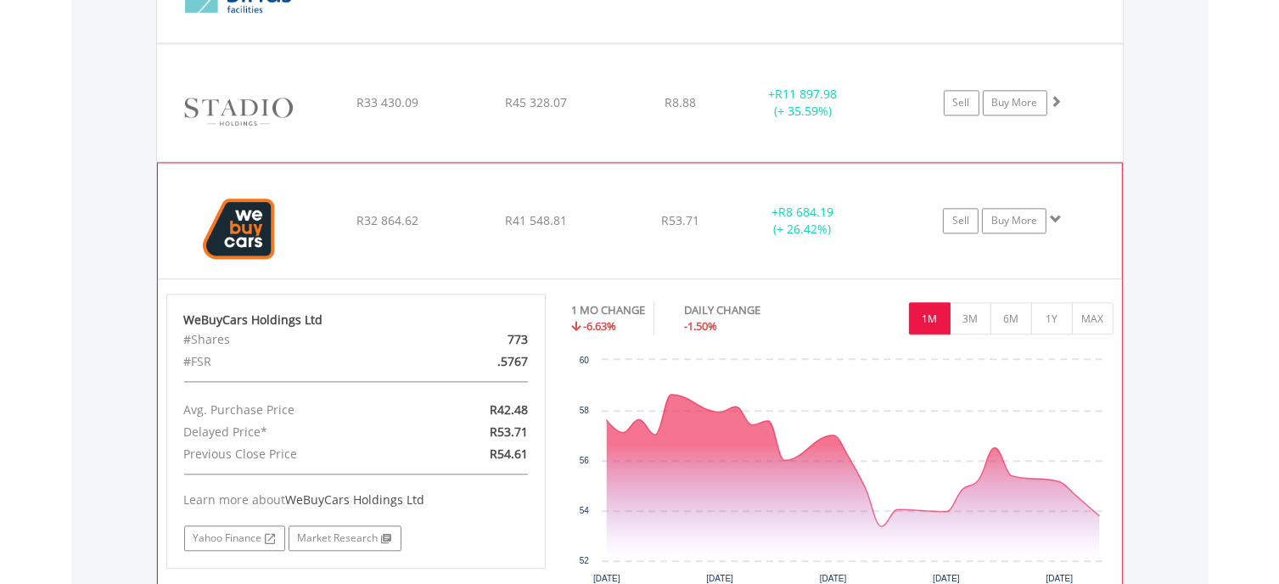
scroll to position [3854, 0]
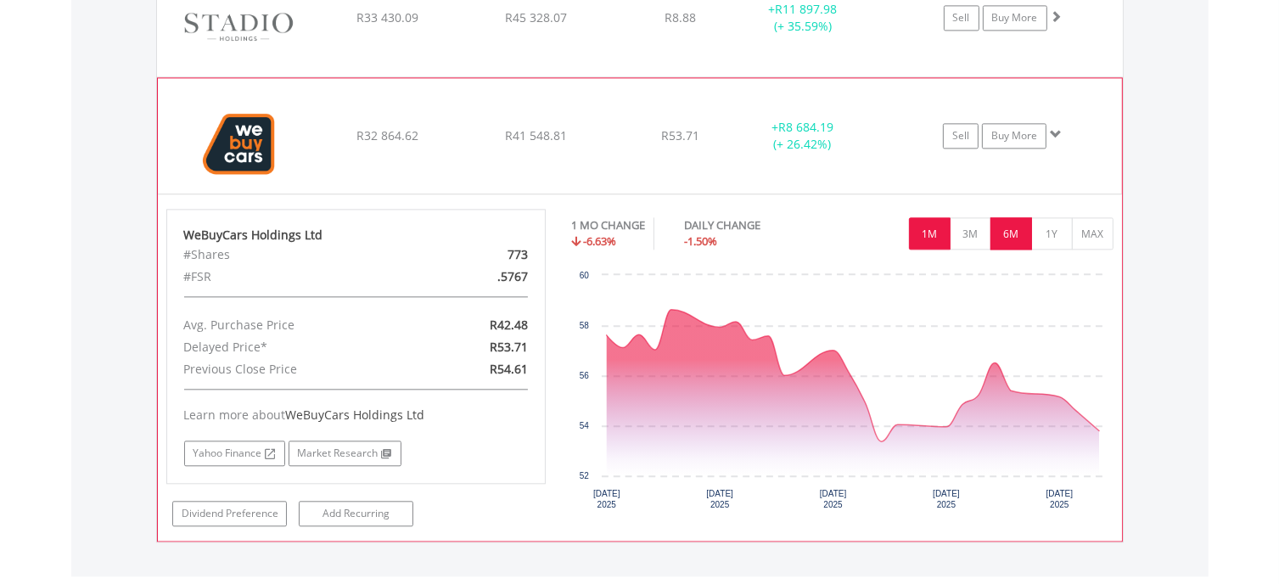
click at [1019, 221] on button "6M" at bounding box center [1011, 233] width 42 height 32
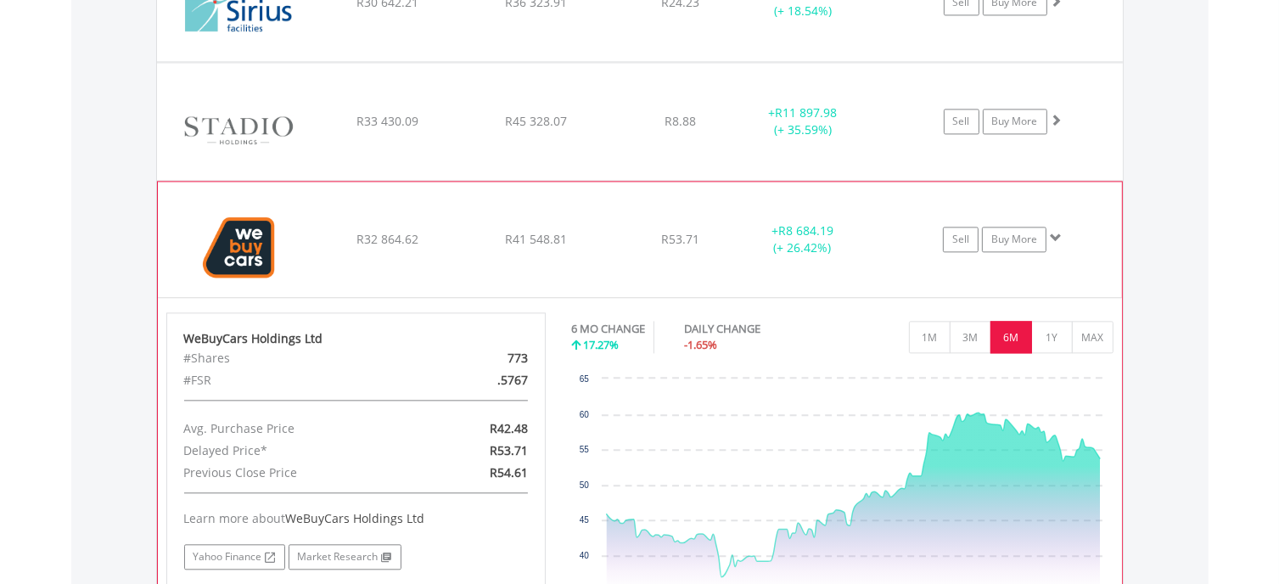
scroll to position [3769, 0]
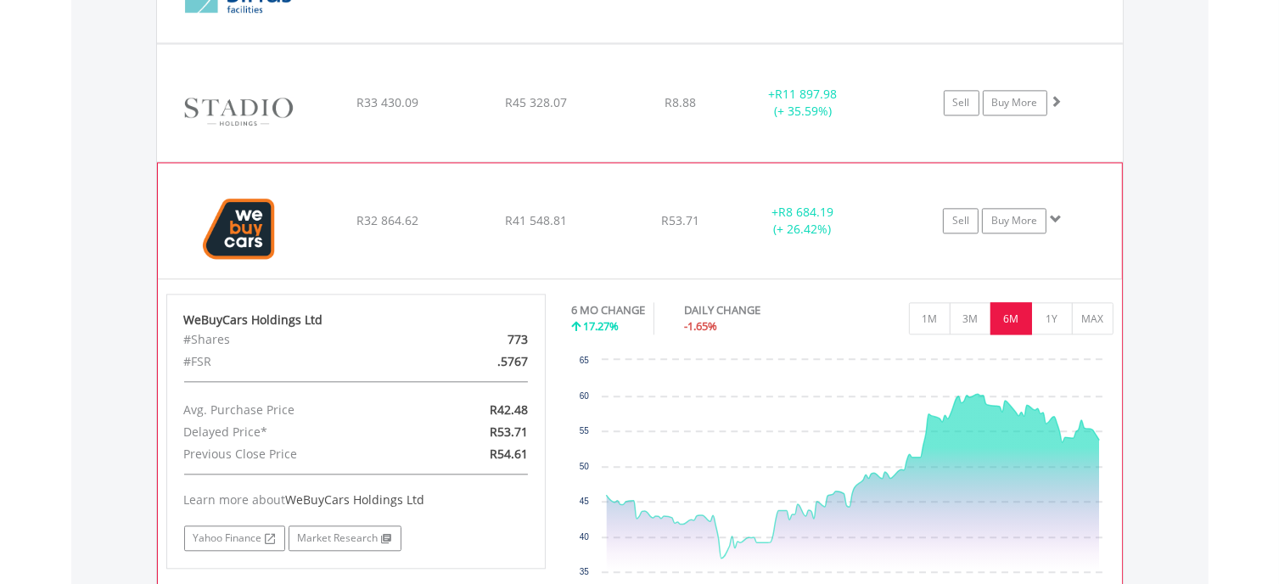
click at [1056, 213] on span at bounding box center [1056, 219] width 12 height 12
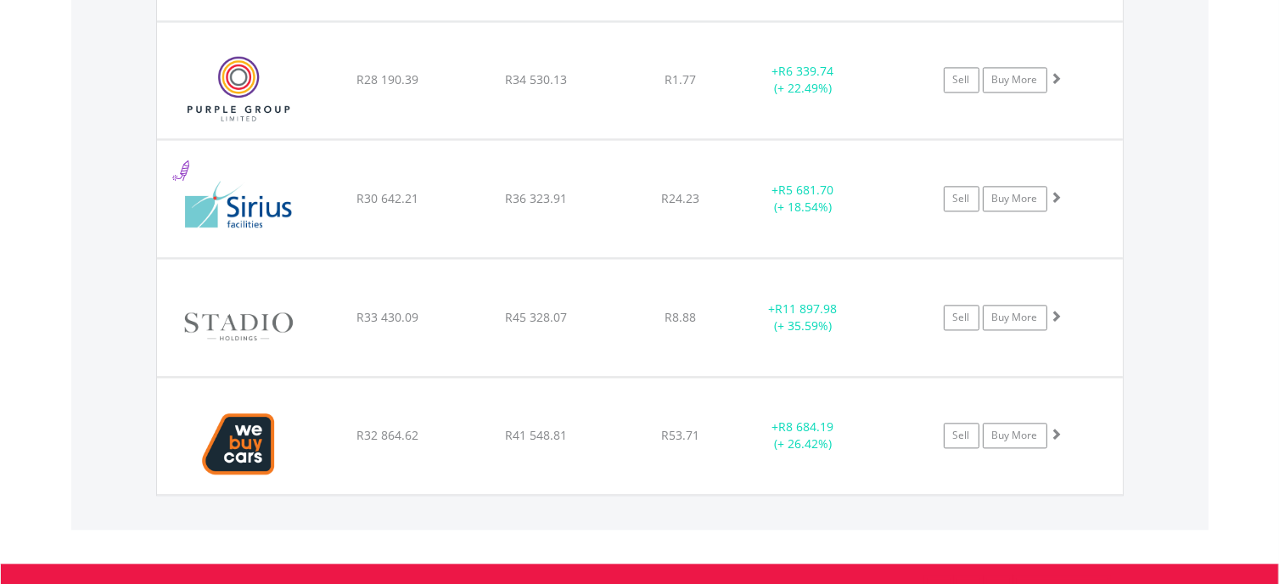
scroll to position [3515, 0]
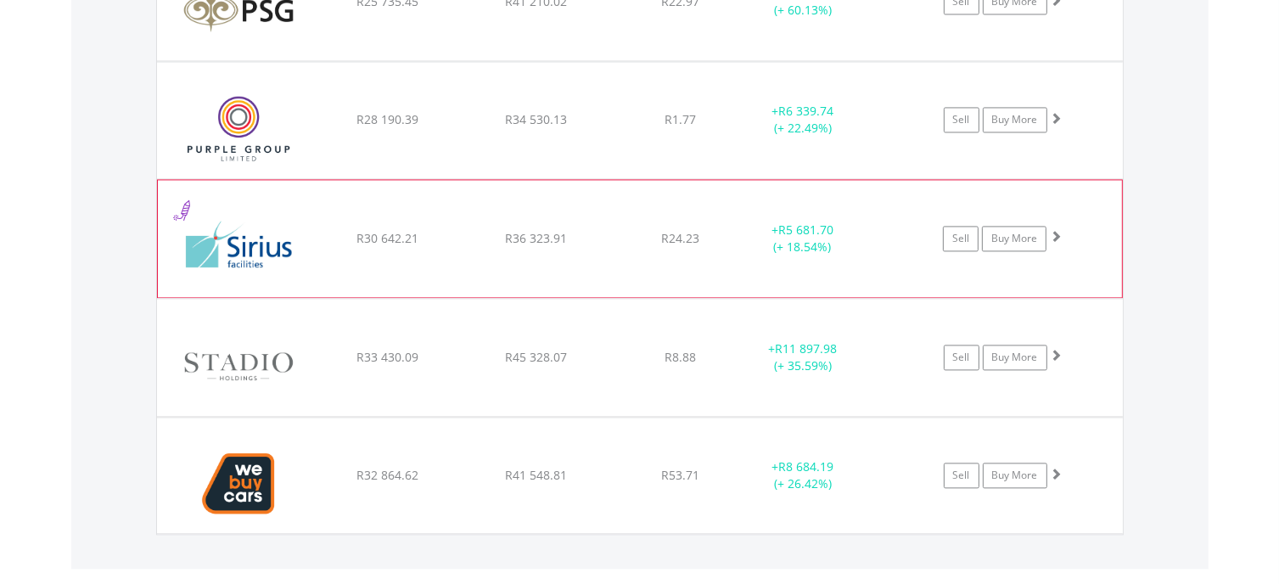
click at [1058, 230] on span at bounding box center [1056, 236] width 12 height 12
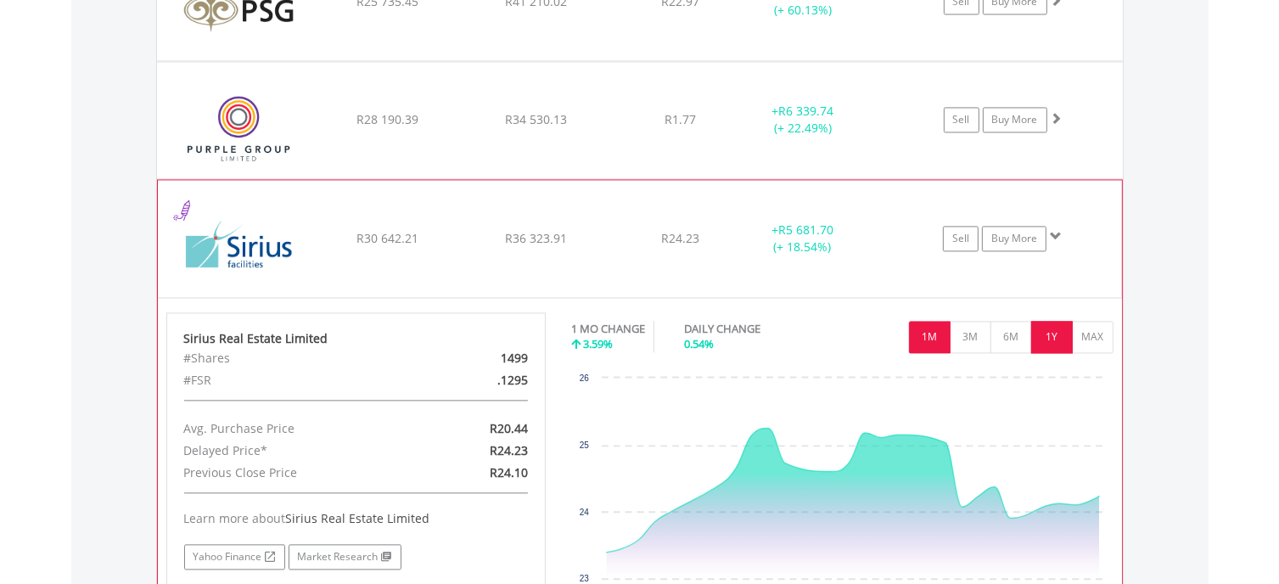
click at [1049, 327] on button "1Y" at bounding box center [1052, 337] width 42 height 32
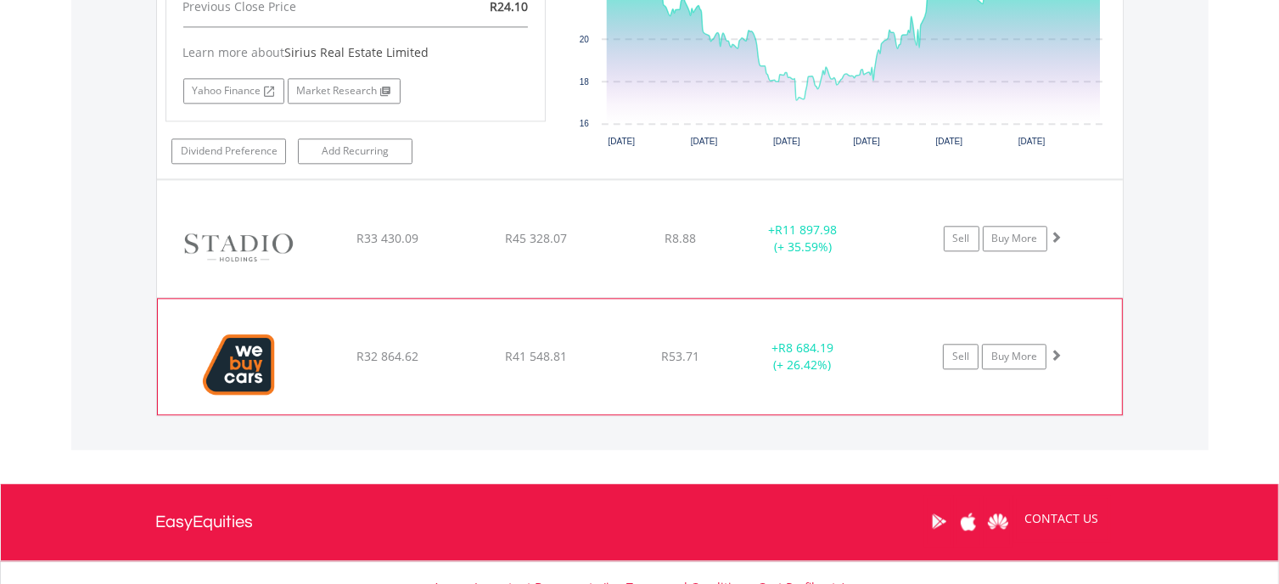
scroll to position [3939, 0]
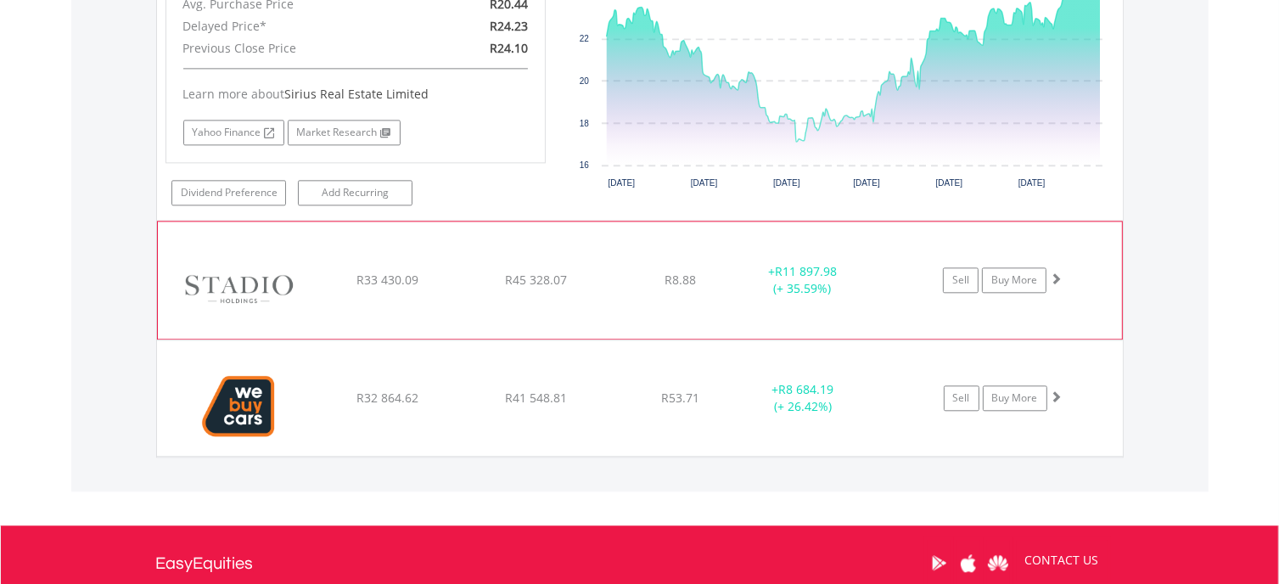
click at [1058, 272] on span at bounding box center [1056, 278] width 12 height 12
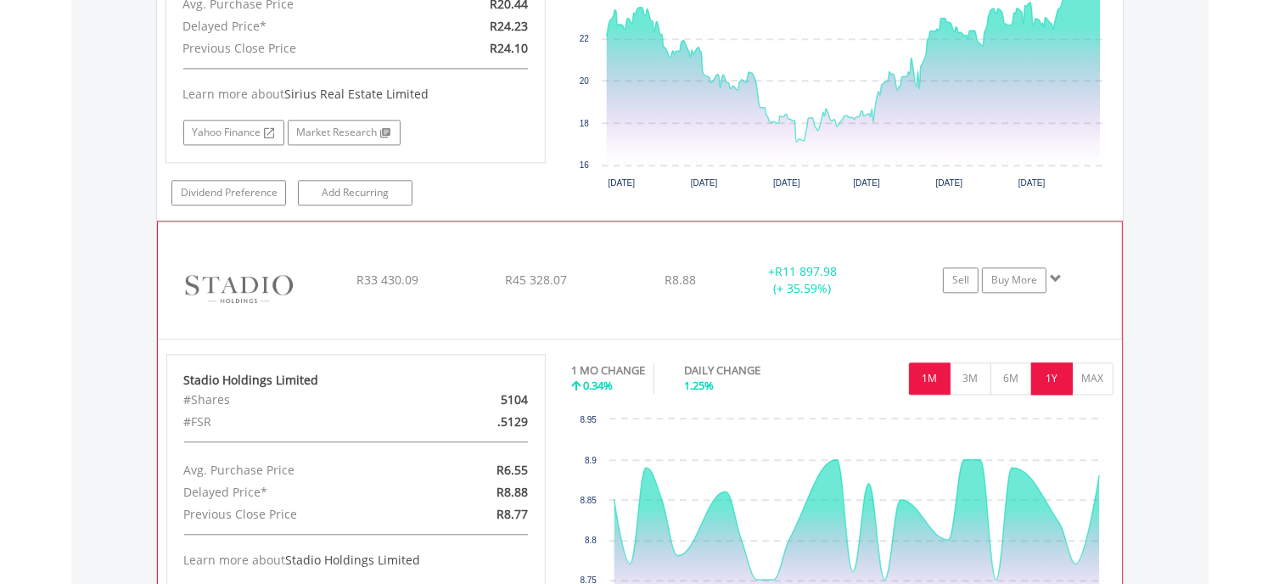
click at [1048, 362] on button "1Y" at bounding box center [1052, 378] width 42 height 32
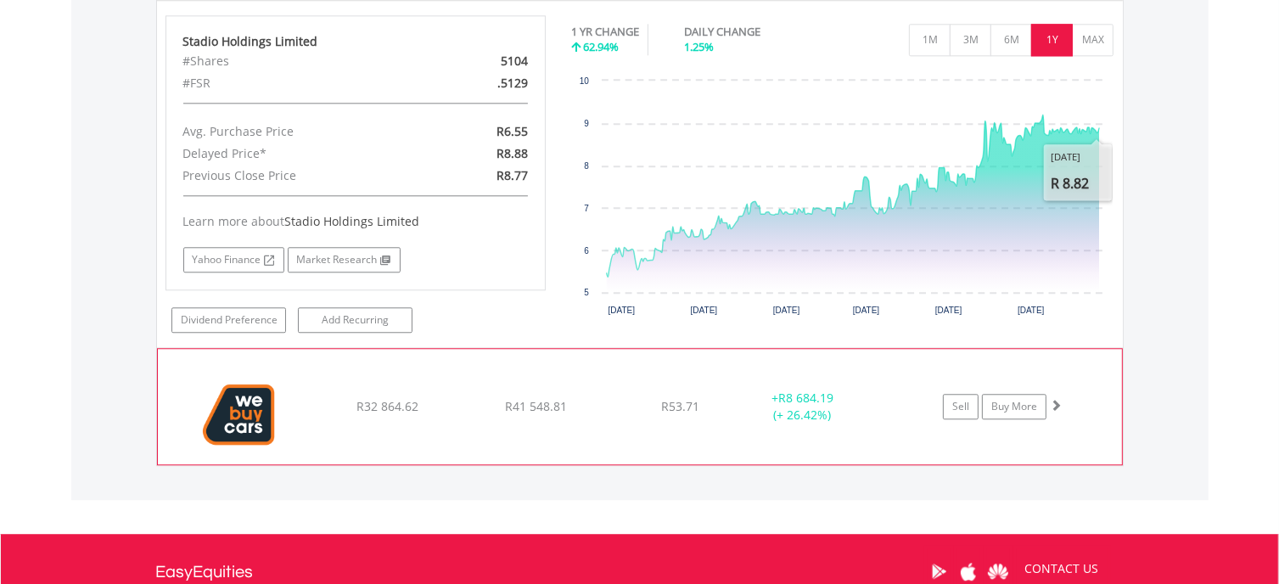
scroll to position [4278, 0]
click at [1059, 398] on span at bounding box center [1056, 404] width 12 height 12
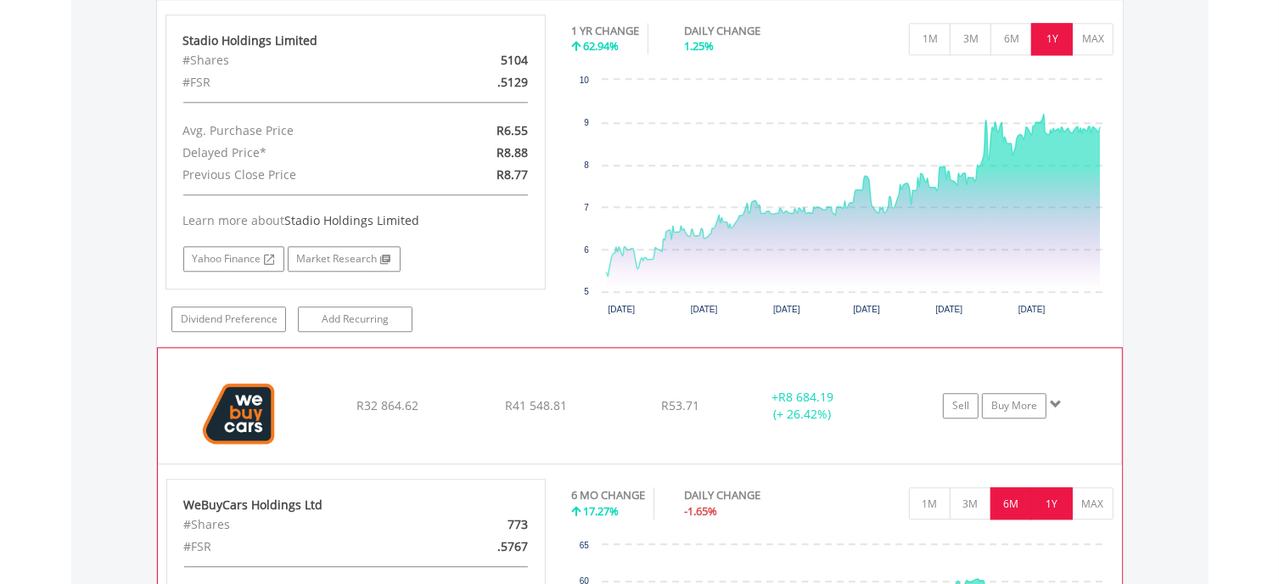
click at [1053, 487] on button "1Y" at bounding box center [1052, 503] width 42 height 32
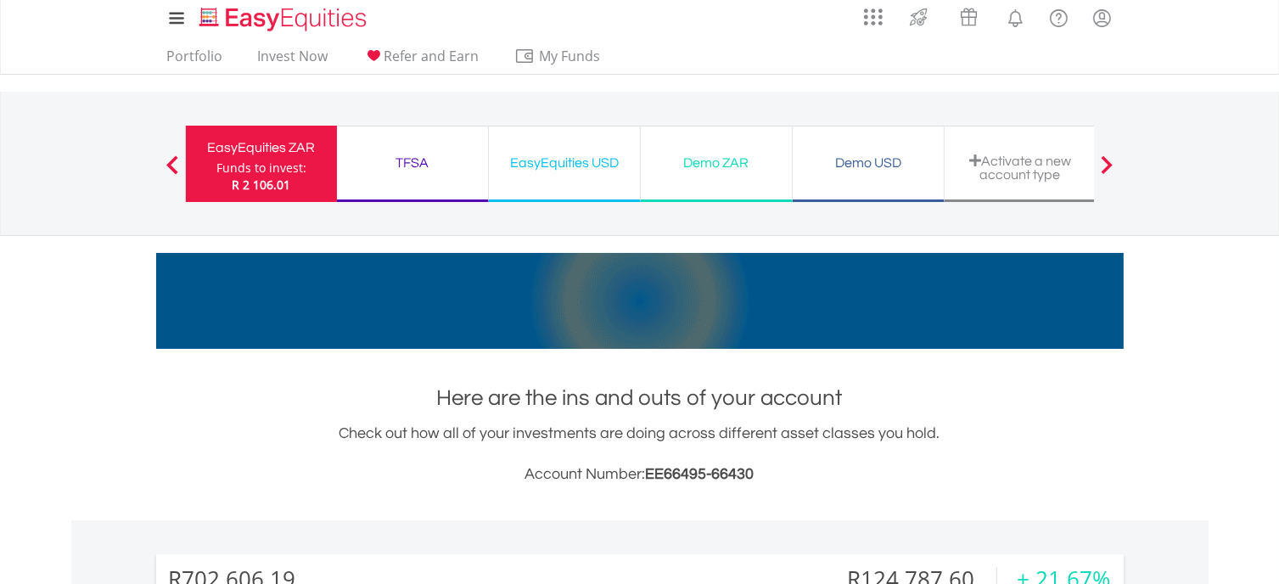
scroll to position [0, 0]
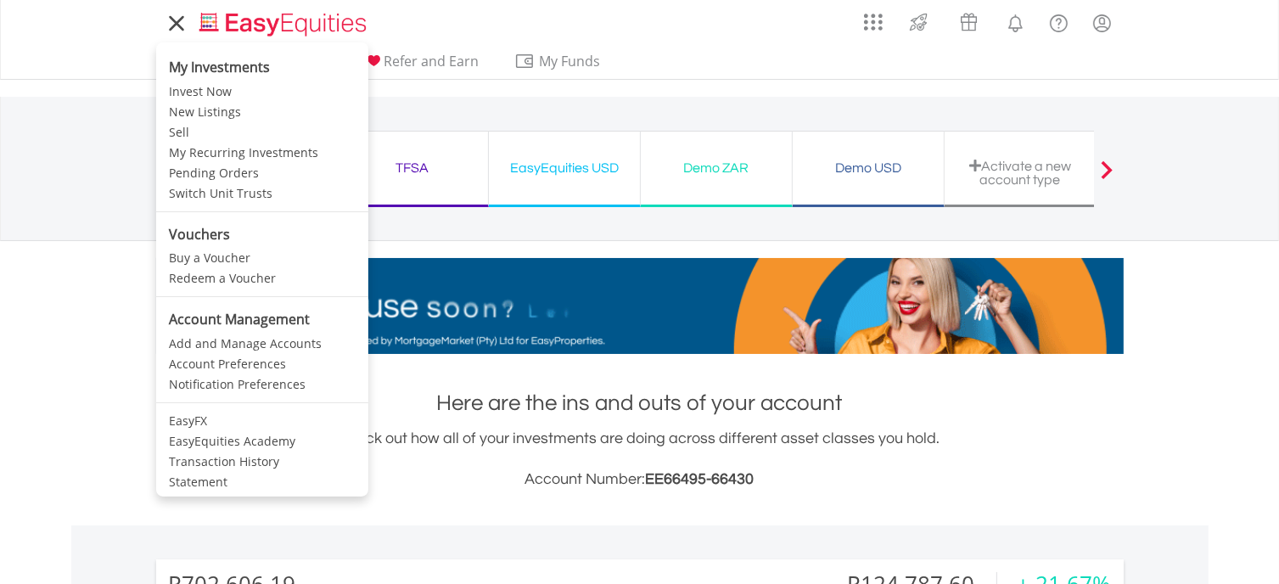
click at [178, 19] on icon at bounding box center [177, 23] width 24 height 21
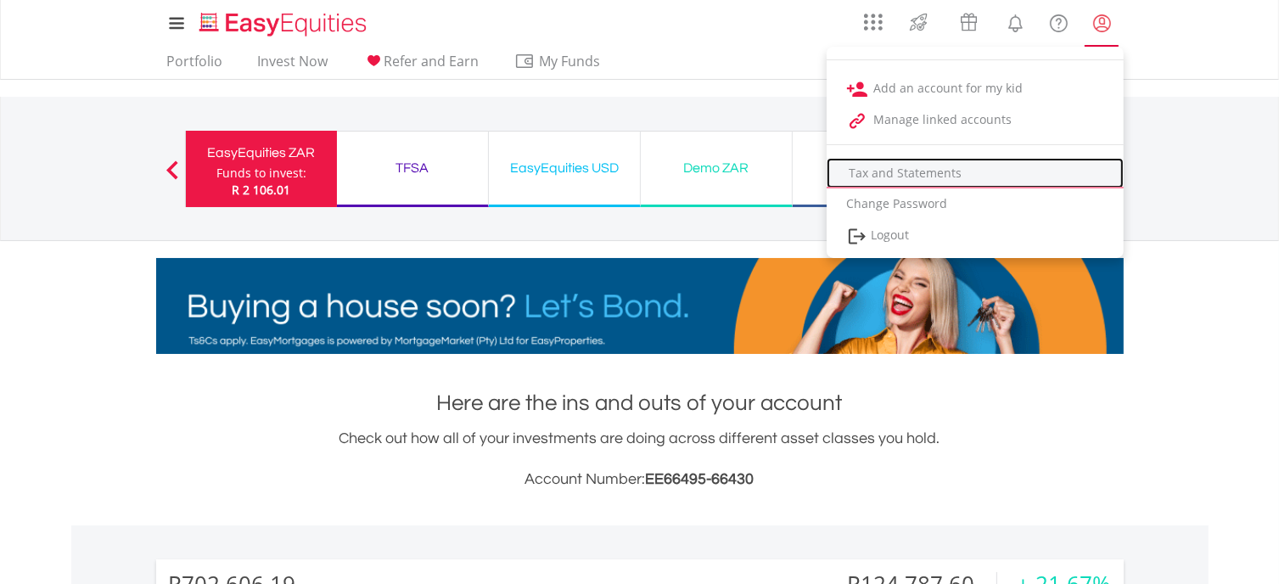
click at [940, 175] on link "Tax and Statements" at bounding box center [974, 173] width 297 height 31
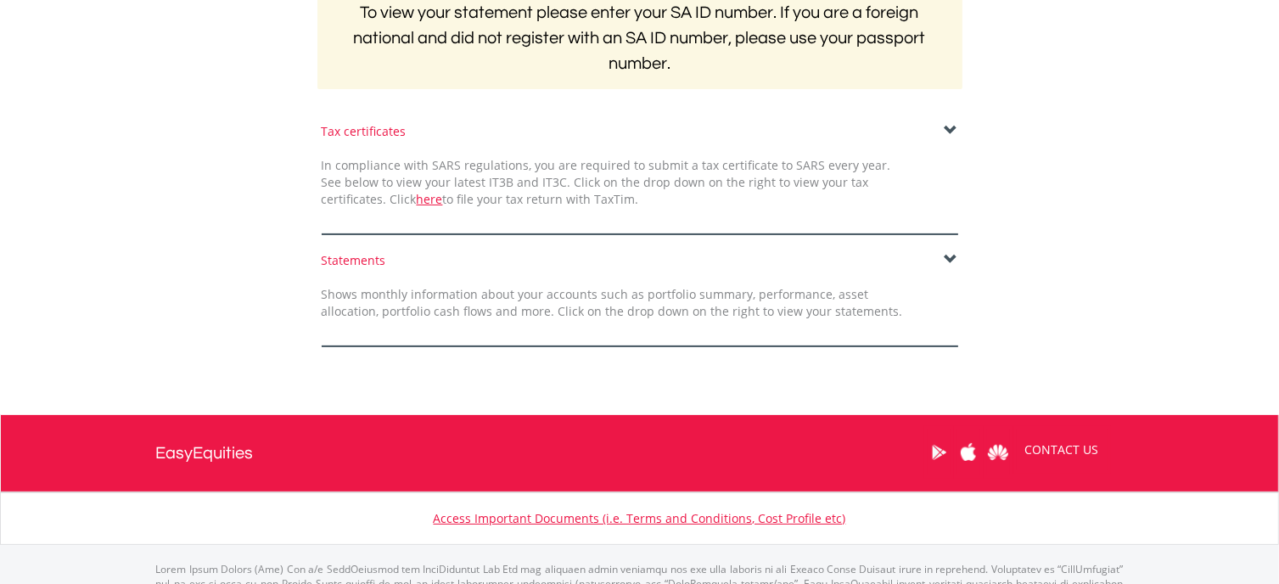
scroll to position [424, 0]
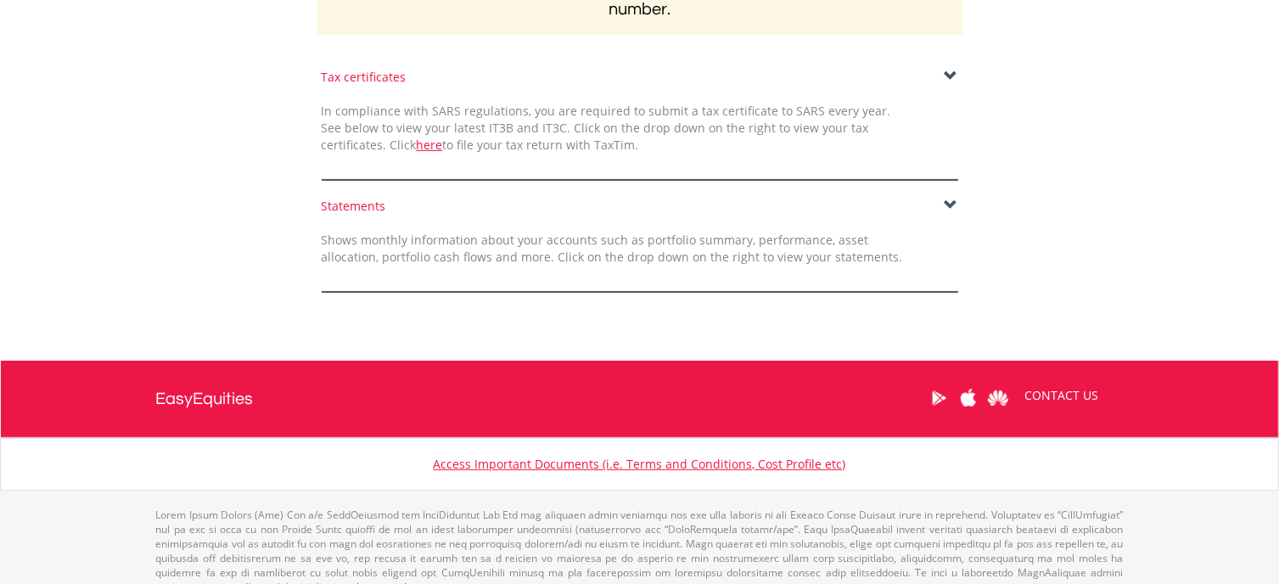
click at [950, 205] on span at bounding box center [951, 206] width 14 height 14
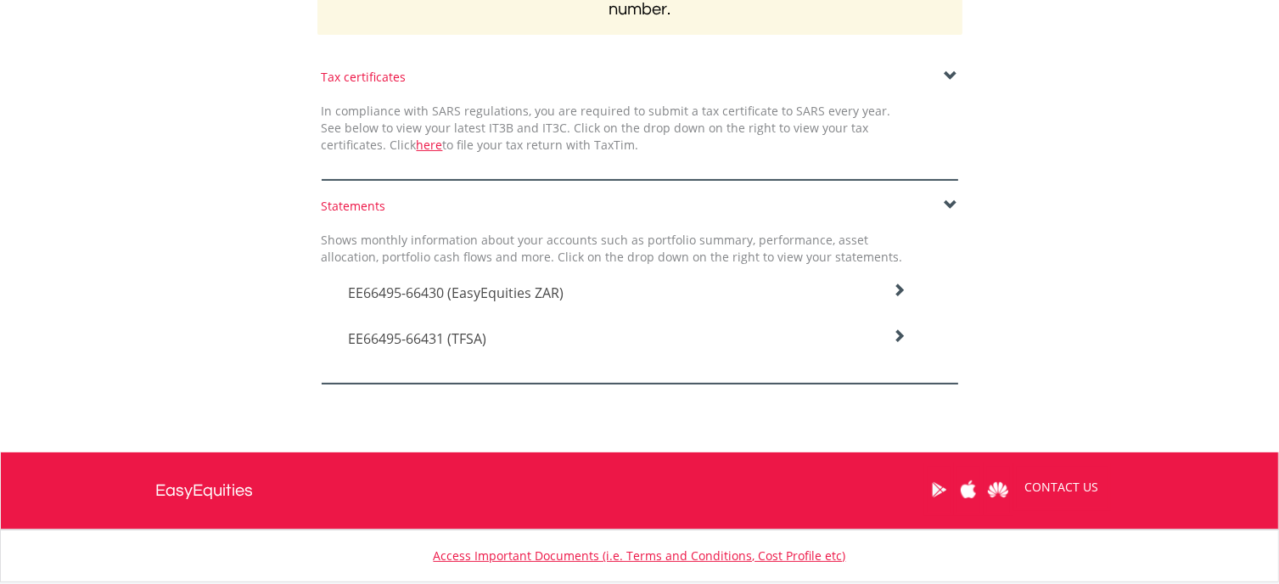
click at [896, 289] on icon at bounding box center [899, 290] width 14 height 14
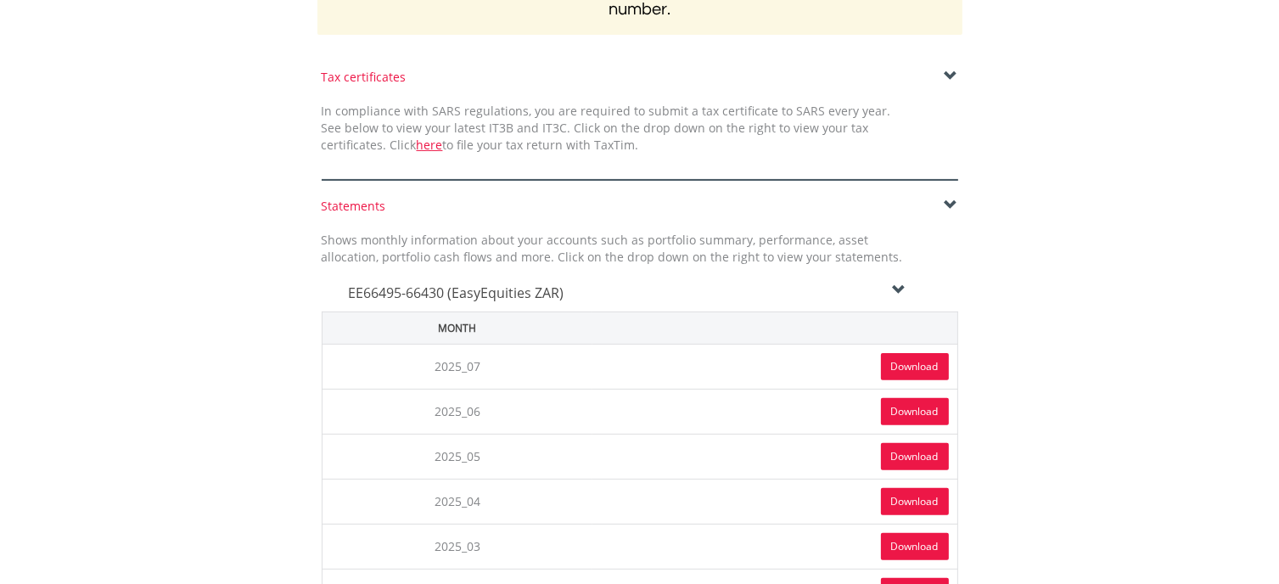
click at [902, 360] on link "Download" at bounding box center [915, 366] width 68 height 27
click at [896, 290] on icon at bounding box center [899, 290] width 14 height 14
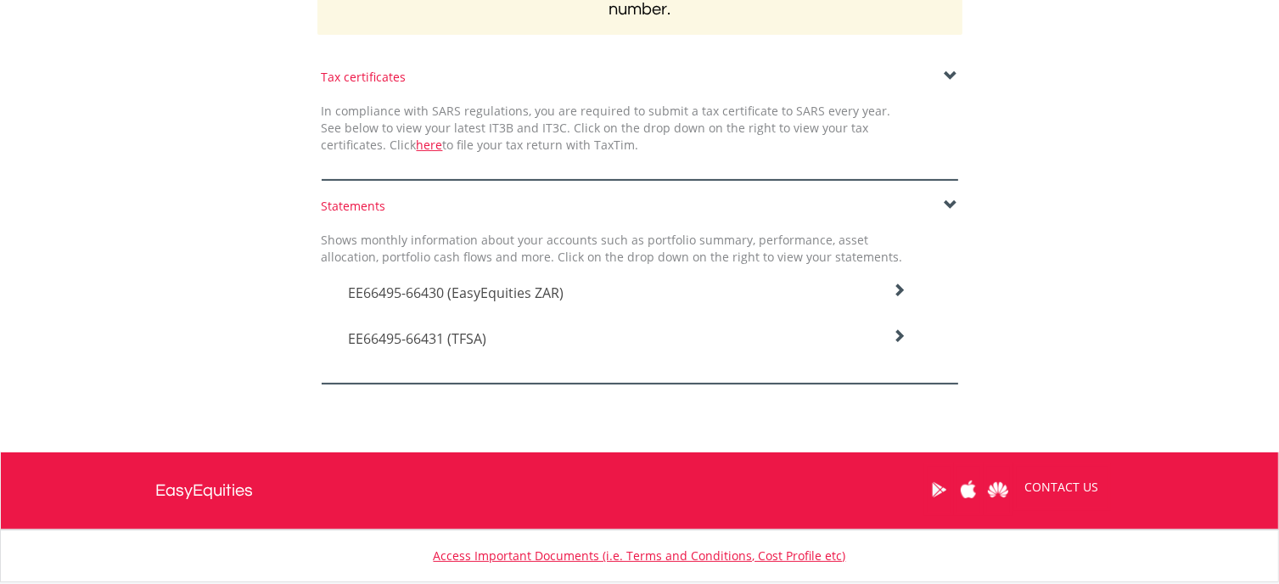
click at [896, 297] on icon at bounding box center [899, 290] width 14 height 14
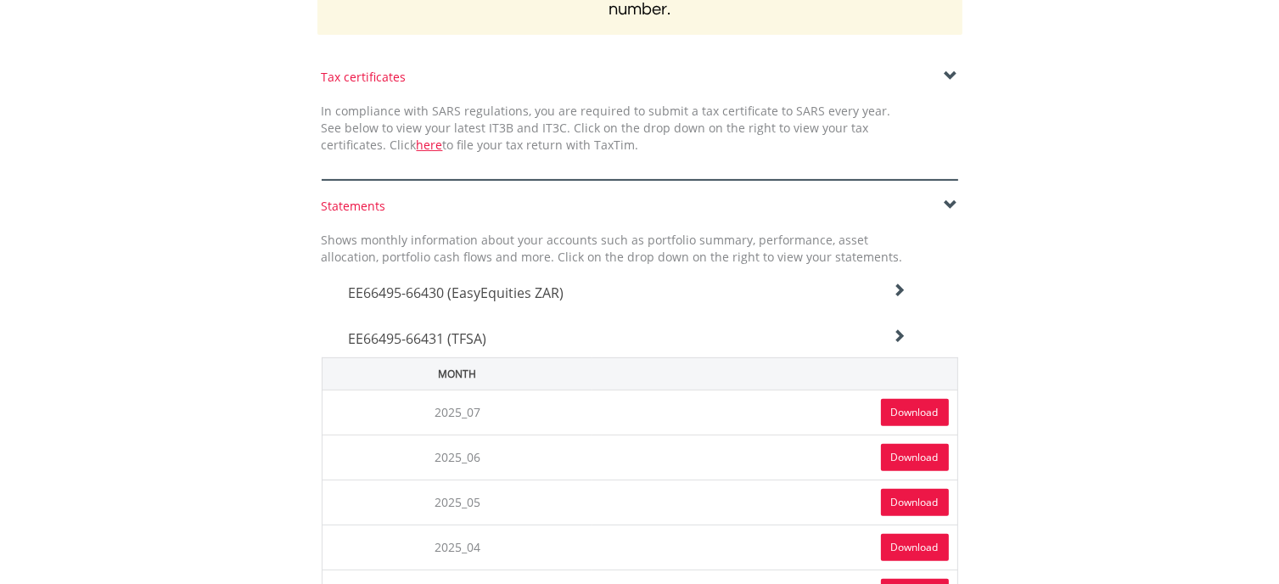
click at [927, 411] on link "Download" at bounding box center [915, 412] width 68 height 27
click at [951, 203] on span at bounding box center [951, 206] width 14 height 14
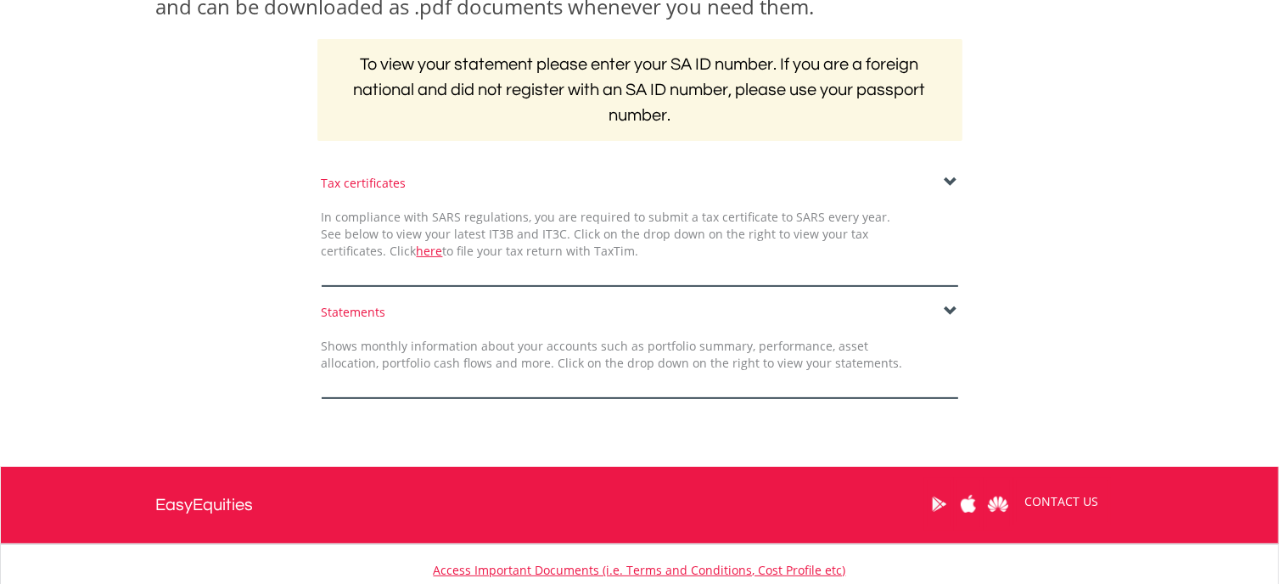
scroll to position [0, 0]
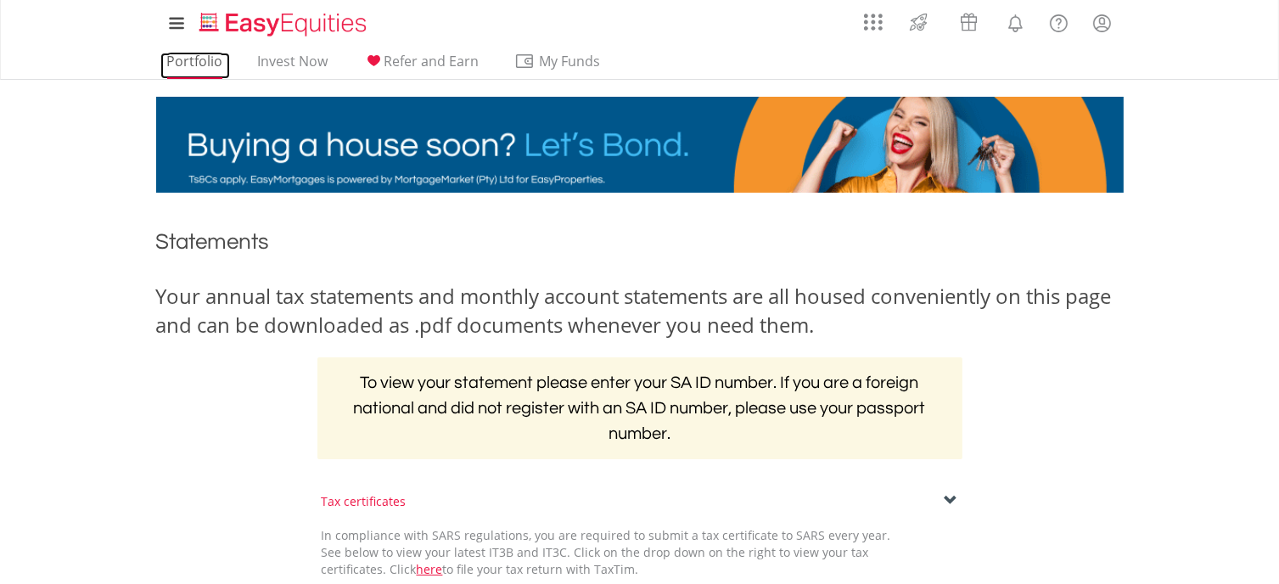
click at [191, 63] on link "Portfolio" at bounding box center [195, 66] width 70 height 26
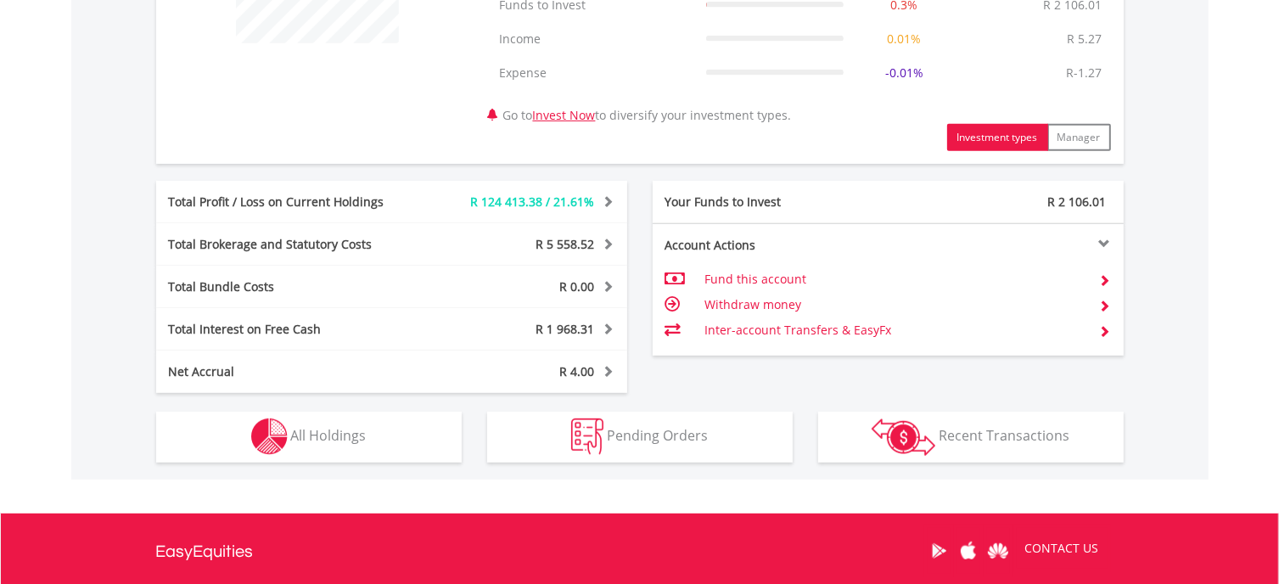
scroll to position [849, 0]
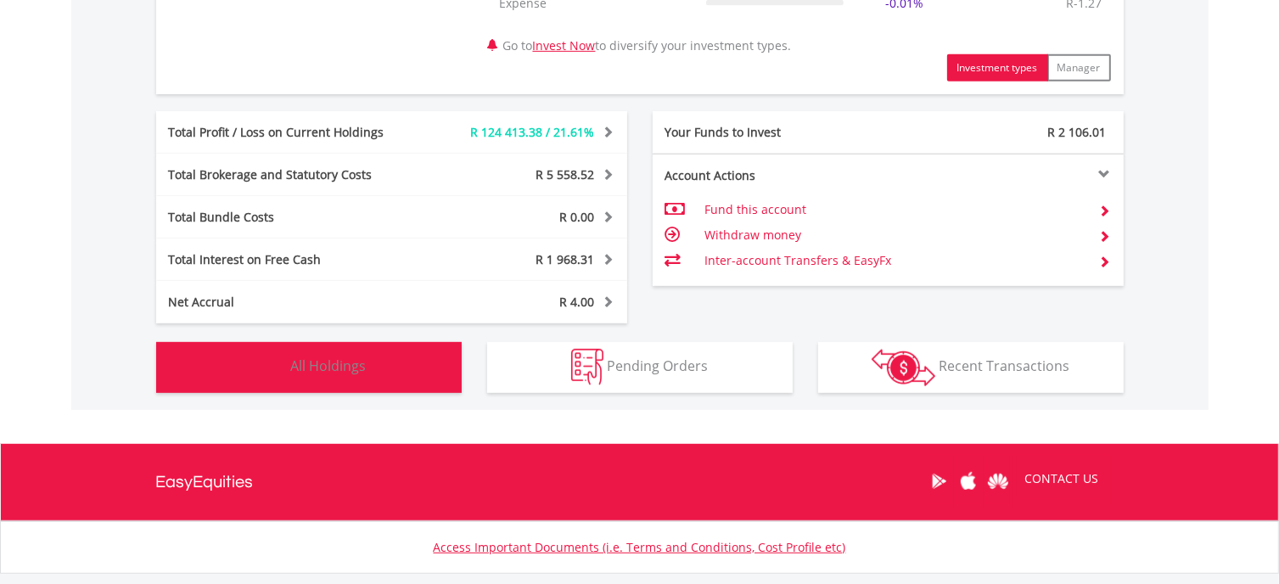
click at [315, 366] on span "All Holdings" at bounding box center [329, 365] width 76 height 19
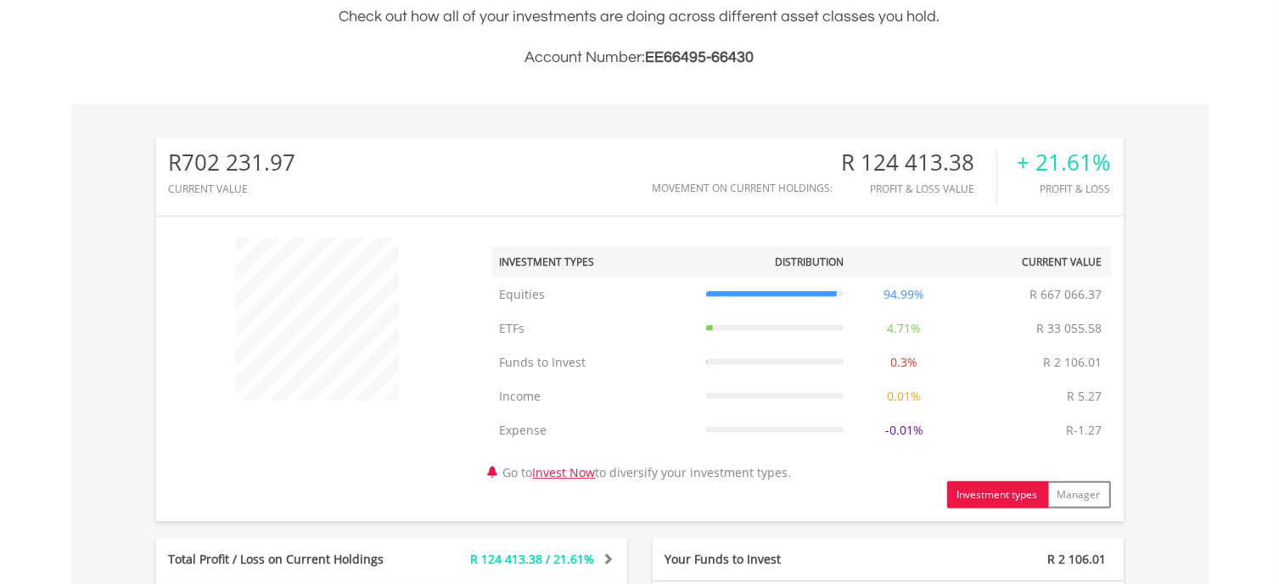
scroll to position [0, 0]
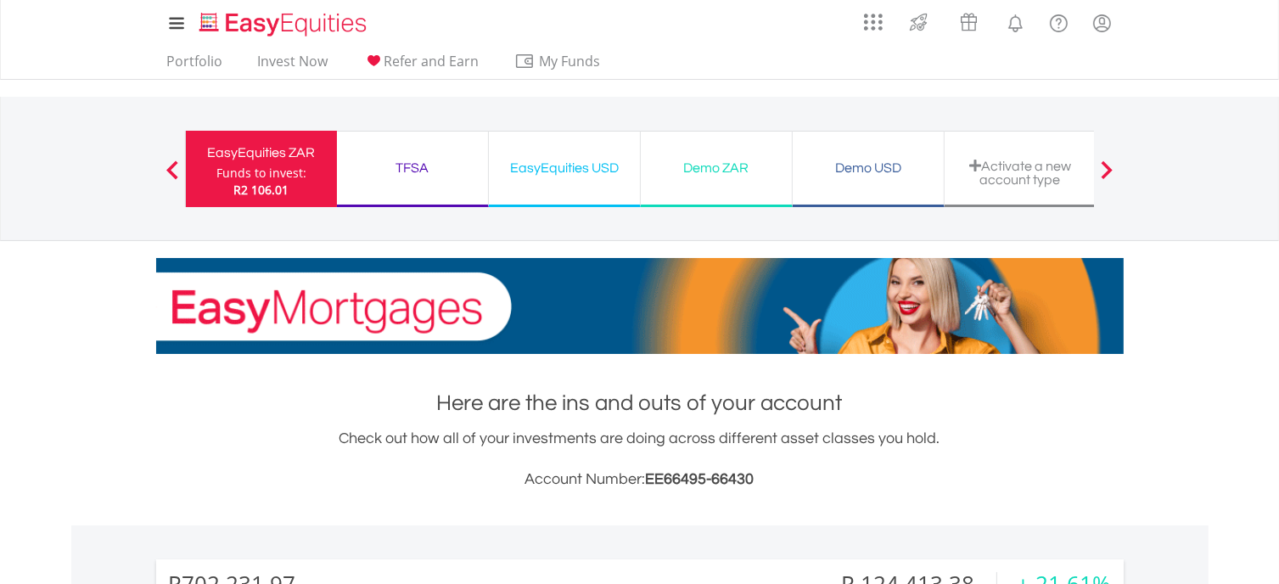
click at [86, 40] on nav "My Investments Invest Now New Listings Sell My Recurring Investments Pending Or…" at bounding box center [639, 40] width 1279 height 80
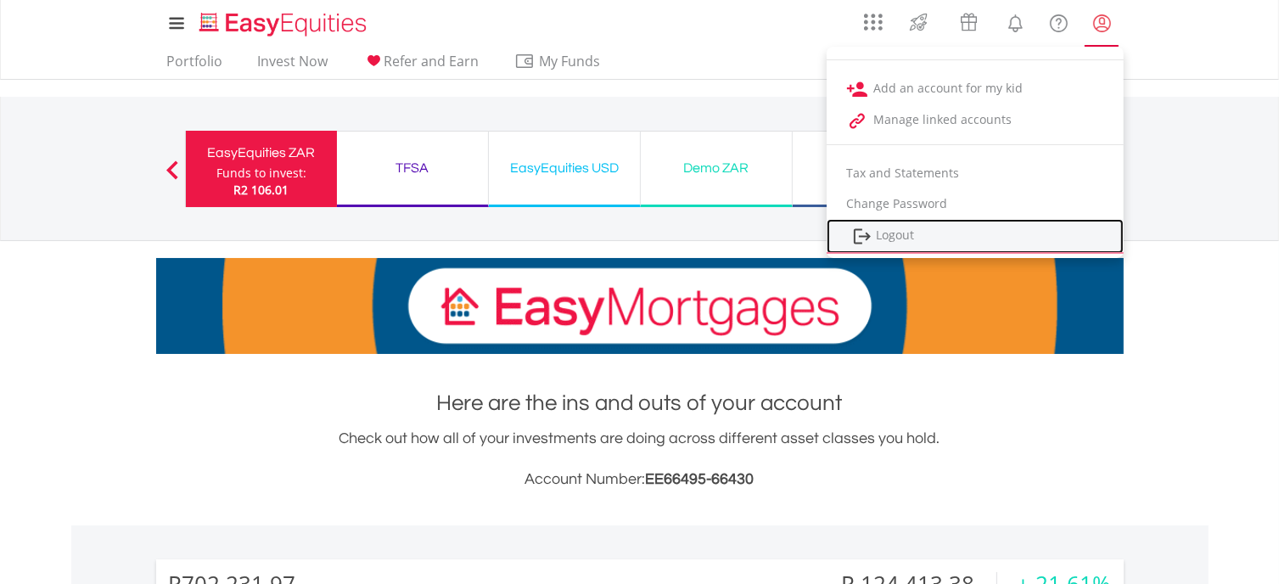
click at [906, 237] on link "Logout" at bounding box center [974, 236] width 297 height 35
